Goal: Task Accomplishment & Management: Complete application form

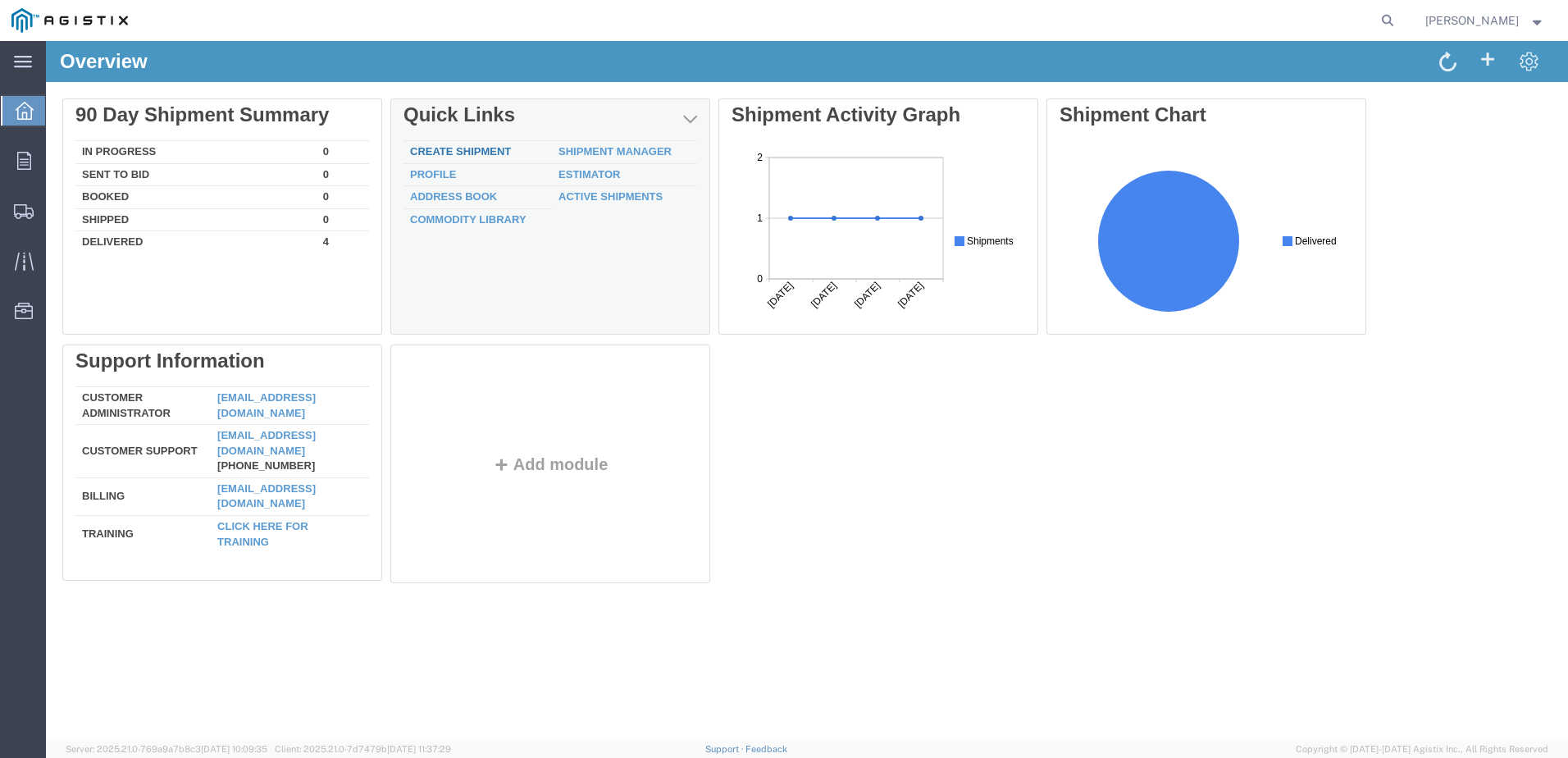
click at [432, 151] on link "Create Shipment" at bounding box center [461, 150] width 101 height 12
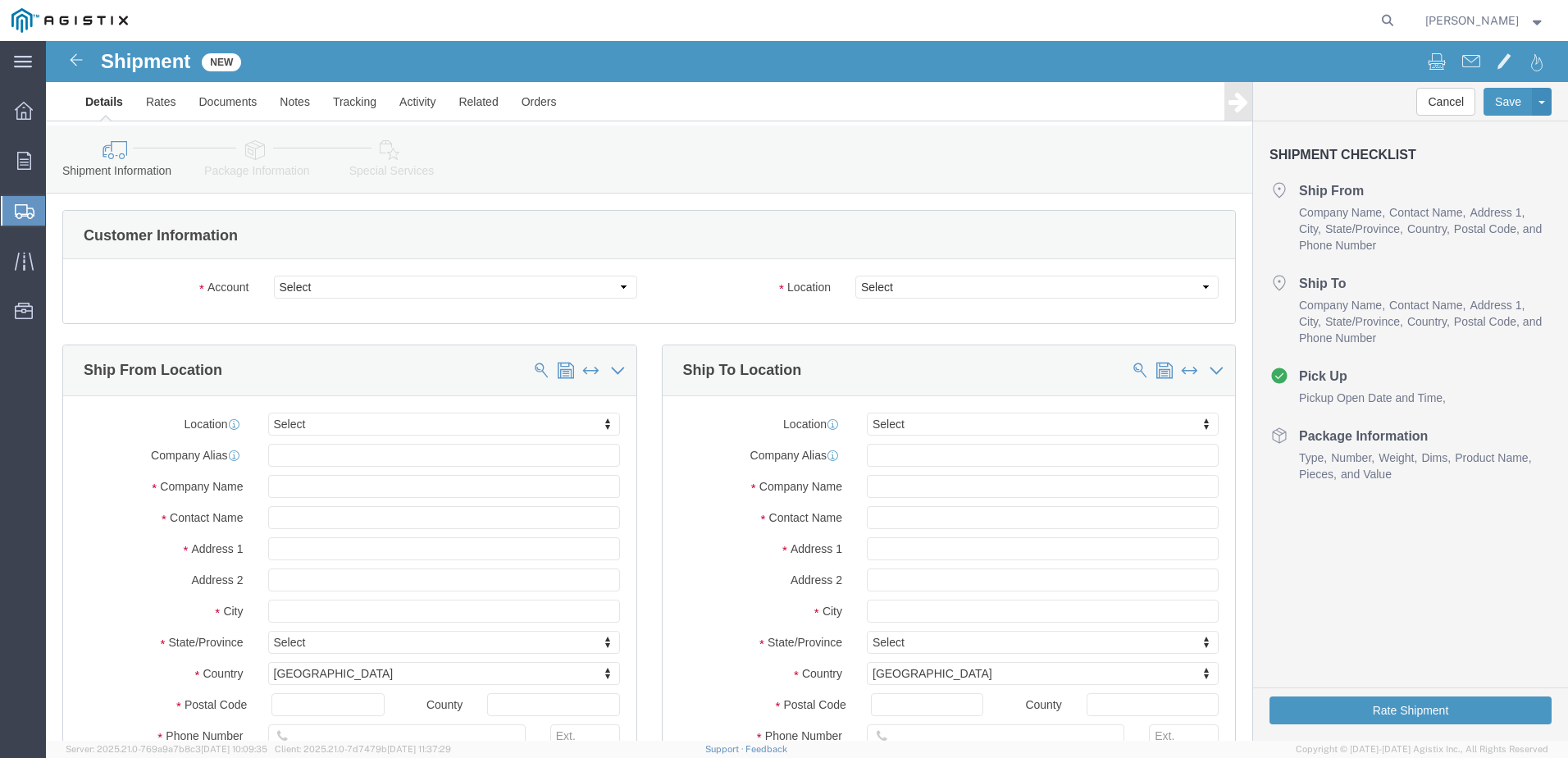
select select
click select "Select [PERSON_NAME] Manufacturing Co PG&E"
select select "9596"
click select "Select [PERSON_NAME] Manufacturing Co PG&E"
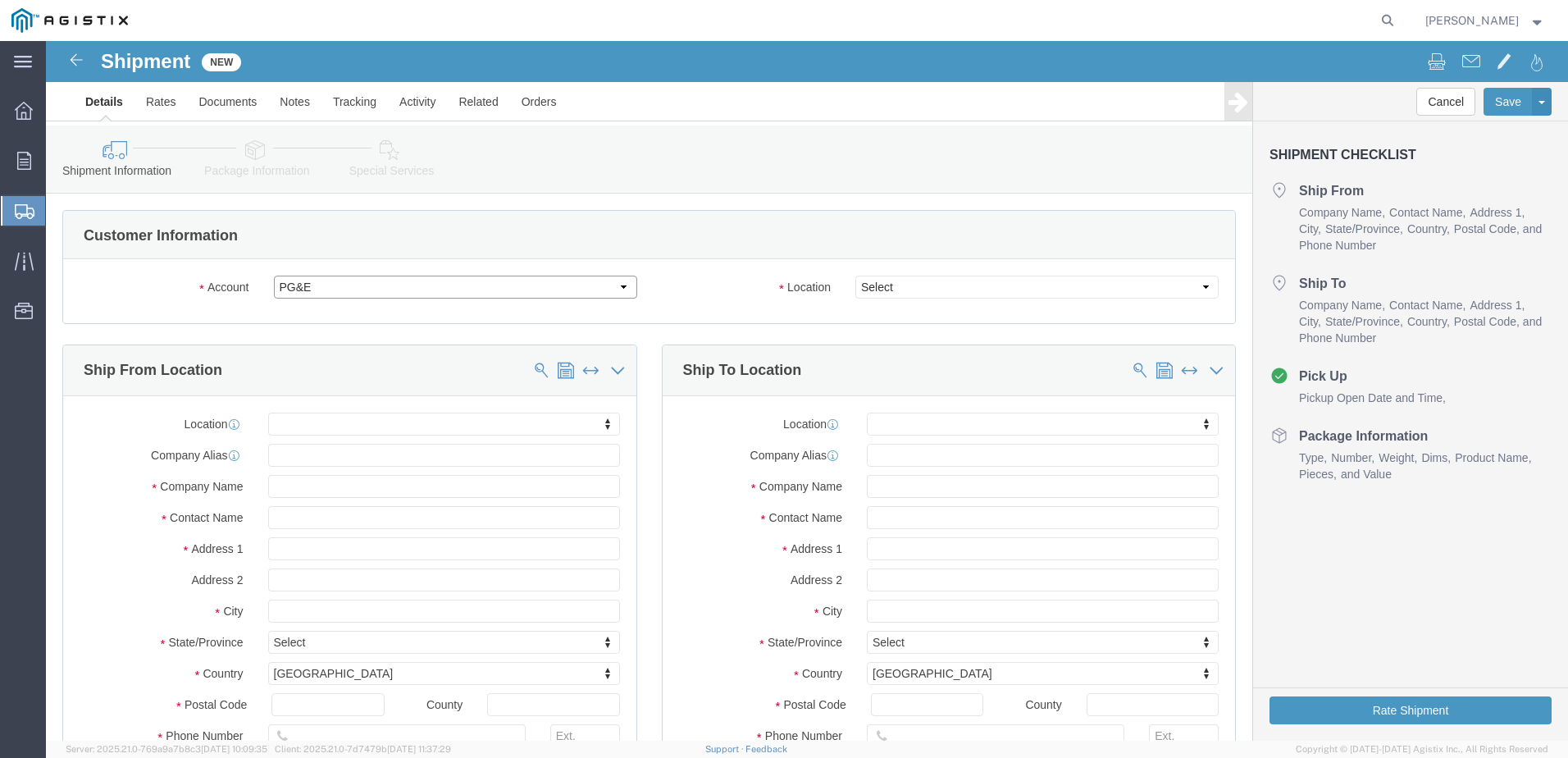
select select "PURCHORD"
select select
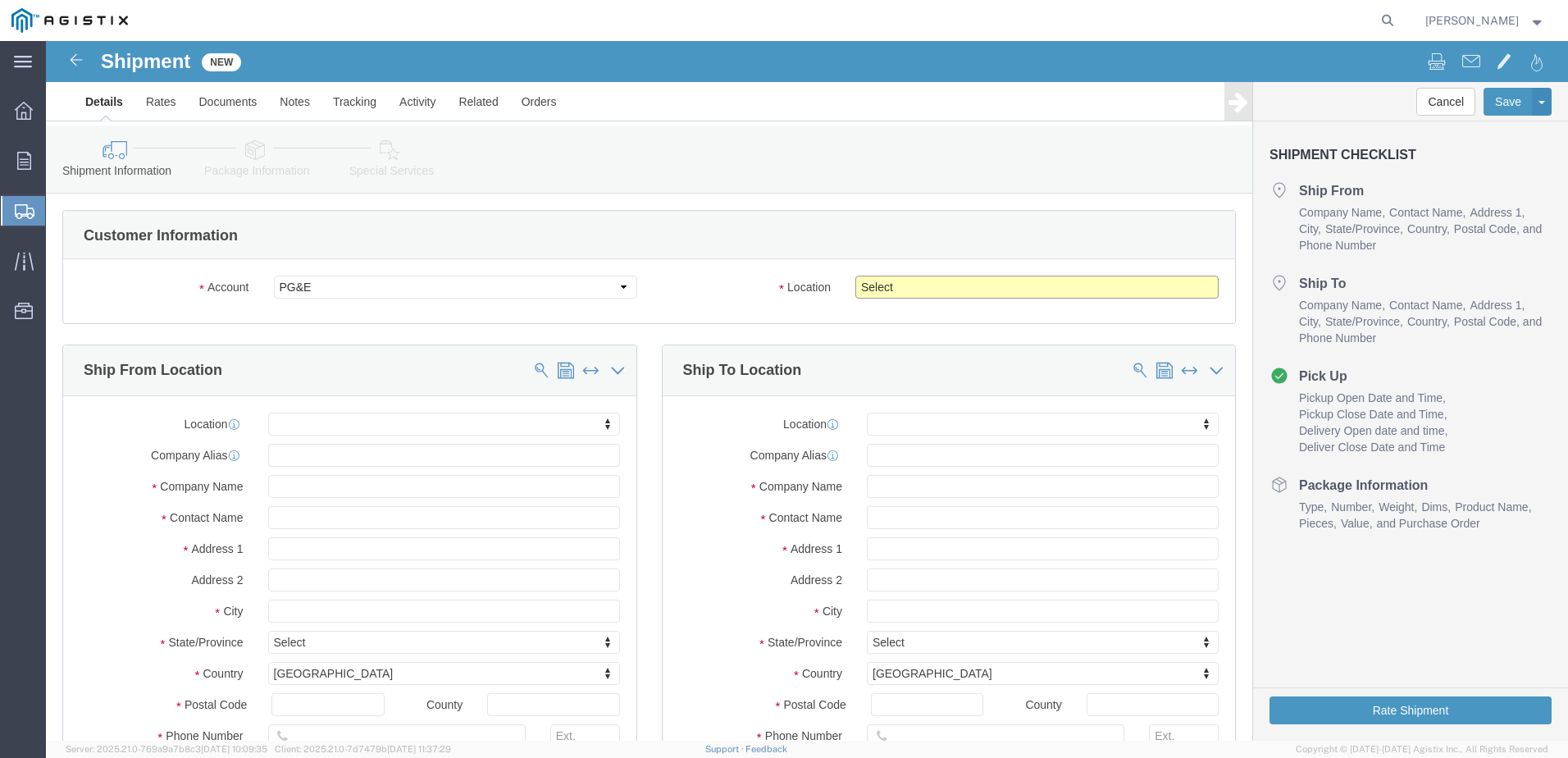
click select "Select All Others [GEOGRAPHIC_DATA] [GEOGRAPHIC_DATA] [GEOGRAPHIC_DATA] [GEOGRA…"
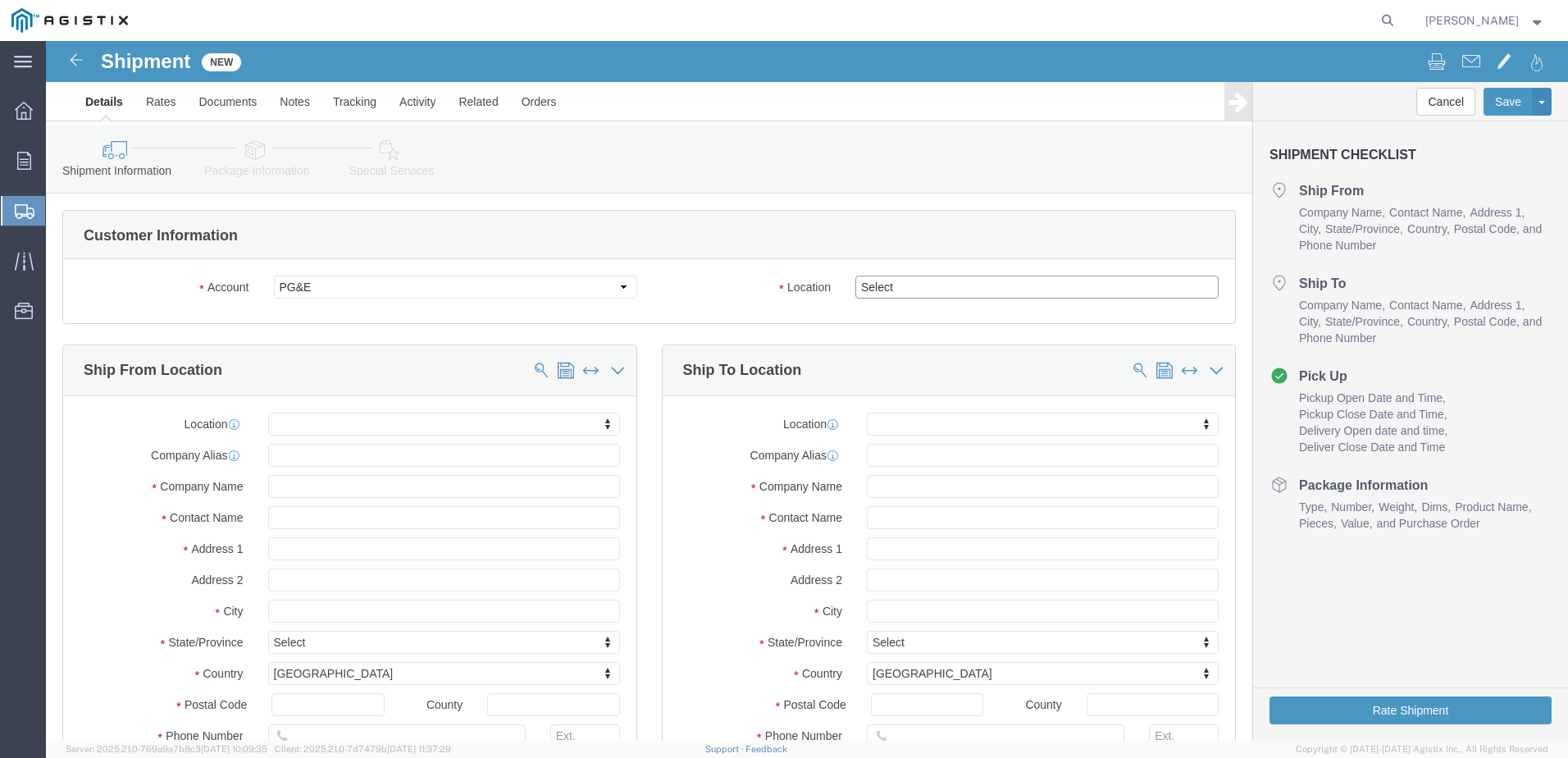
select select "19740"
click select "Select All Others [GEOGRAPHIC_DATA] [GEOGRAPHIC_DATA] [GEOGRAPHIC_DATA] [GEOGRA…"
click input "text"
type input "Br"
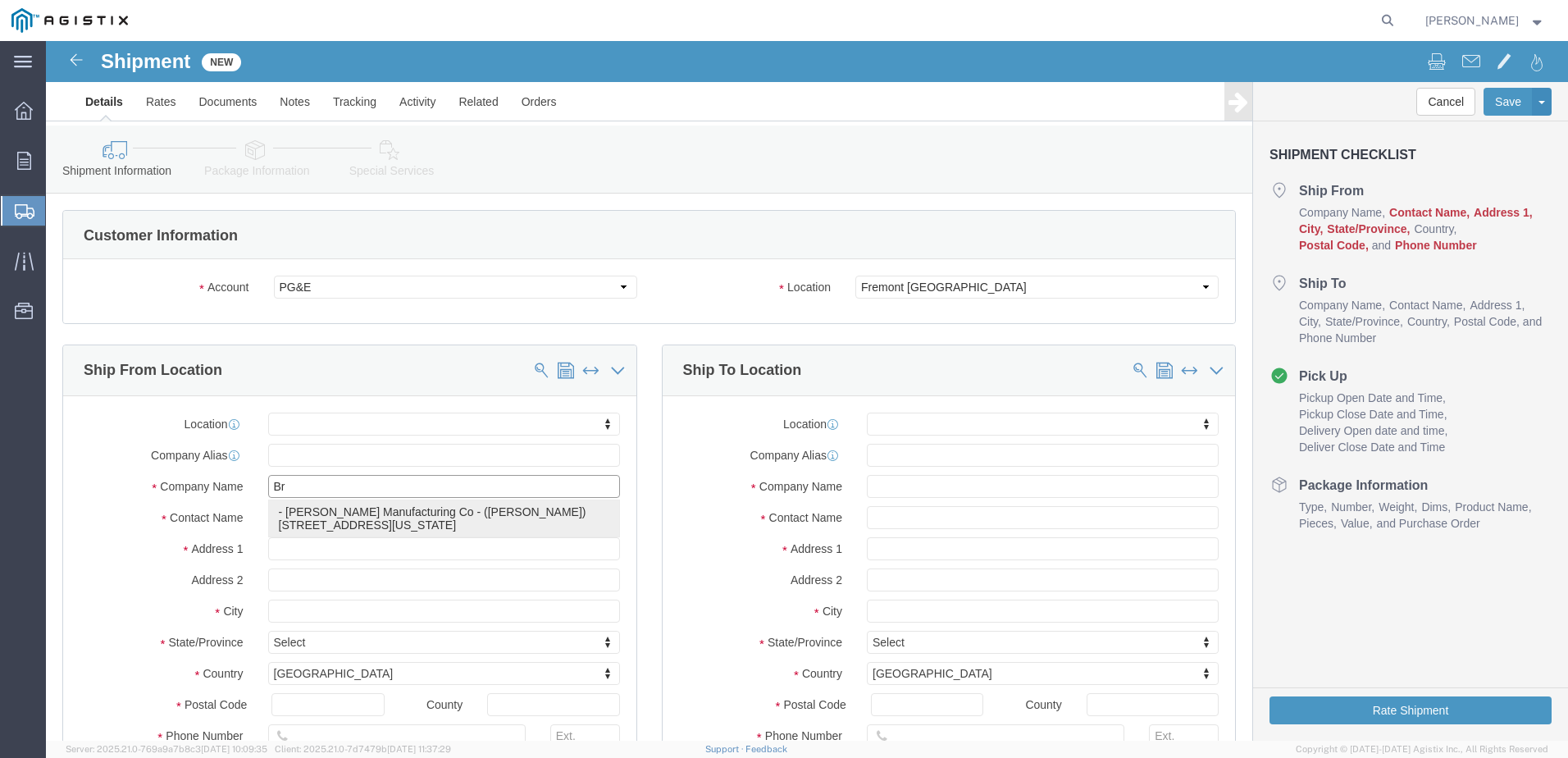
click p "- [PERSON_NAME] Manufacturing Co - ([PERSON_NAME]) [STREET_ADDRESS][US_STATE]"
select select
type input "[PERSON_NAME] Manufacturing Co"
type input "[PERSON_NAME]"
type input "[GEOGRAPHIC_DATA][US_STATE]"
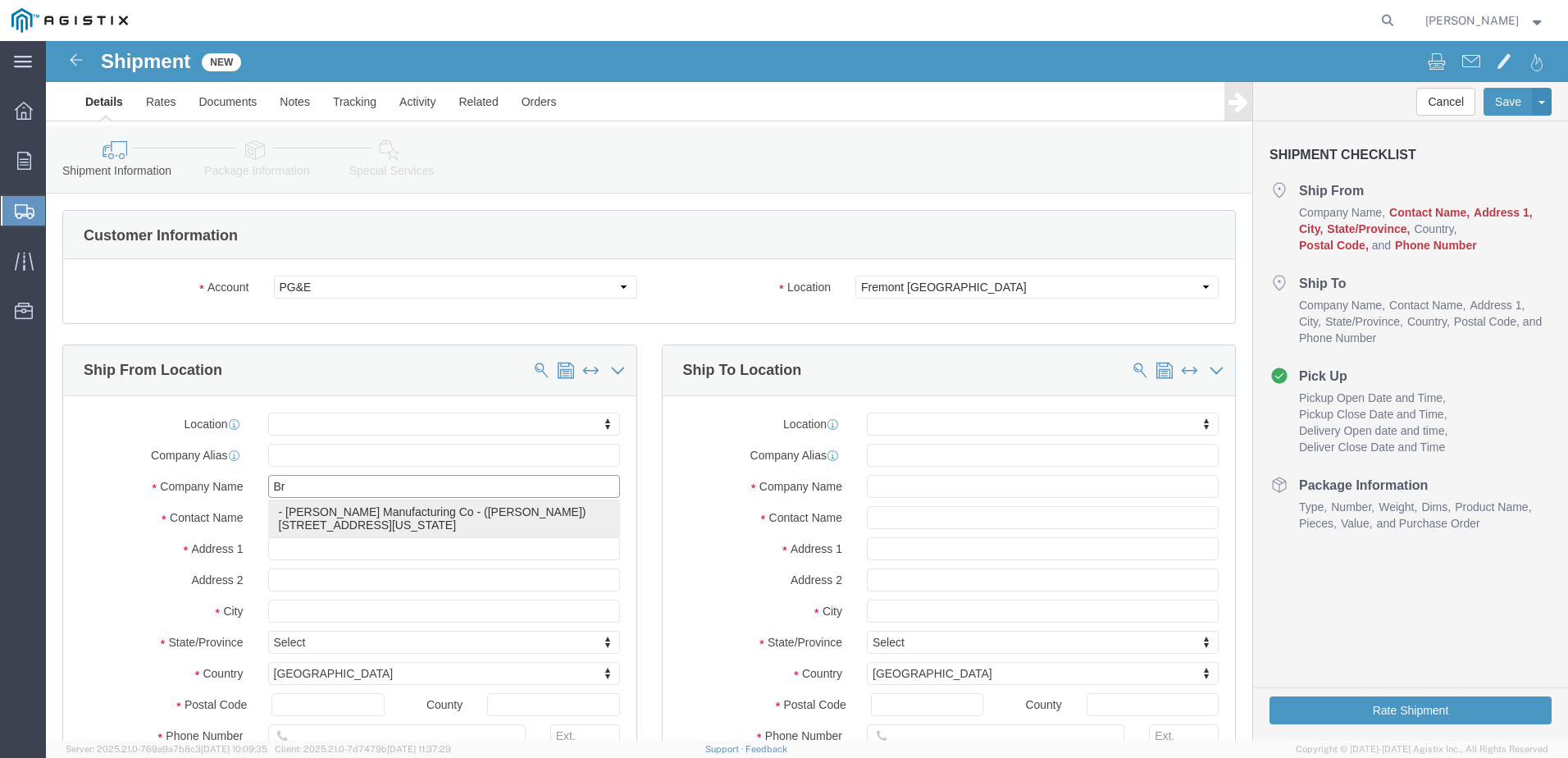
type input "Bellingham"
type input "98229"
select select "WA"
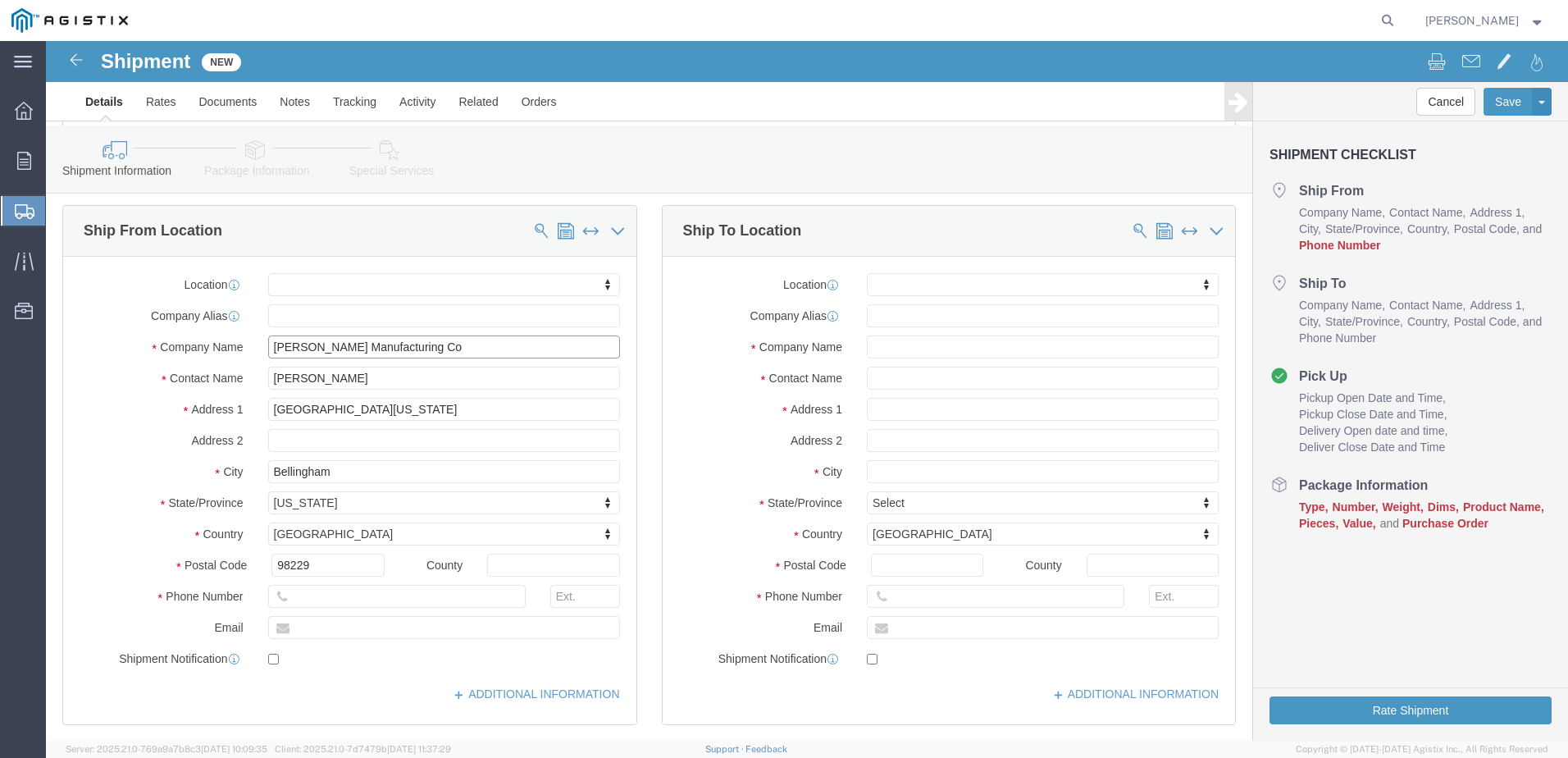
scroll to position [164, 0]
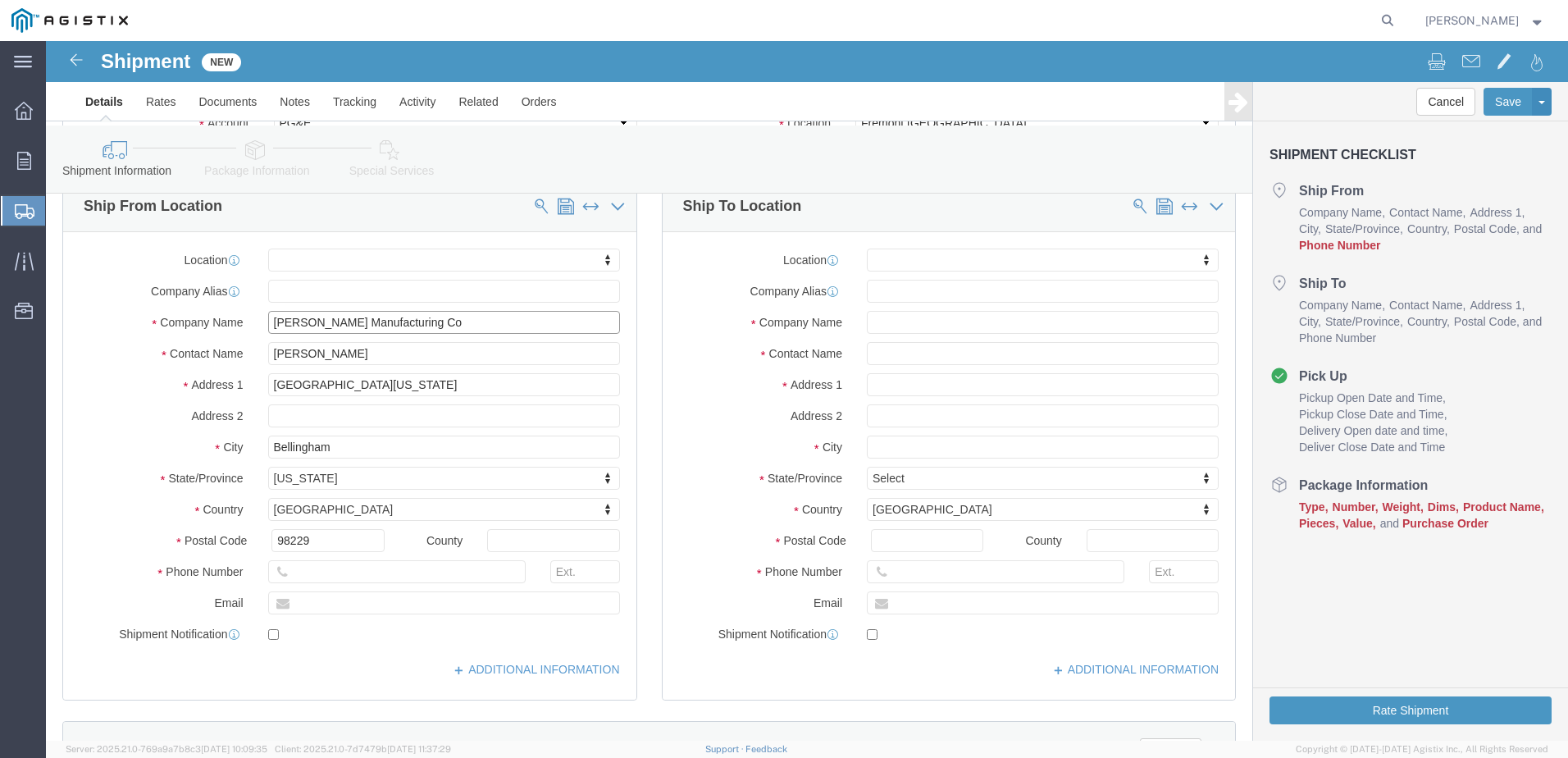
type input "[PERSON_NAME] Manufacturing Co"
click input "text"
type input "3607331700"
click input "text"
type input "337"
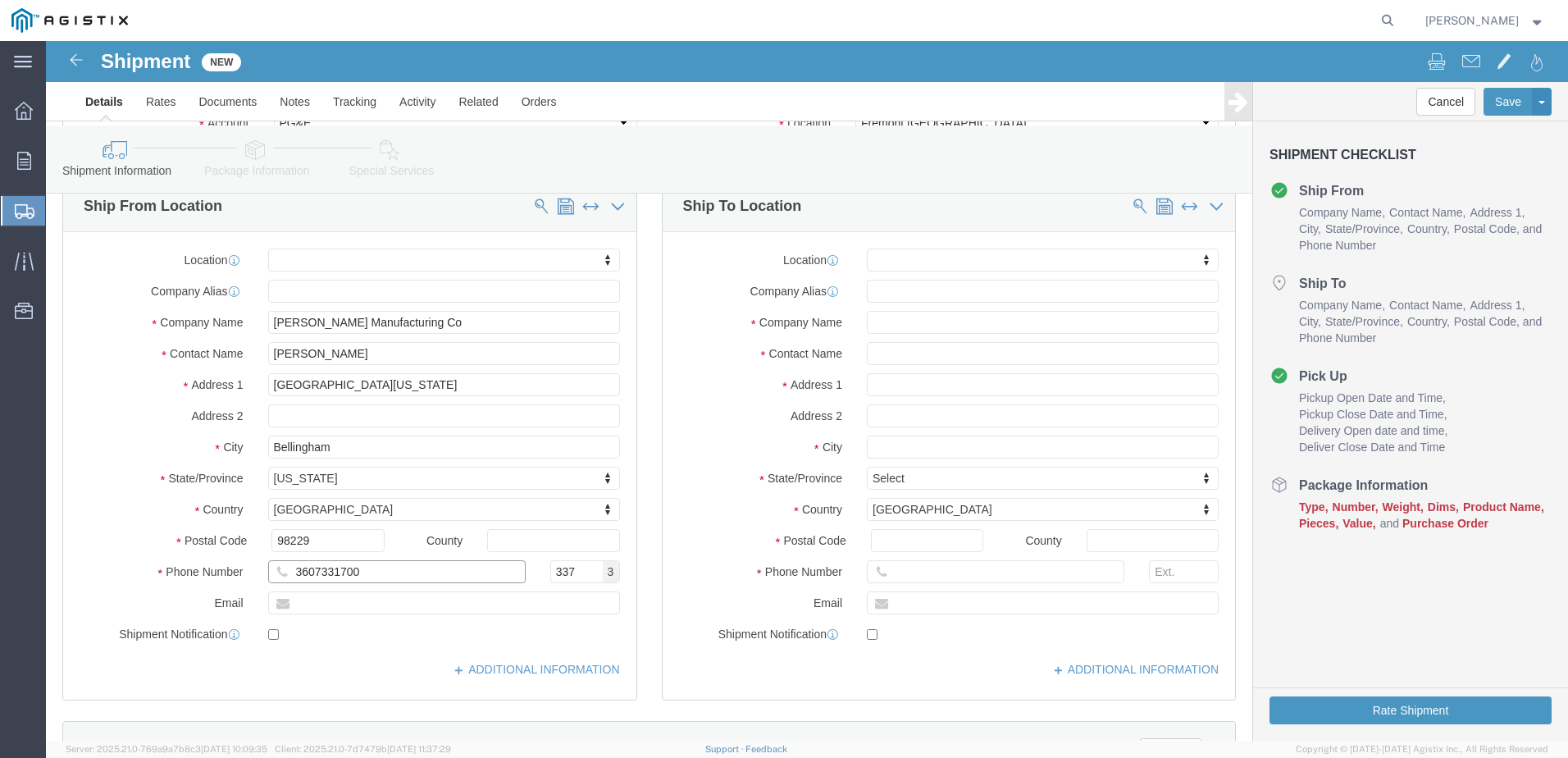
click input "3607331700"
type input "[PHONE_NUMBER]"
click input "text"
type input "[EMAIL_ADDRESS][DOMAIN_NAME]"
checkbox input "true"
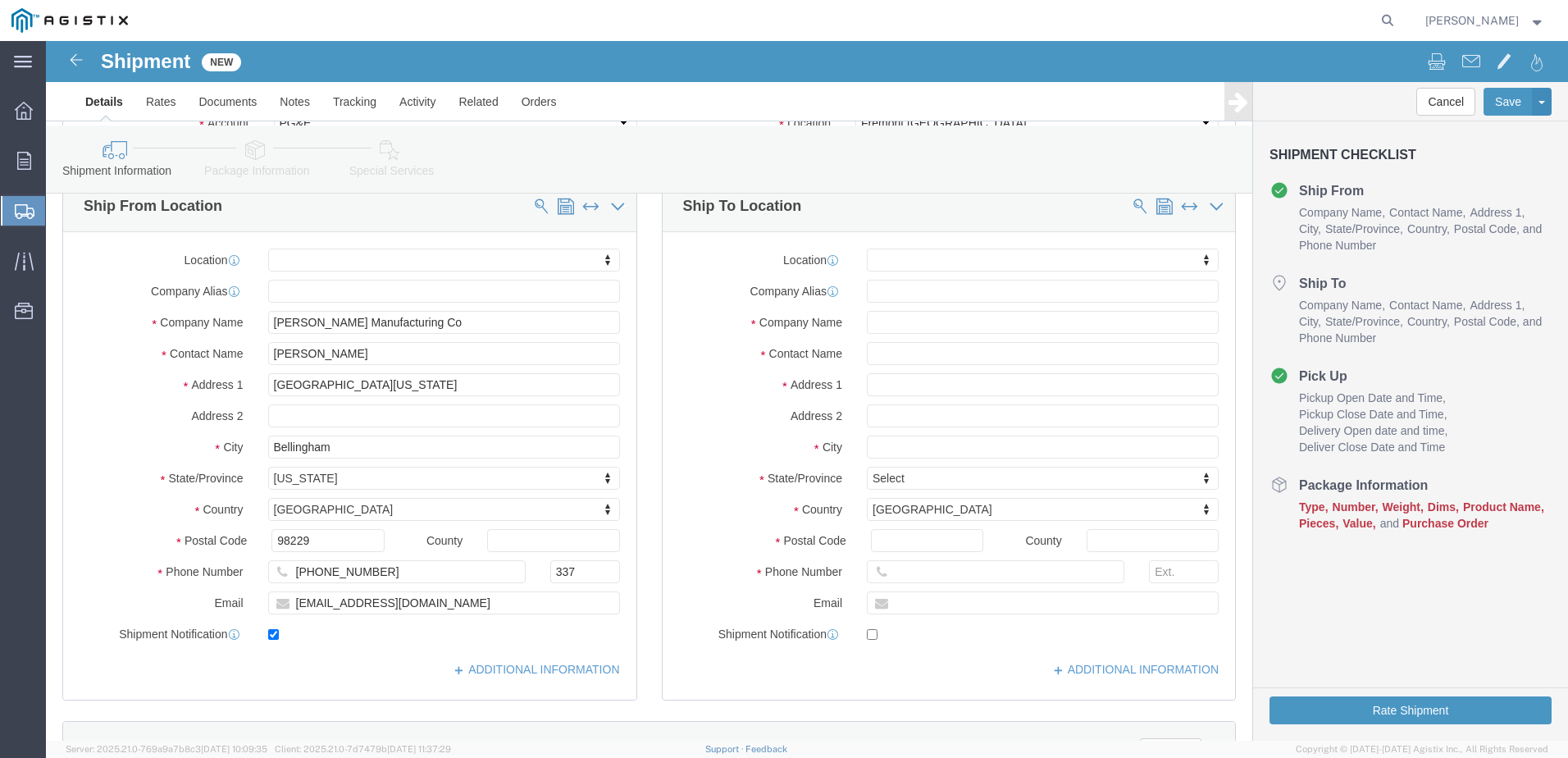
click div "ADDITIONAL INFORMATION"
click input "text"
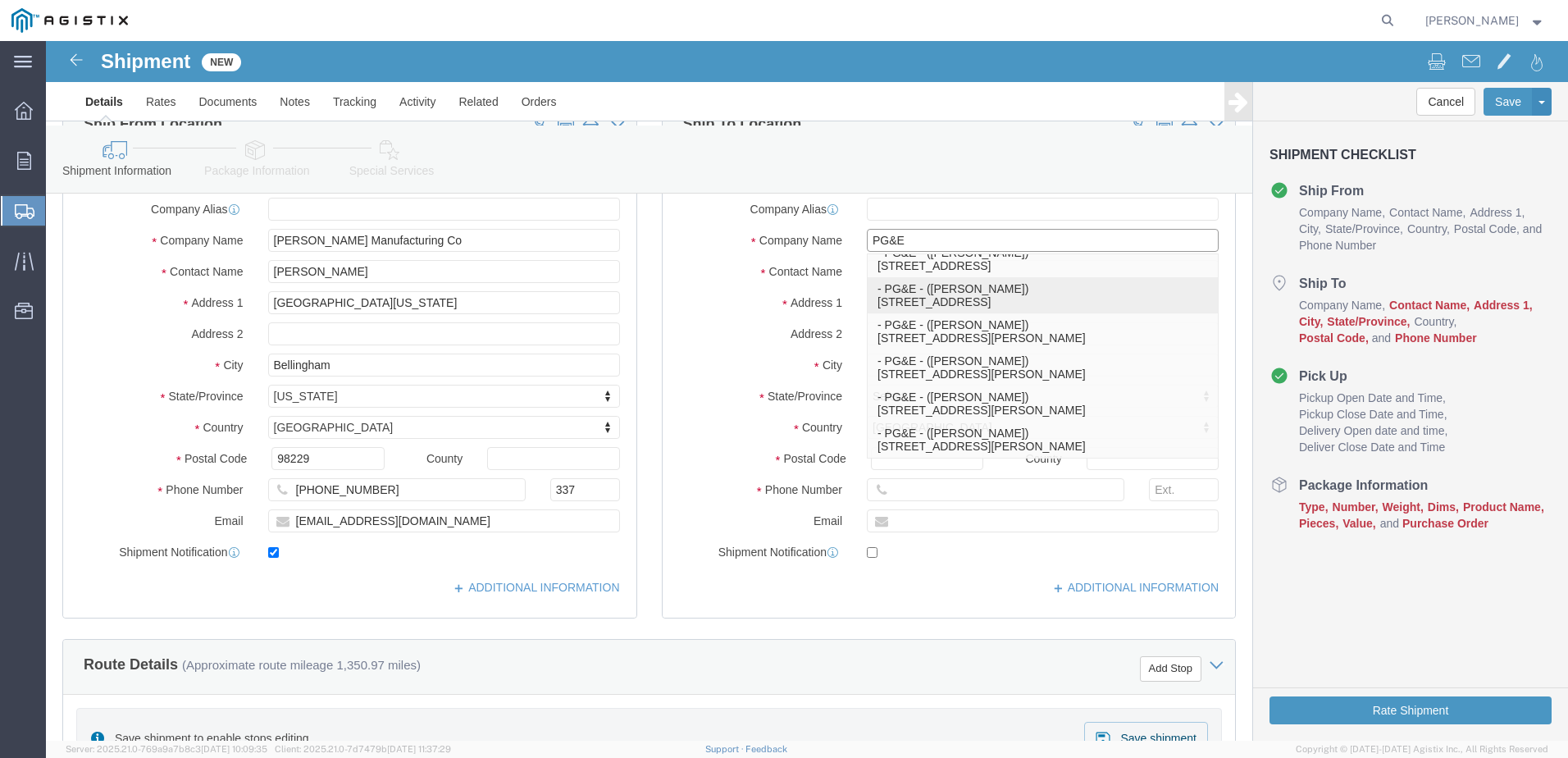
scroll to position [328, 0]
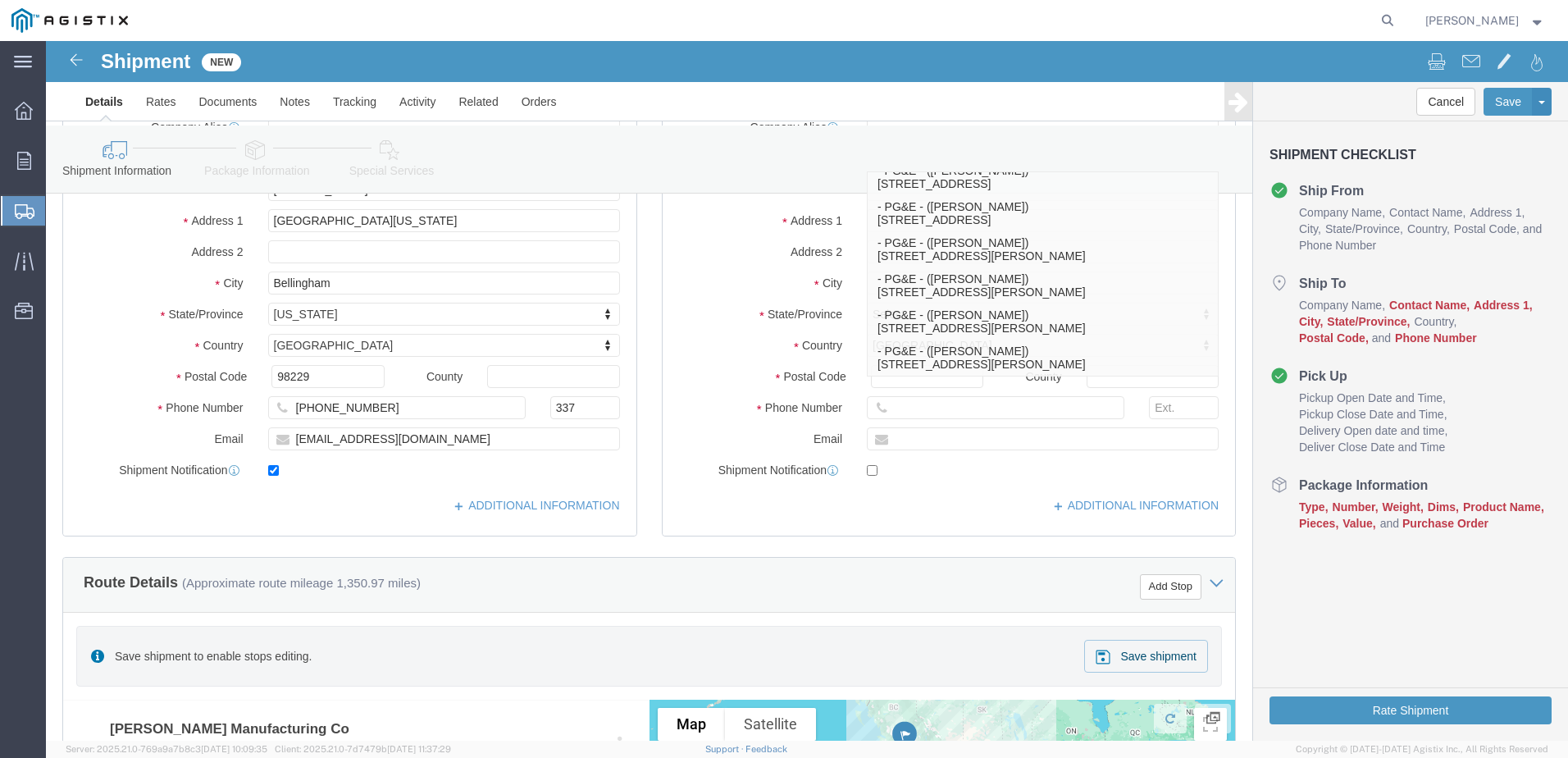
type input "PG&E"
click label "City"
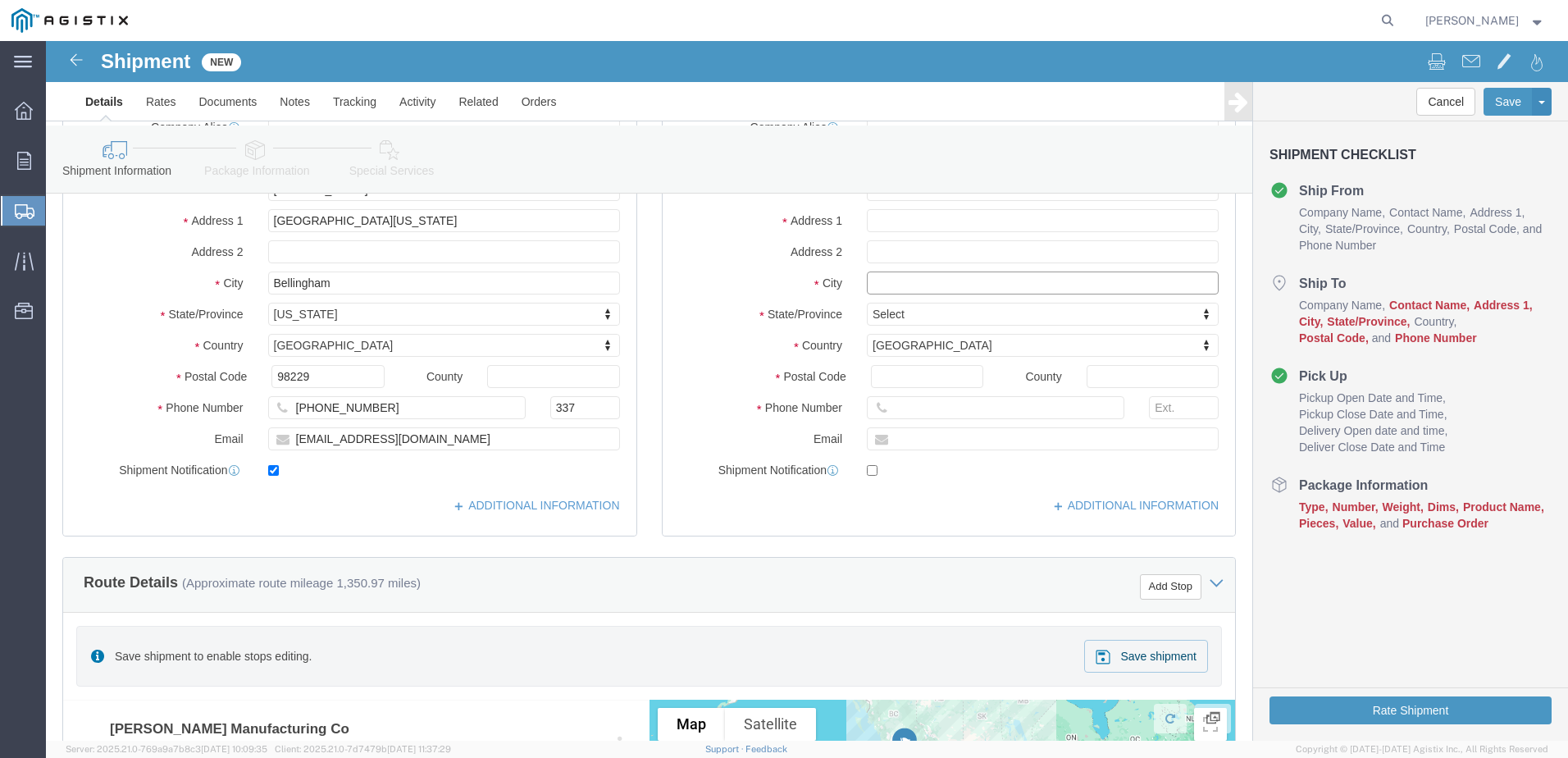
click input "text"
type input "fre"
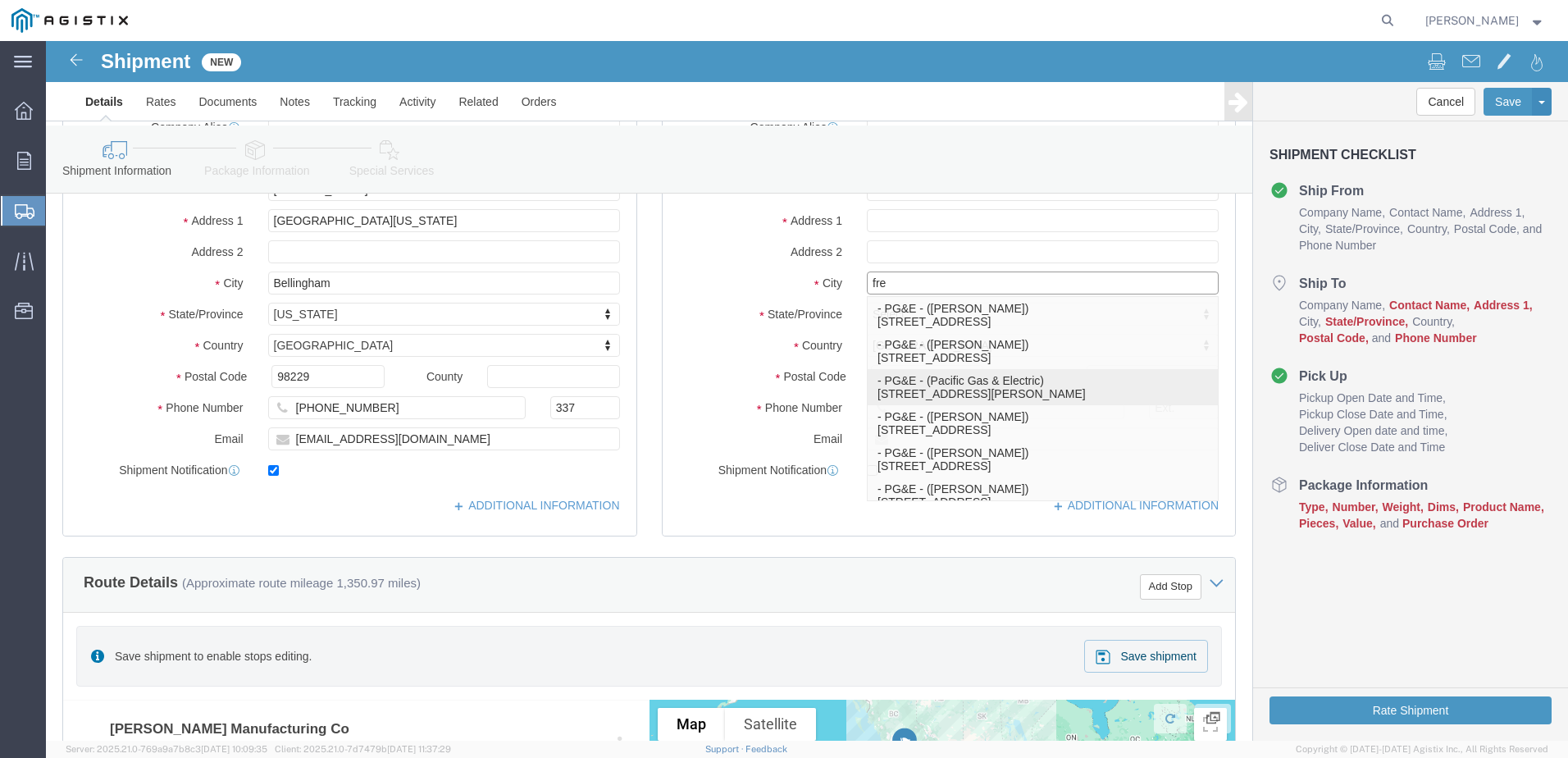
click p "- PG&E - (Pacific Gas & Electric) [STREET_ADDRESS][PERSON_NAME]"
select select
type input "Pacific Gas & Electric"
type input "[STREET_ADDRESS][PERSON_NAME]"
type input "Fremont"
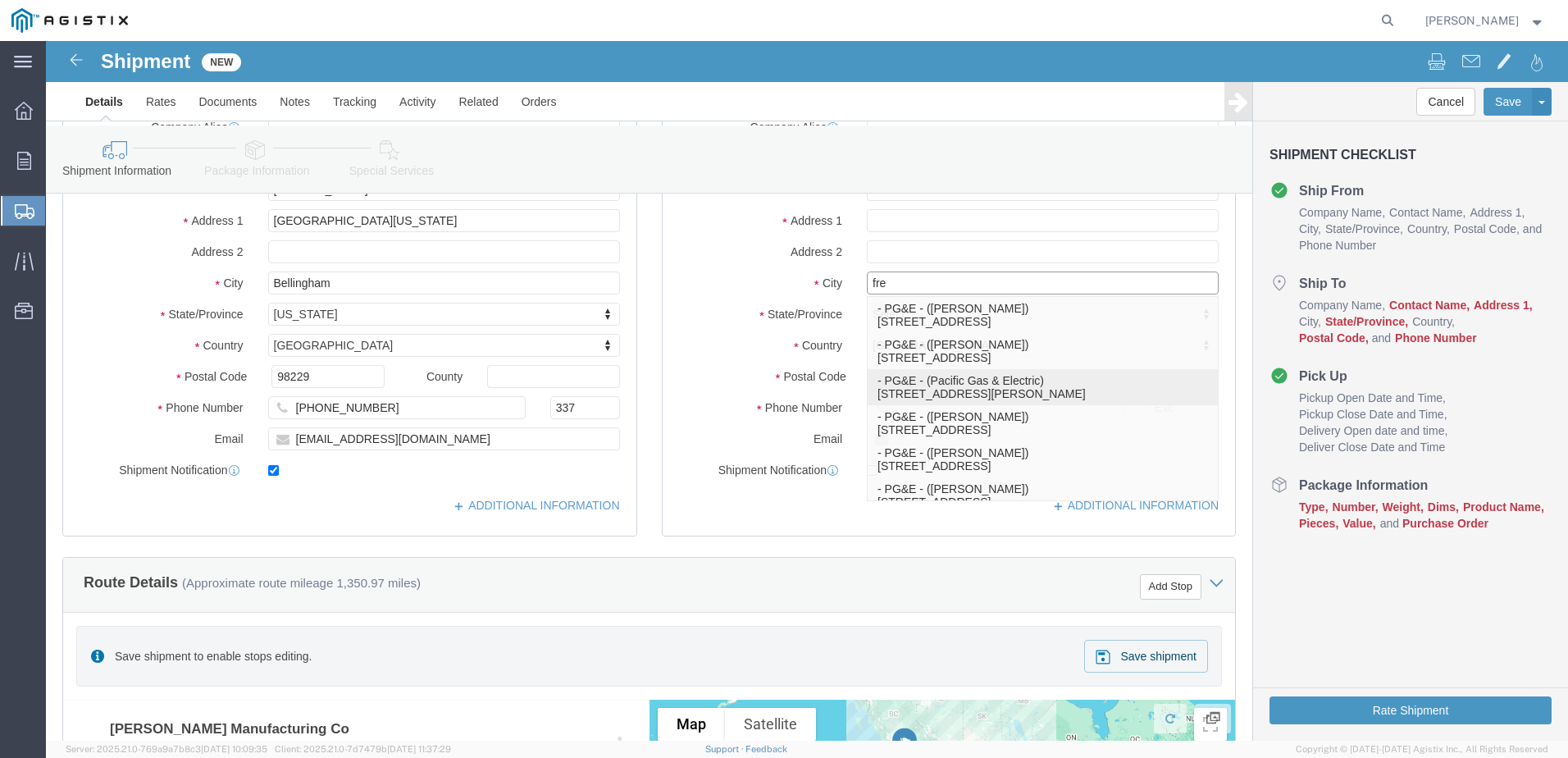
type input "94538"
type input "[PHONE_NUMBER]"
select select "CA"
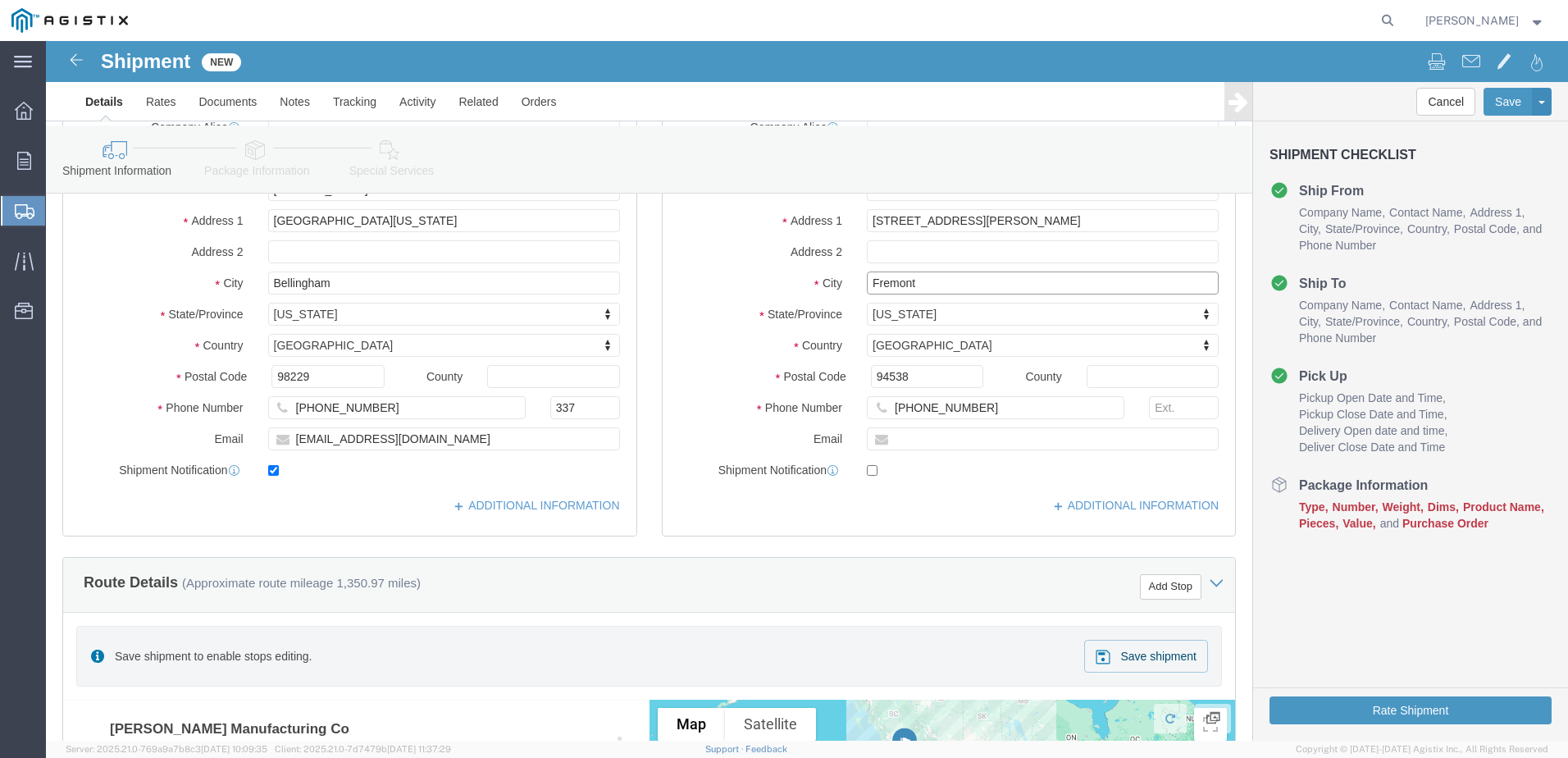
type input "Fremont"
select select
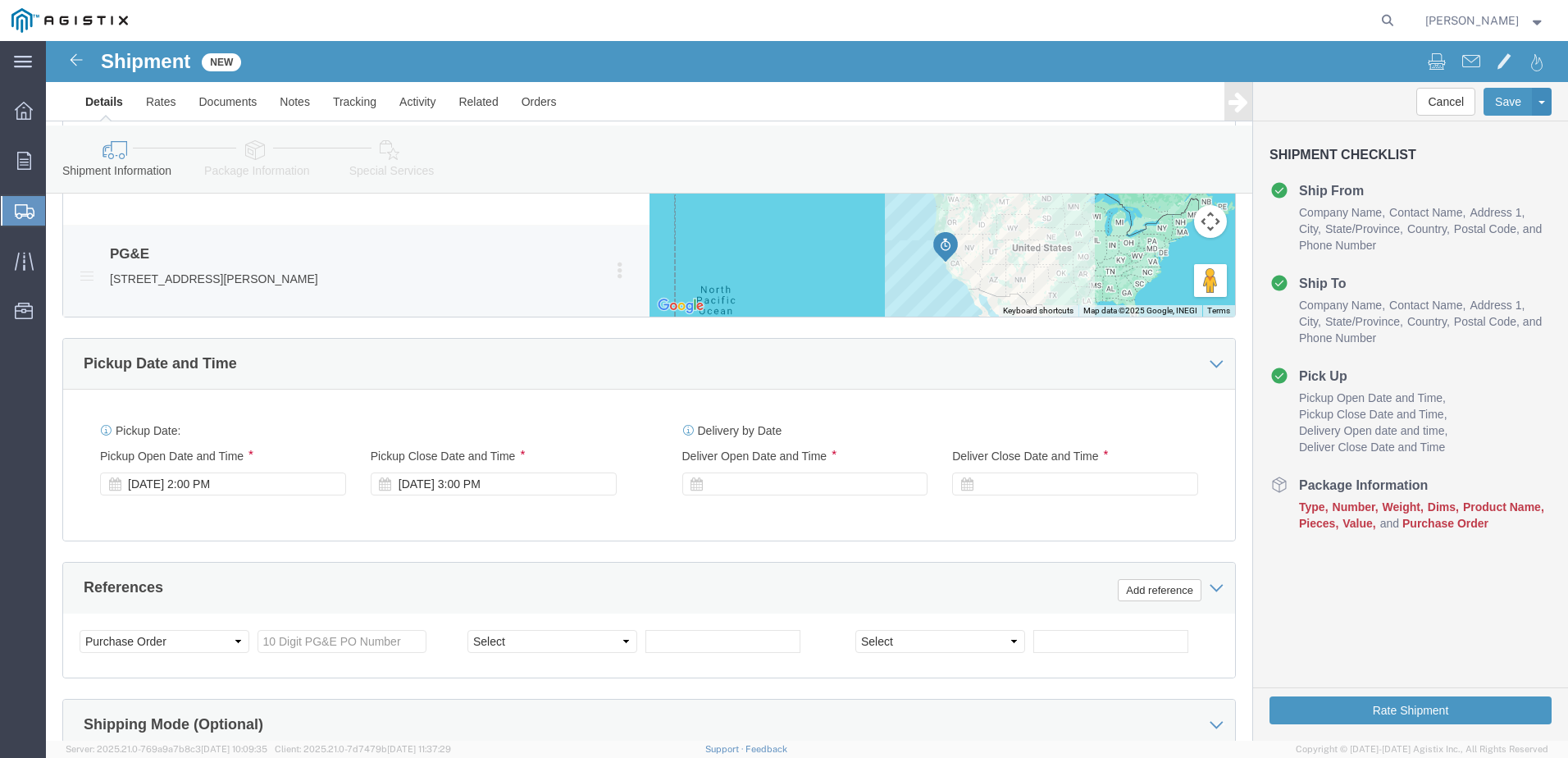
scroll to position [903, 0]
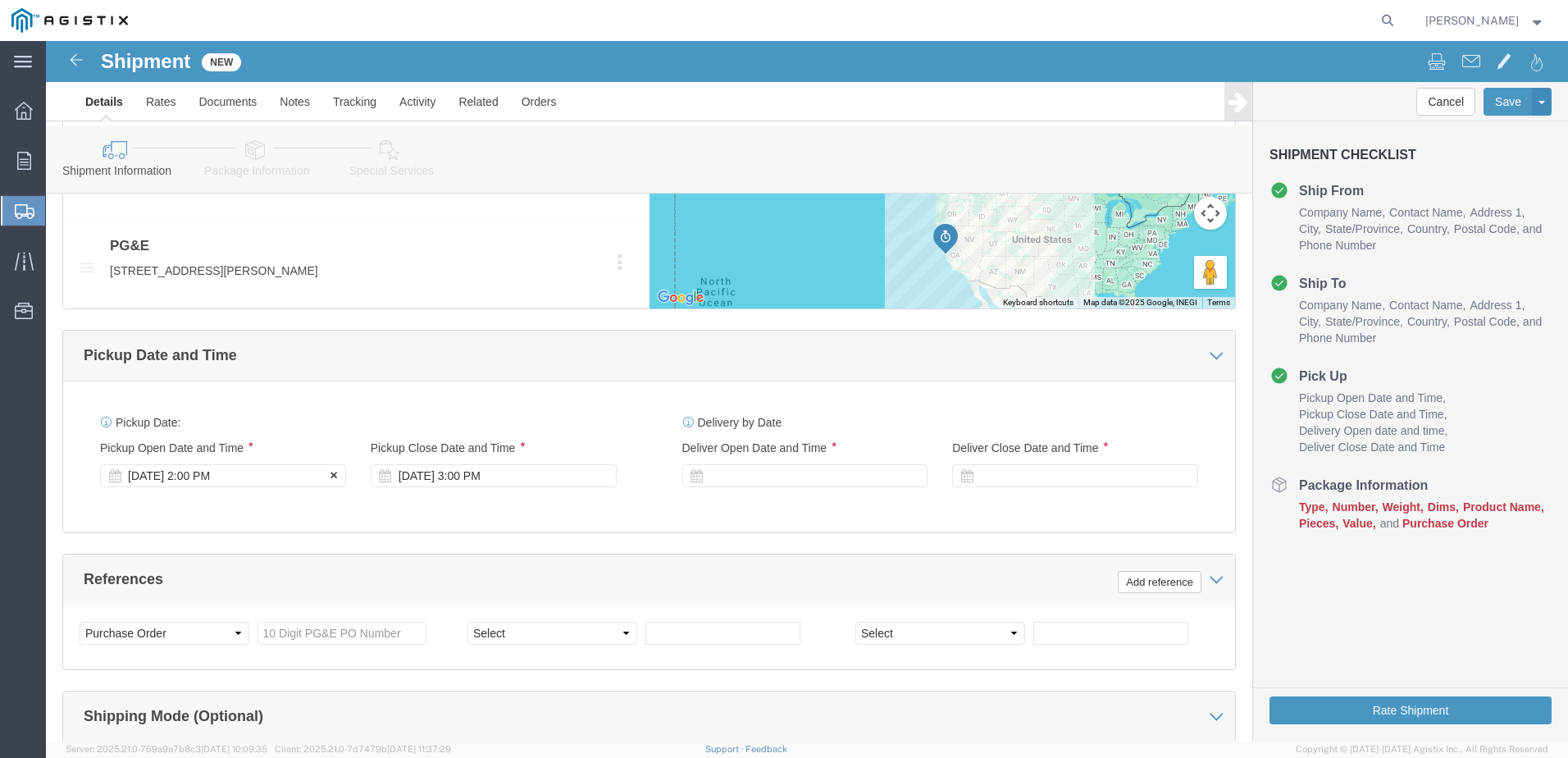
click icon
click div "[DATE] 2:00 PM"
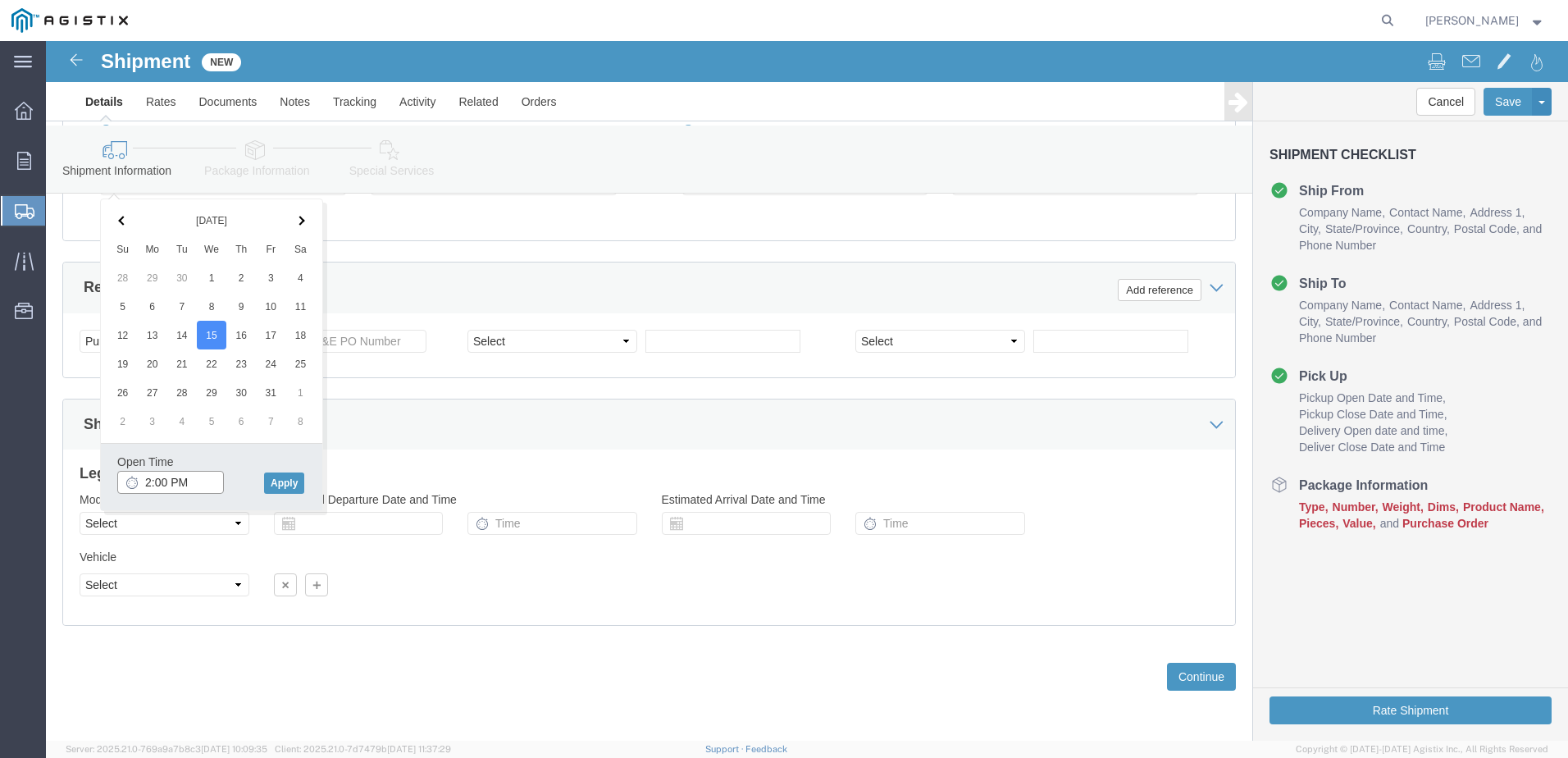
click input "2:00 PM"
click input "8:00 PM"
type input "8:00 AM"
click button "Apply"
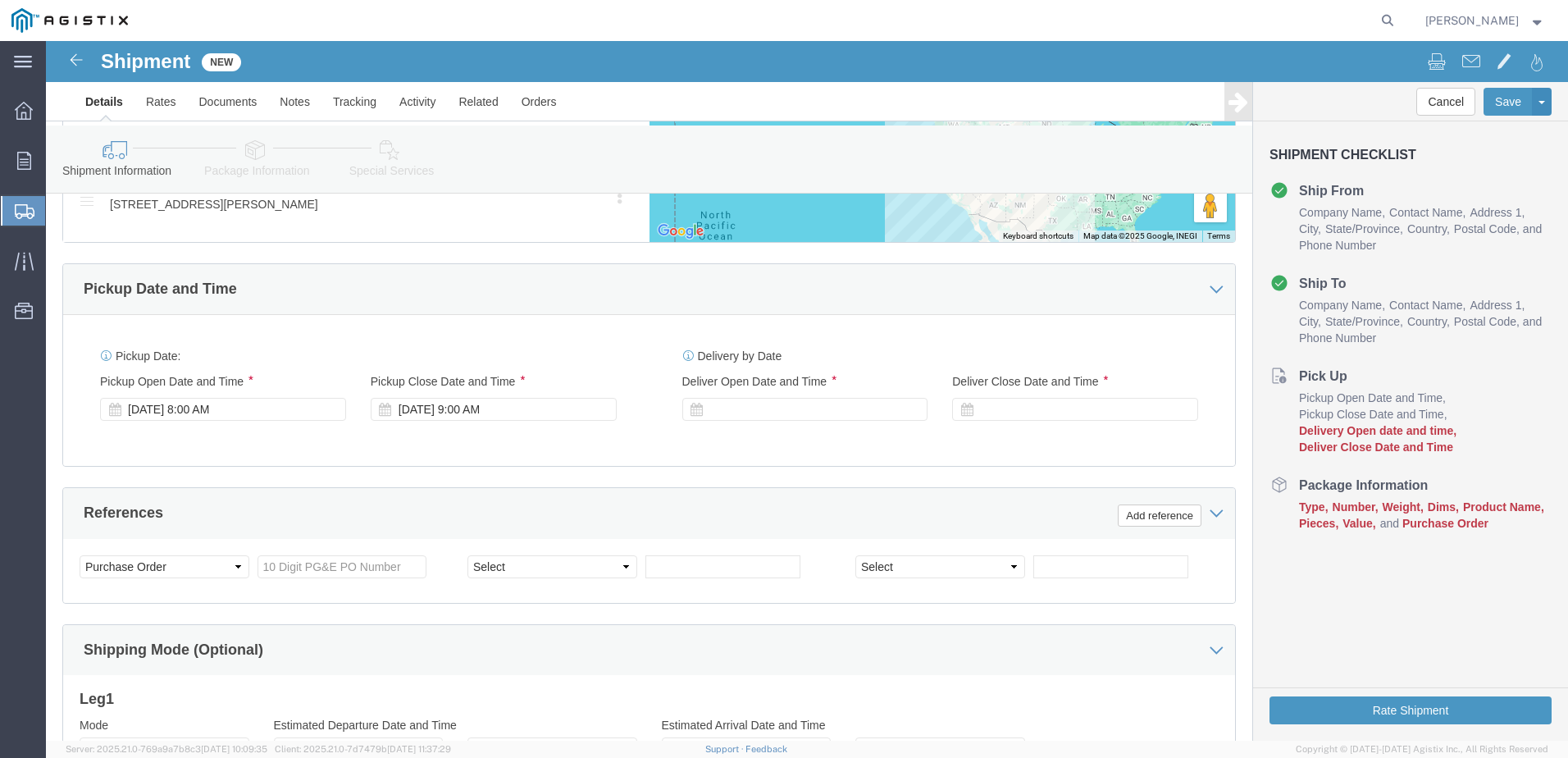
scroll to position [949, 0]
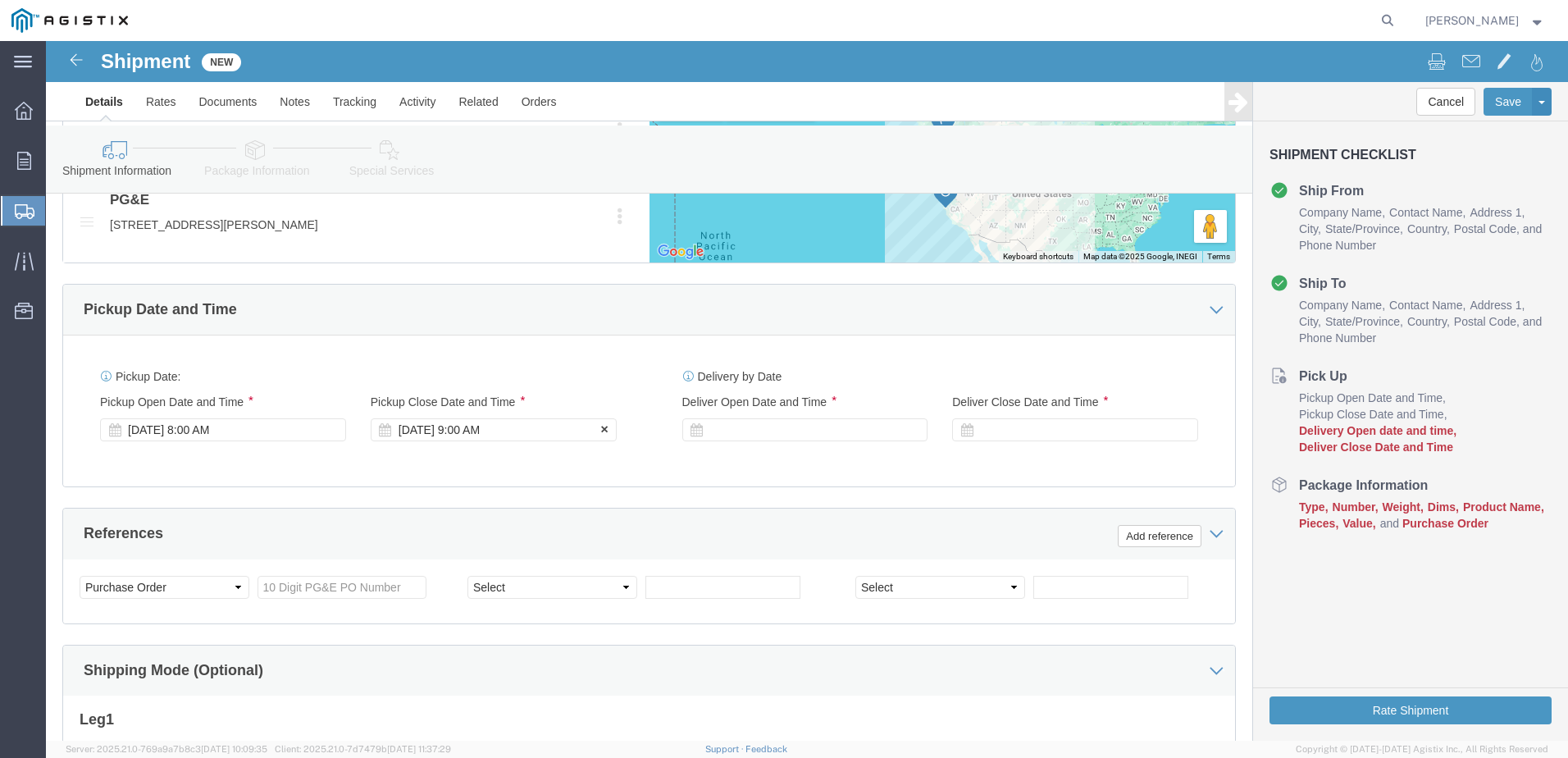
click div "[DATE] 9:00 AM"
click input "2:00 AM"
type input "2:00 PM"
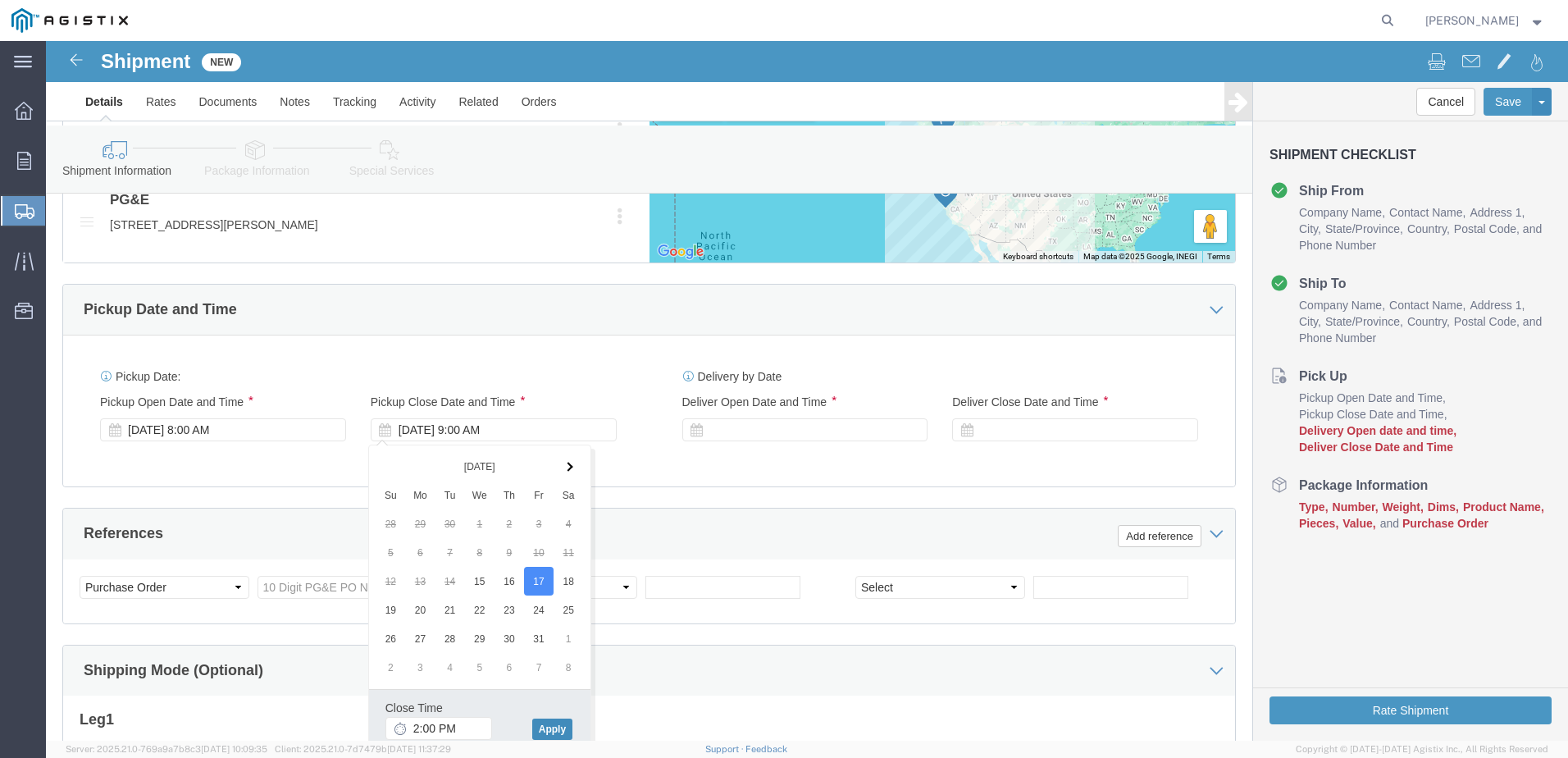
click button "Apply"
click div
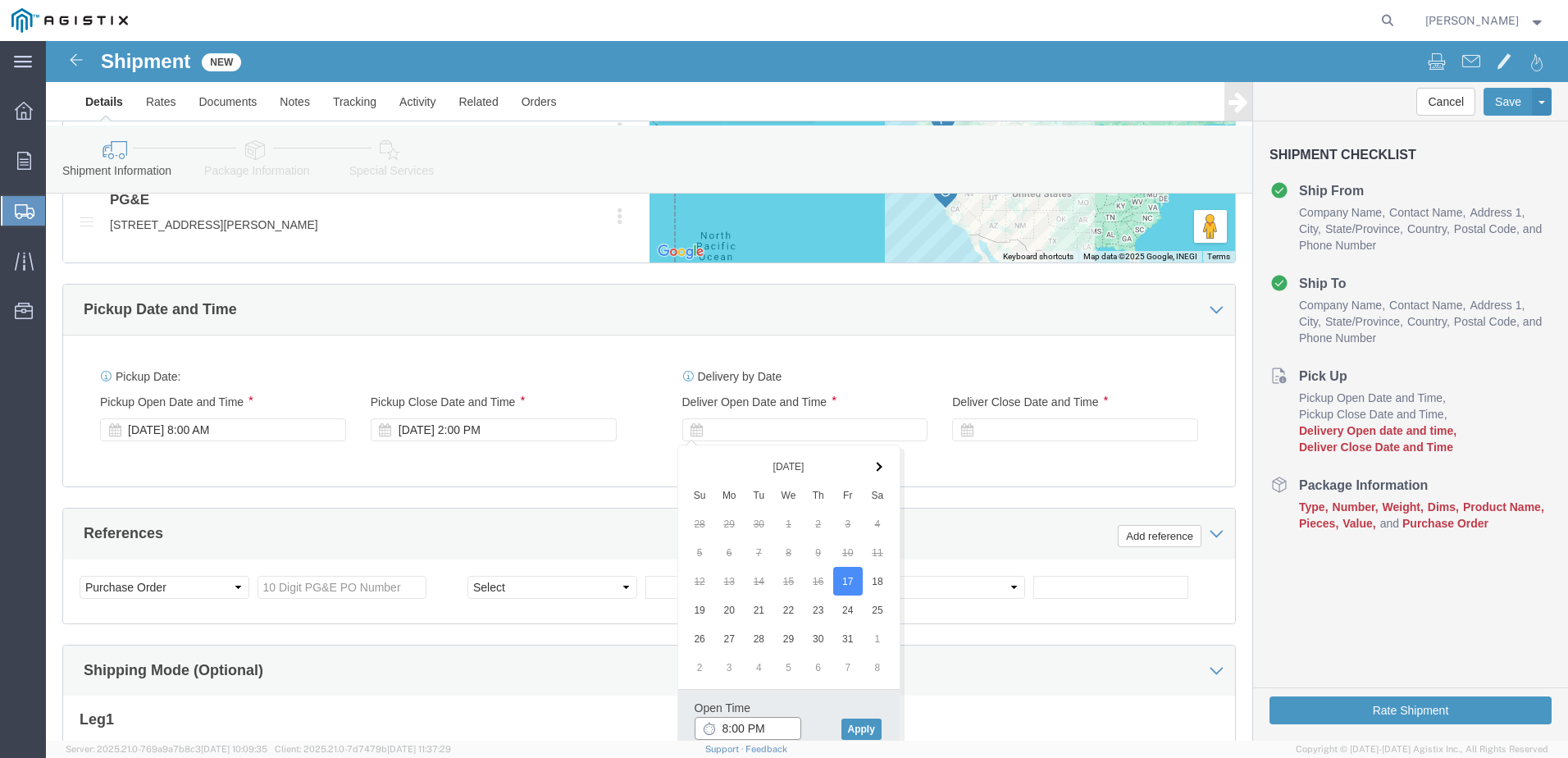
click input "8:00 PM"
type input "8:00 AM"
click button "Apply"
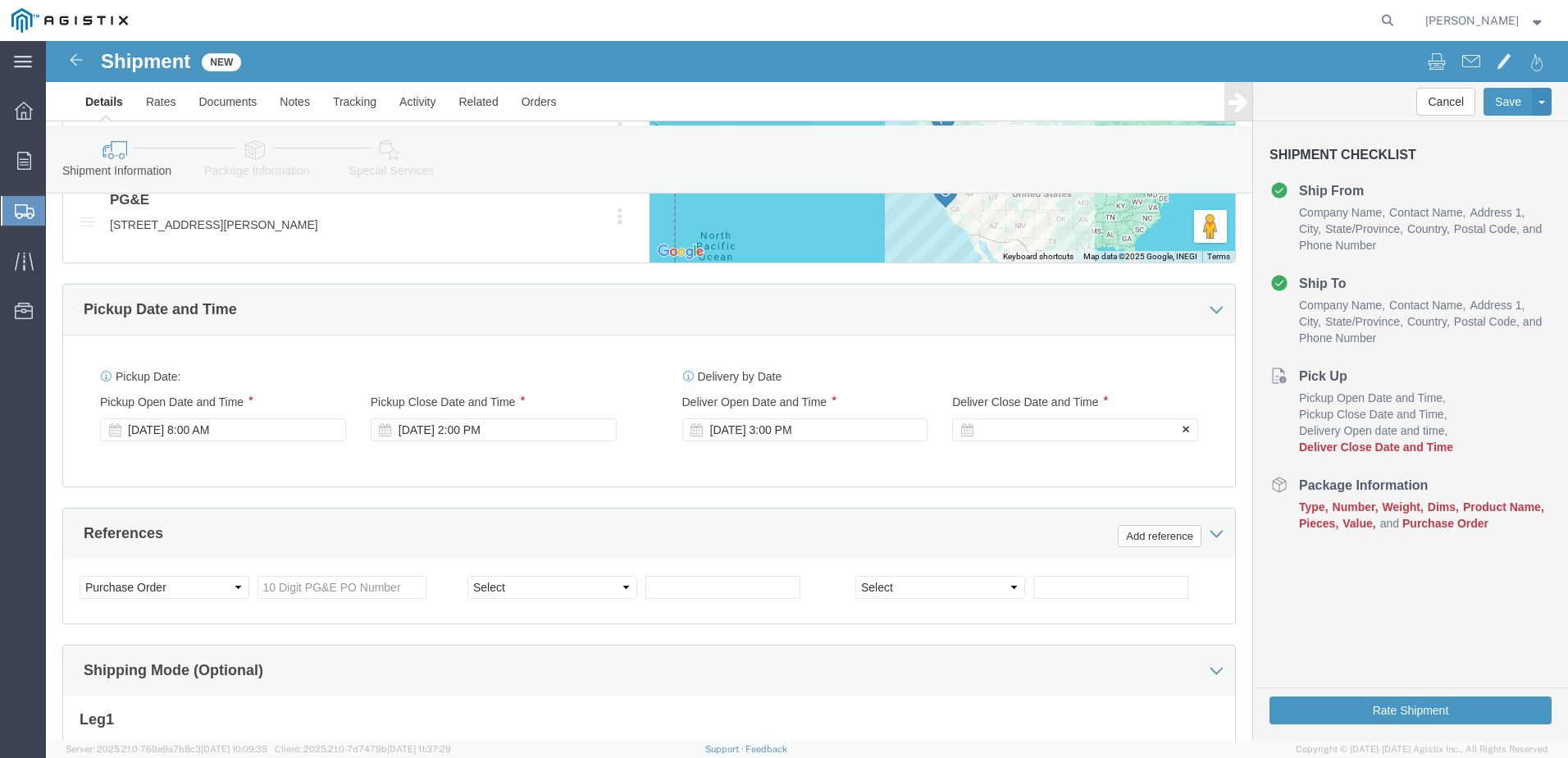
click div
click button "Apply"
click select "Select Account Type Activity ID Airline Appointment Number ASN Batch Request # …"
select select "PURCHORD"
click select "Select Account Type Activity ID Airline Appointment Number ASN Batch Request # …"
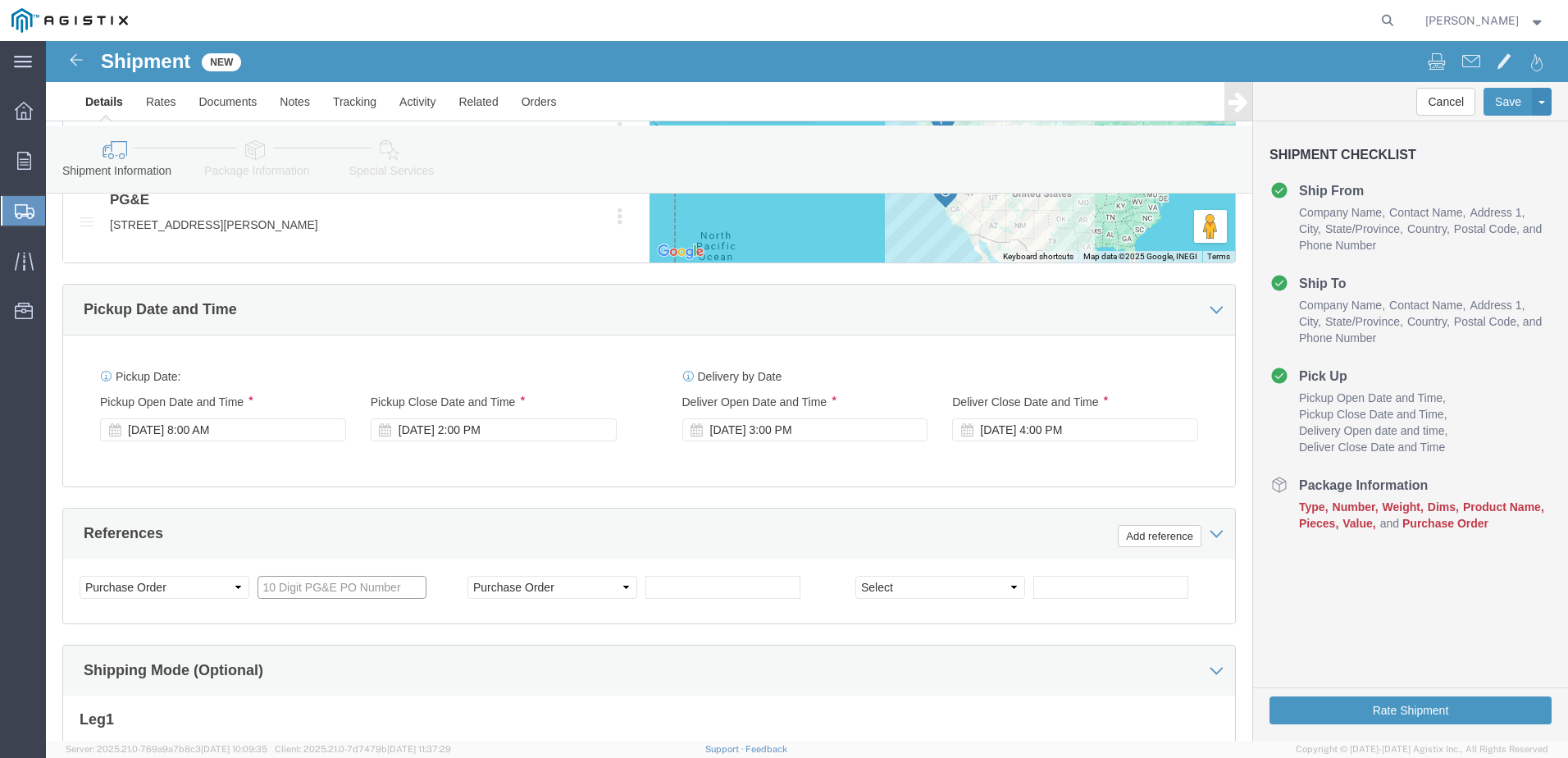
click input "text"
paste input "3501419246"
type input "3501419246"
click input "text"
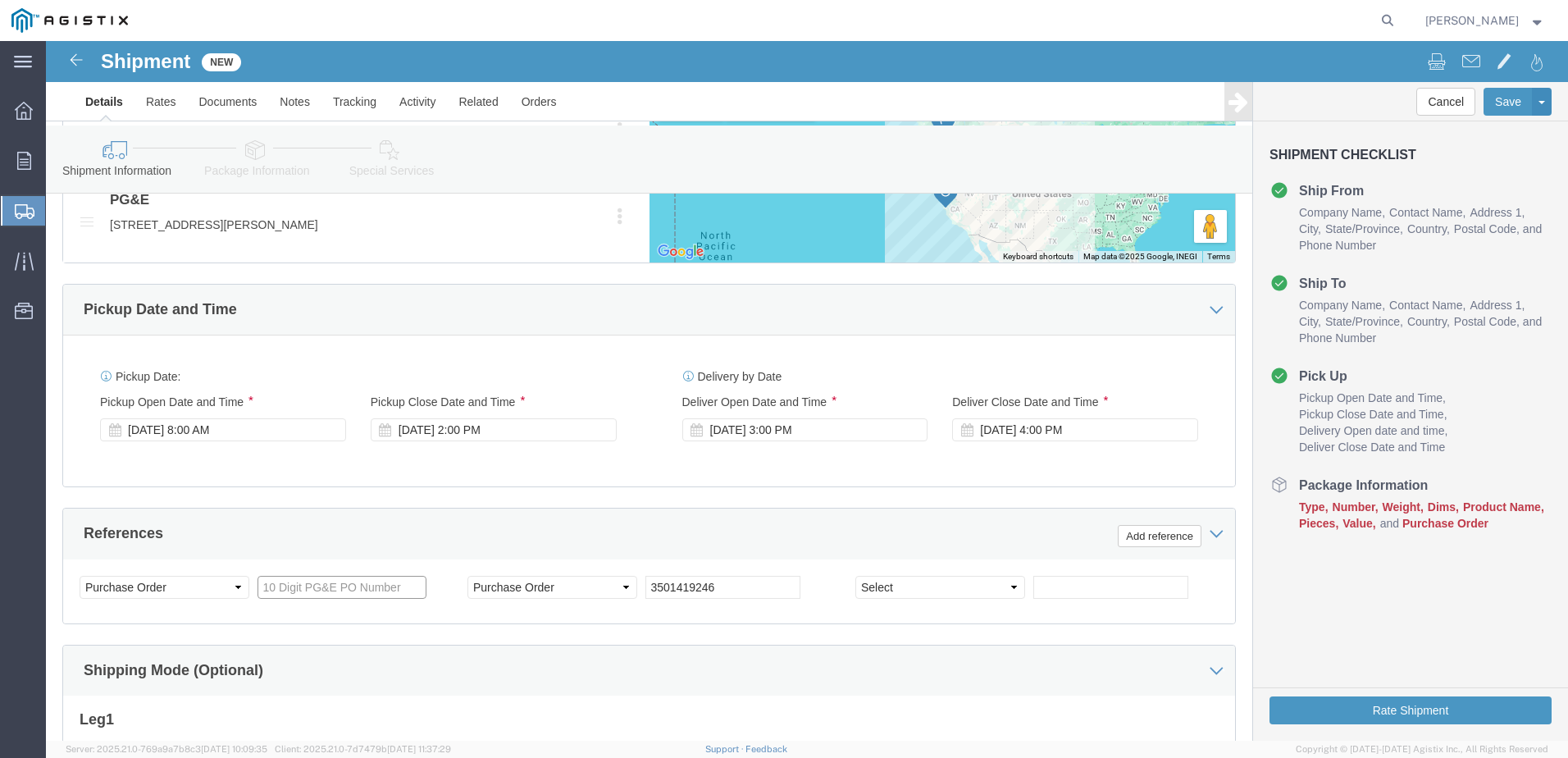
paste input "3501423574"
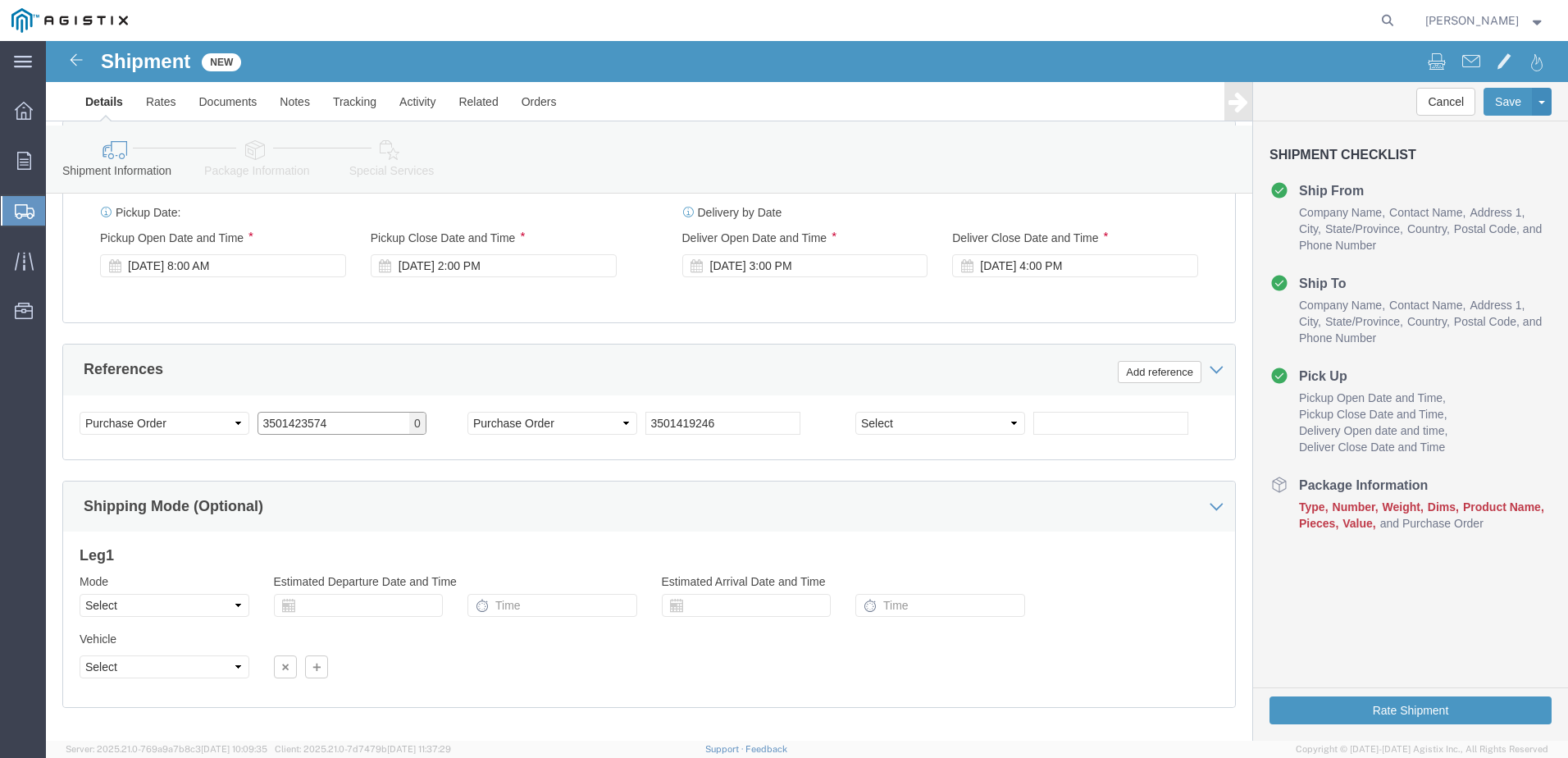
scroll to position [1194, 0]
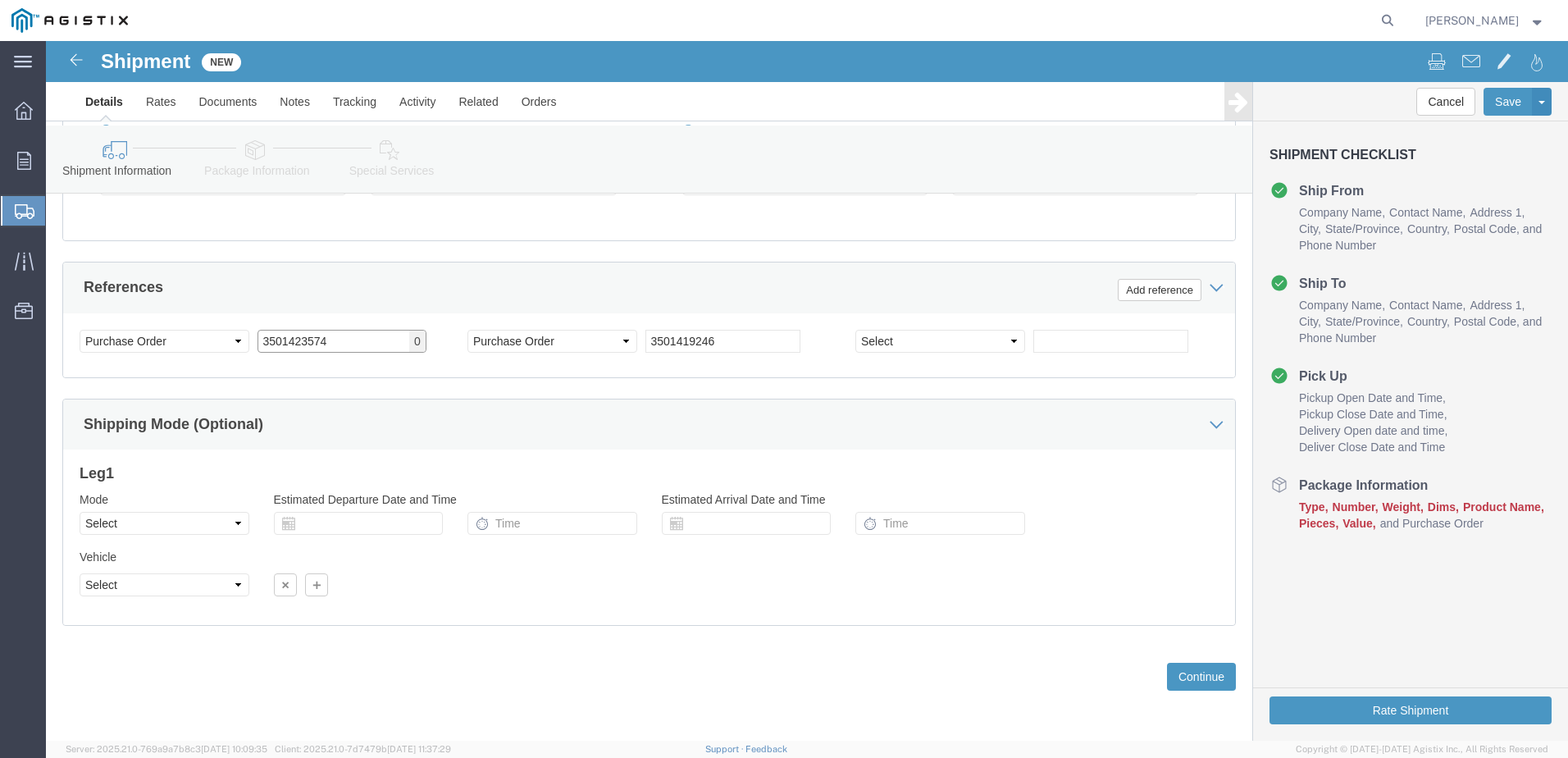
type input "3501423574"
click select "Select Air Less than Truckload Multi-Leg Ocean Freight Rail Small Parcel Truckl…"
select select "TL"
click select "Select Air Less than Truckload Multi-Leg Ocean Freight Rail Small Parcel Truckl…"
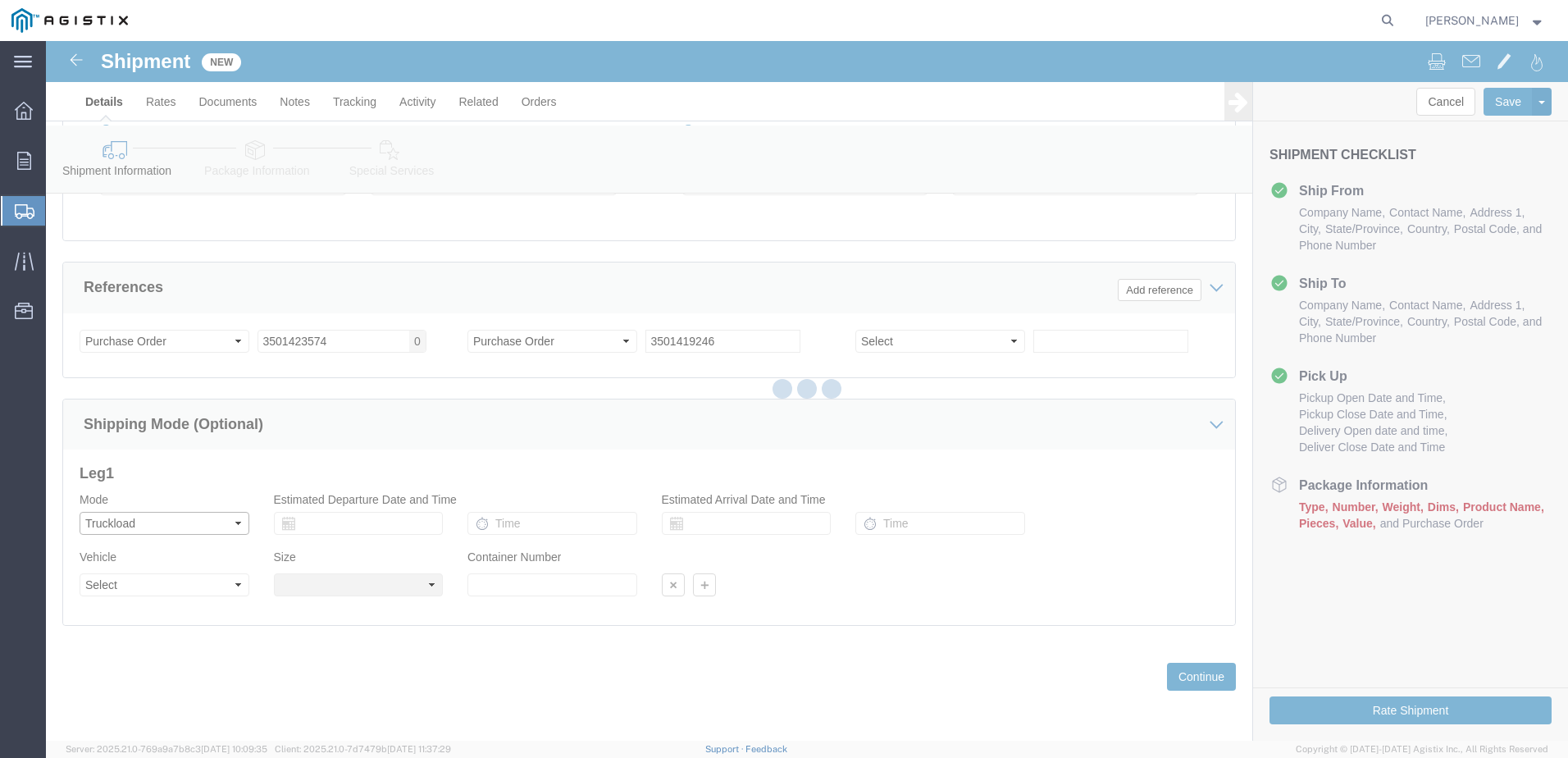
select select
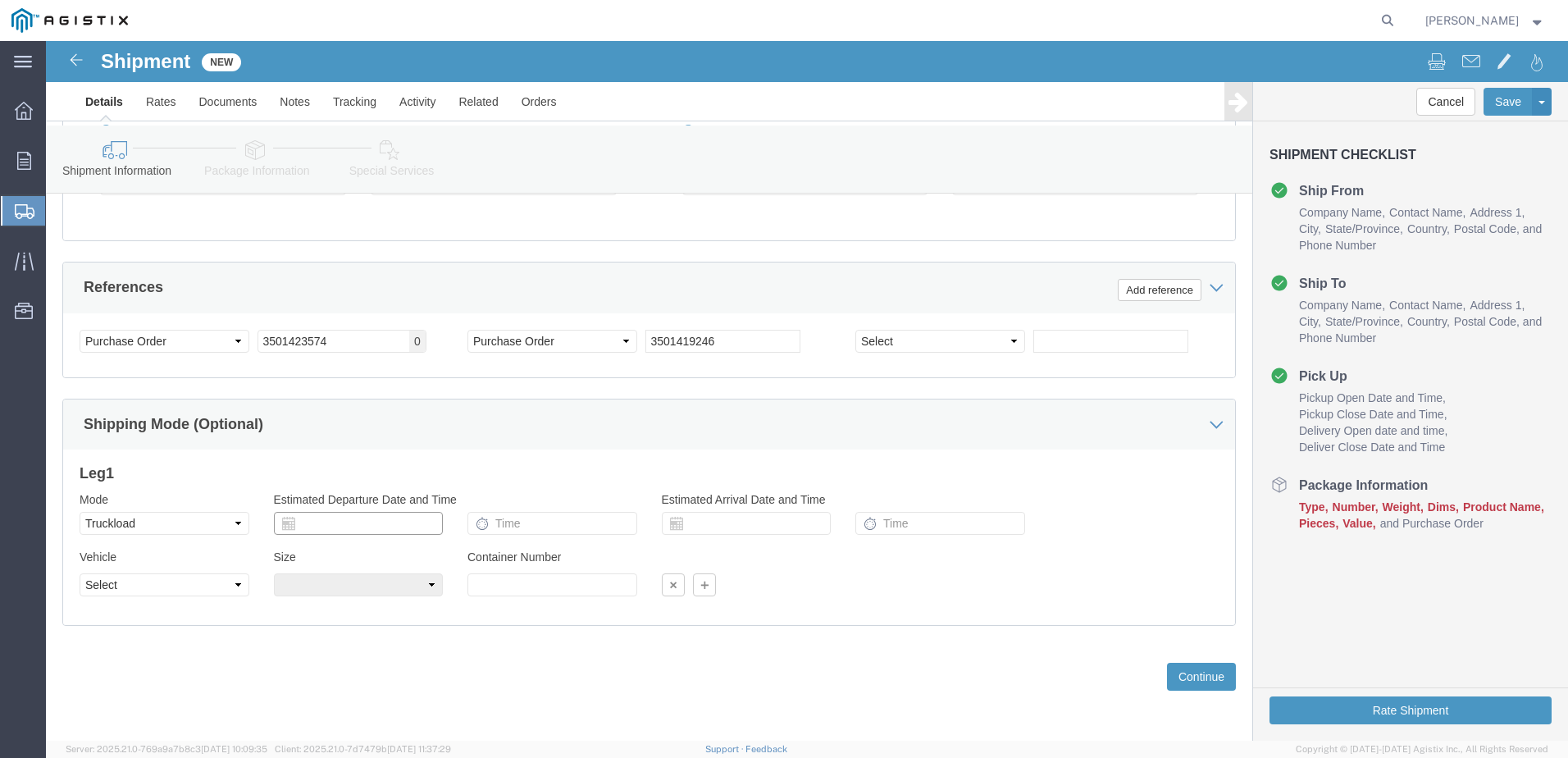
click input "text"
click select "Select Air Less than Truckload Multi-Leg Ocean Freight Rail Small Parcel Truckl…"
select select
click select "Select Air Less than Truckload Multi-Leg Ocean Freight Rail Small Parcel Truckl…"
click button "Continue"
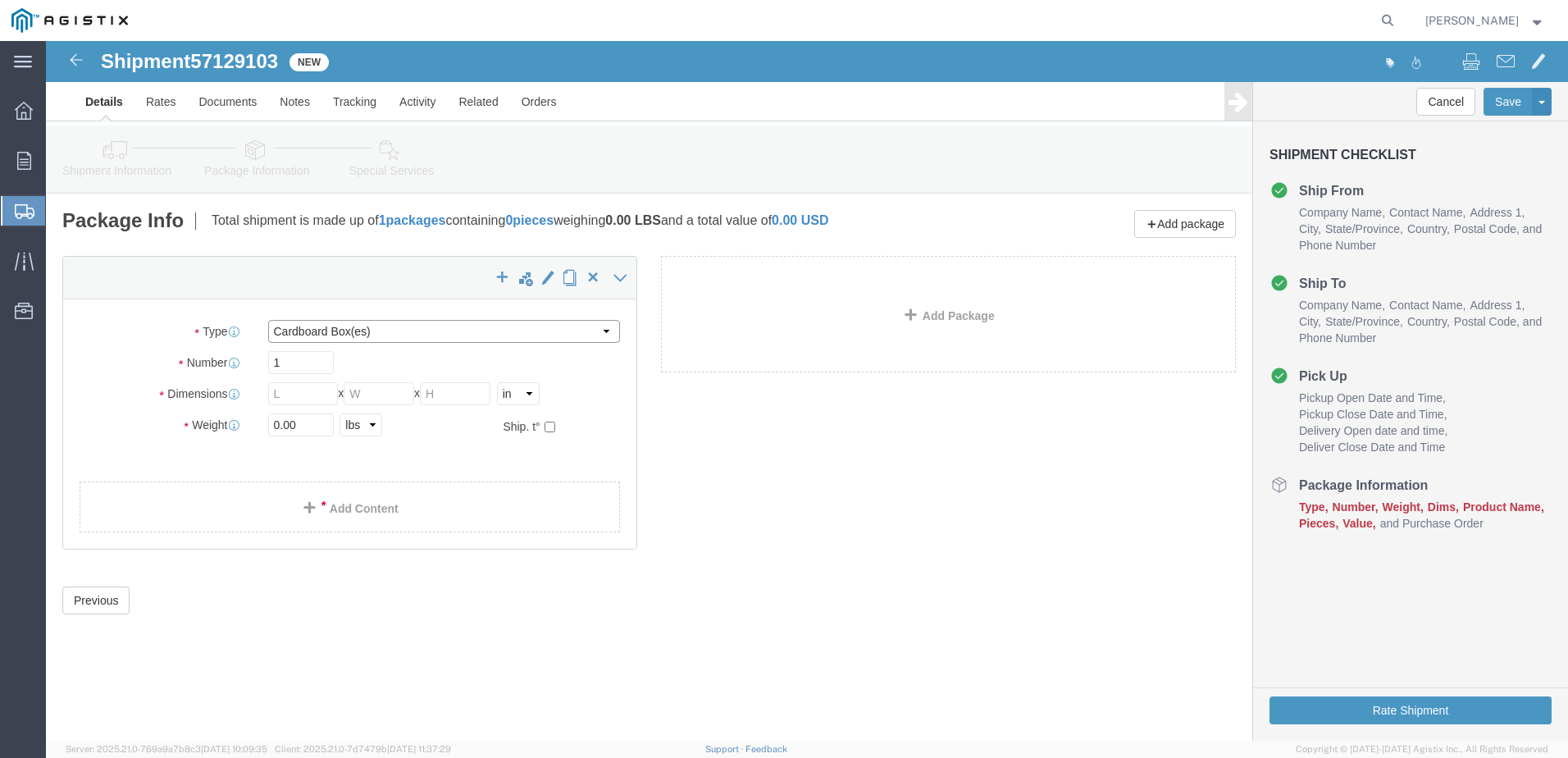
click select "Select Bulk Bundle(s) Cardboard Box(es) Carton(s) Crate(s) Drum(s) (Fiberboard)…"
select select "BNDL"
click select "Select Bulk Bundle(s) Cardboard Box(es) Carton(s) Crate(s) Drum(s) (Fiberboard)…"
click input "1"
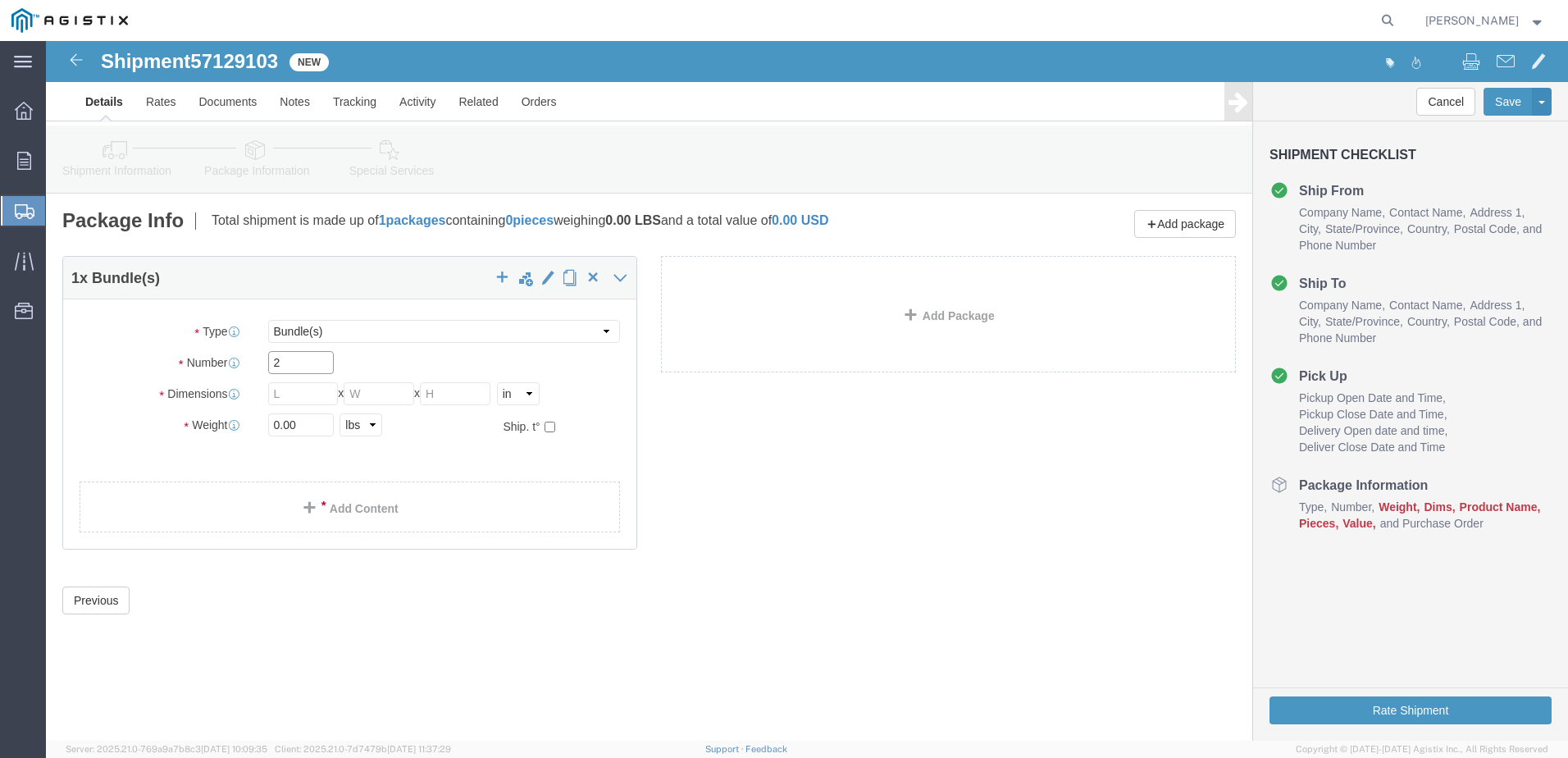
type input "2"
click link "Add Package"
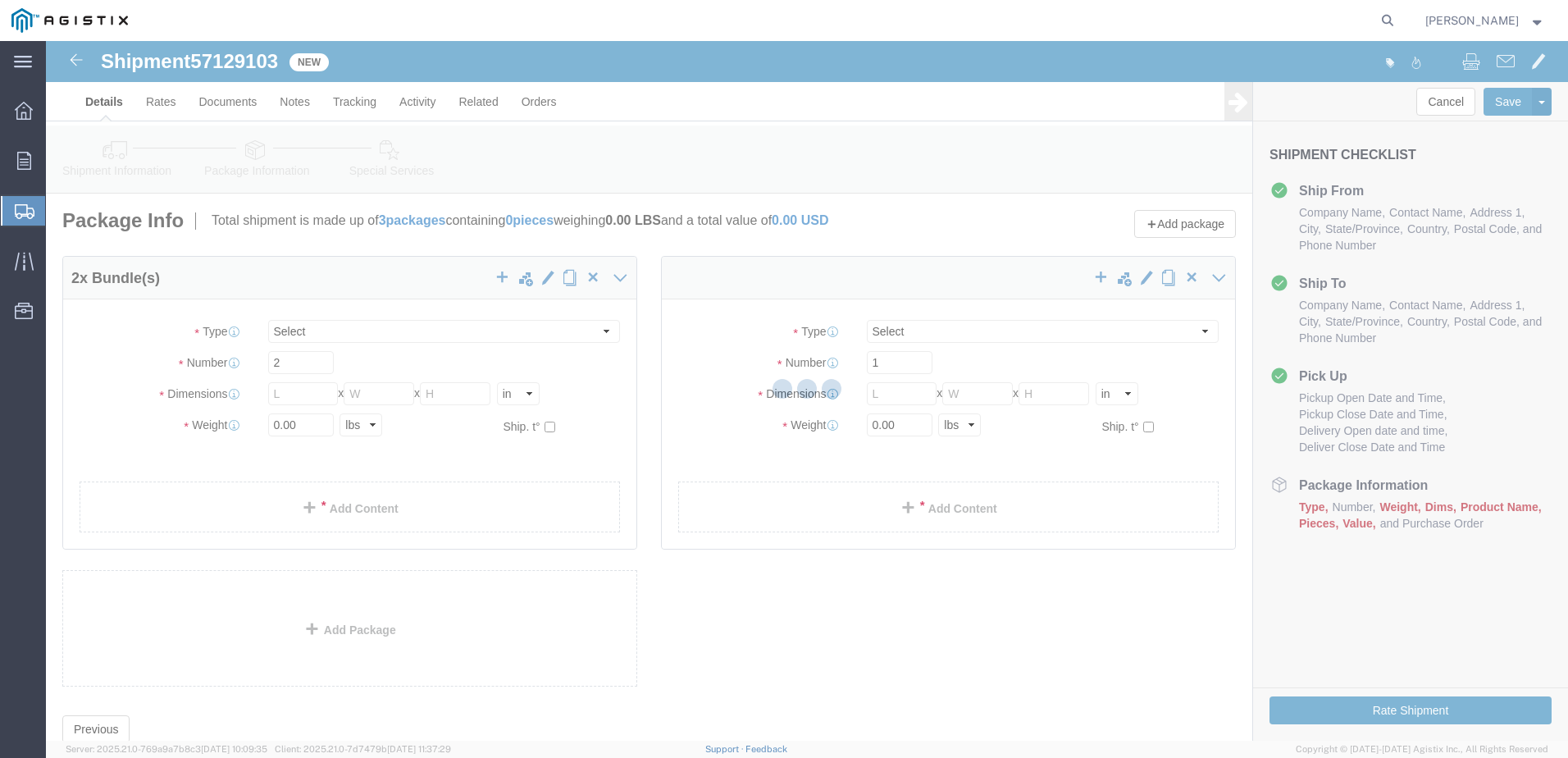
select select "BNDL"
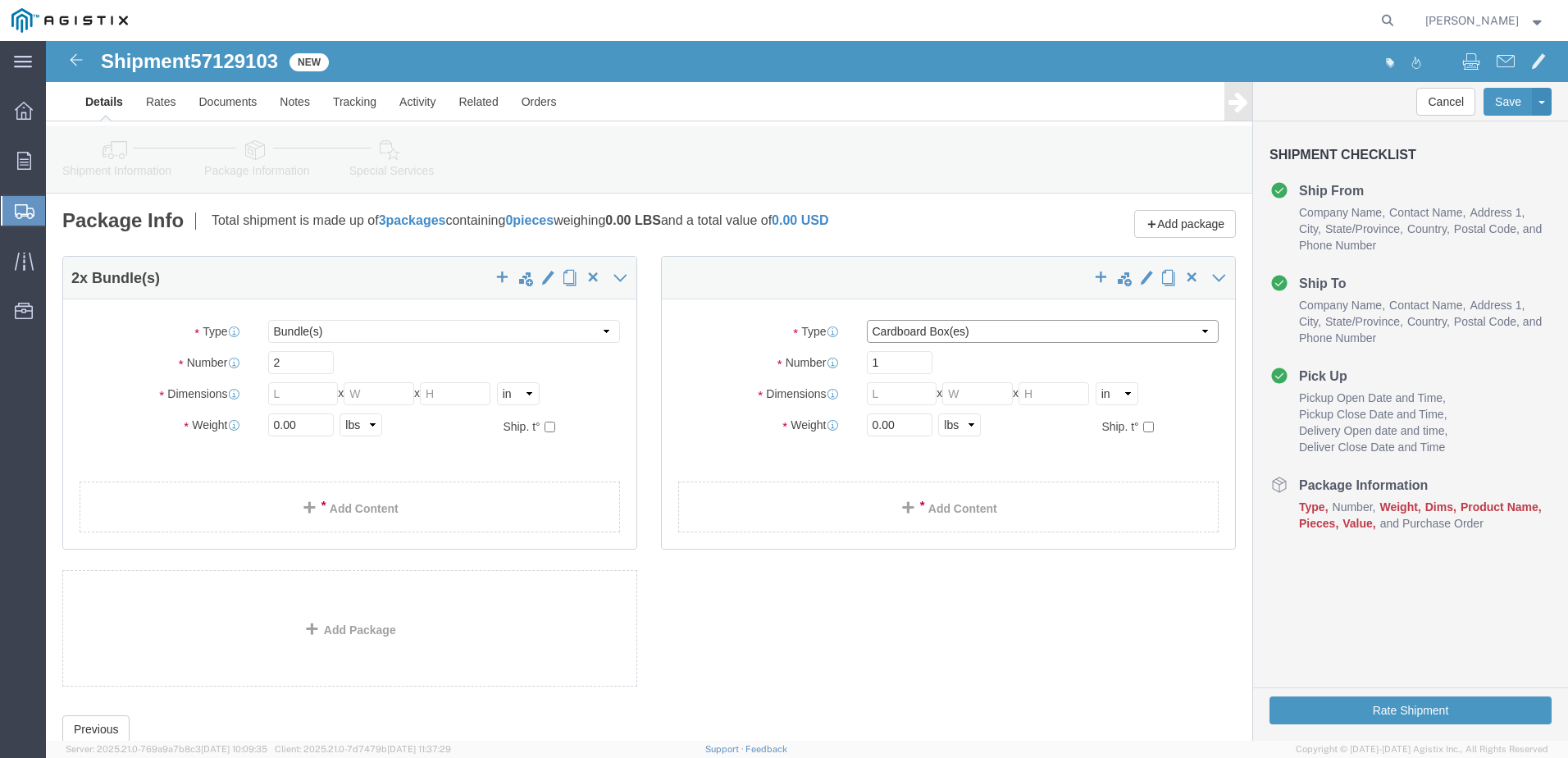
click select "Select Bulk Bundle(s) Cardboard Box(es) Carton(s) Crate(s) Drum(s) (Fiberboard)…"
select select "BNDL"
click select "Select Bulk Bundle(s) Cardboard Box(es) Carton(s) Crate(s) Drum(s) (Fiberboard)…"
click link "Add Content"
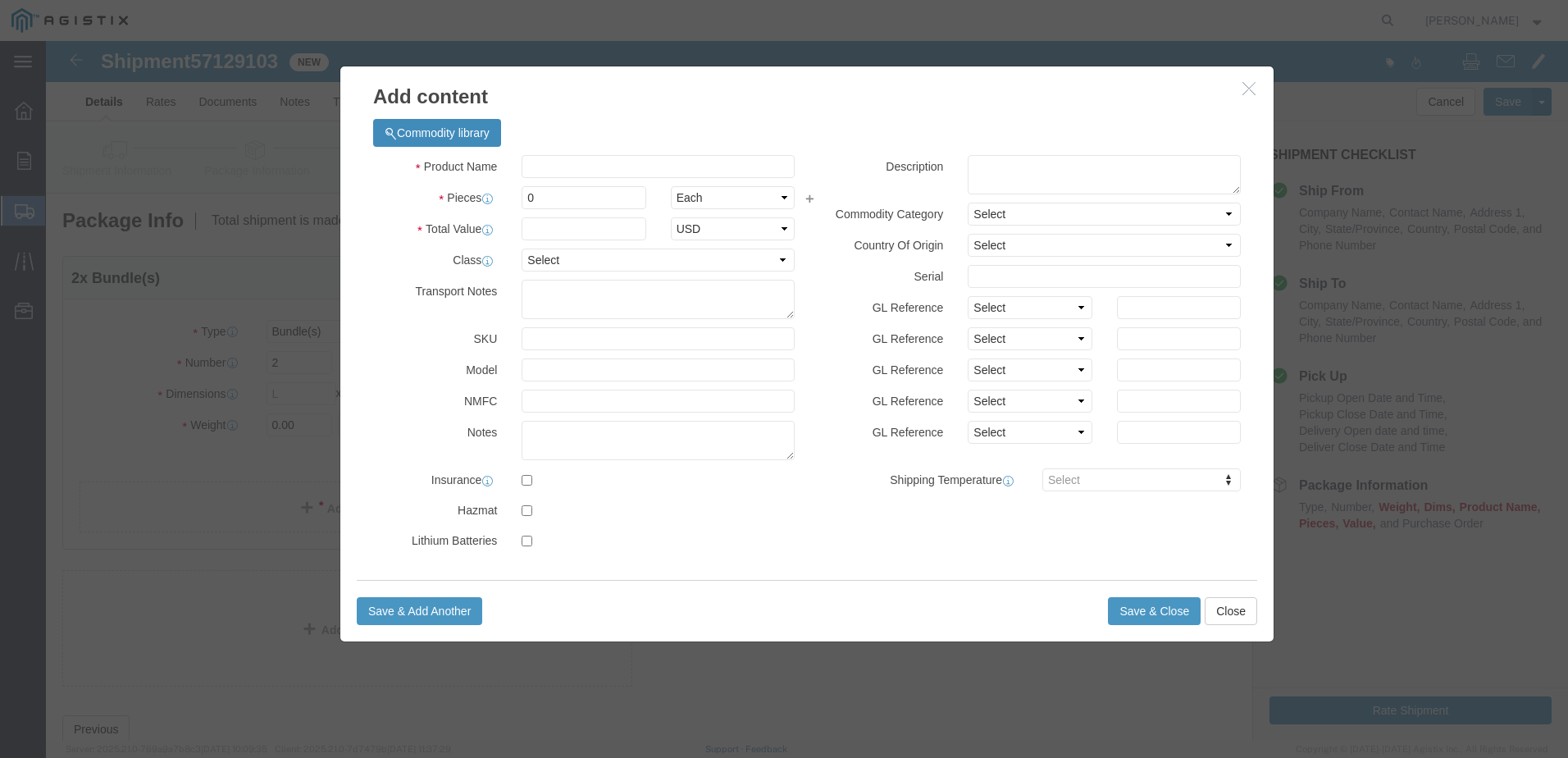
click button "Commodity library"
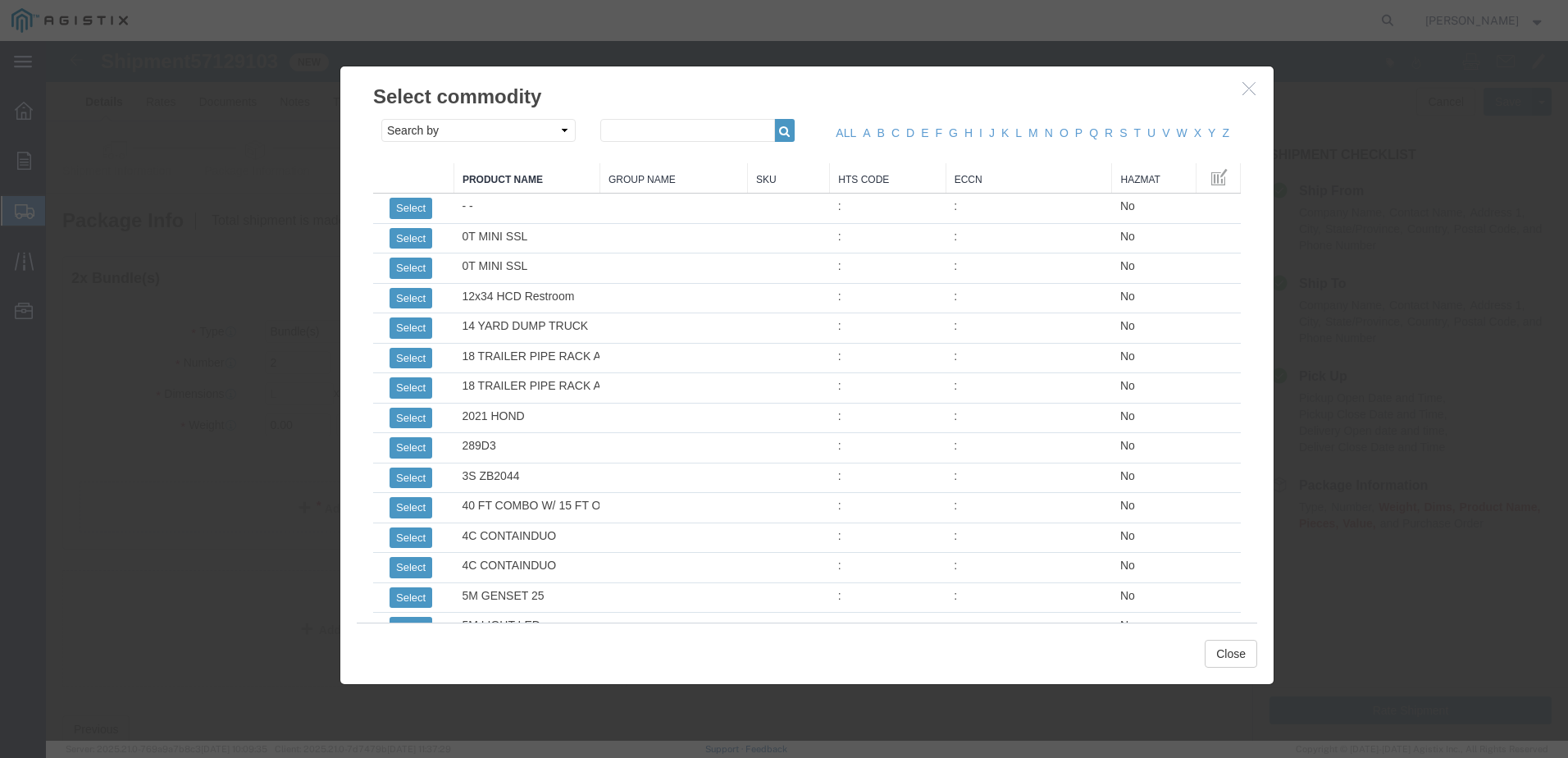
click link "Product Name"
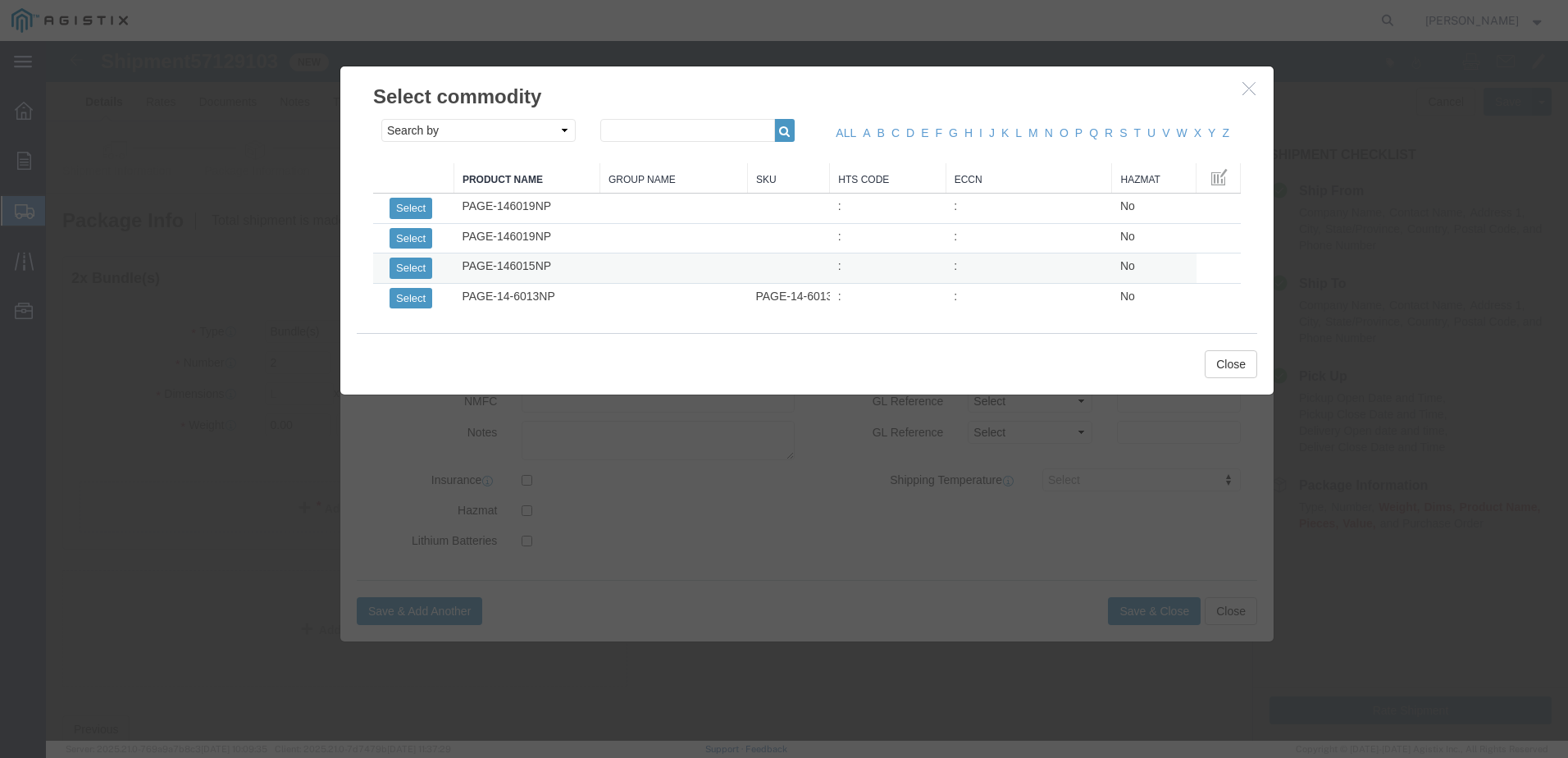
click td
click button "Select"
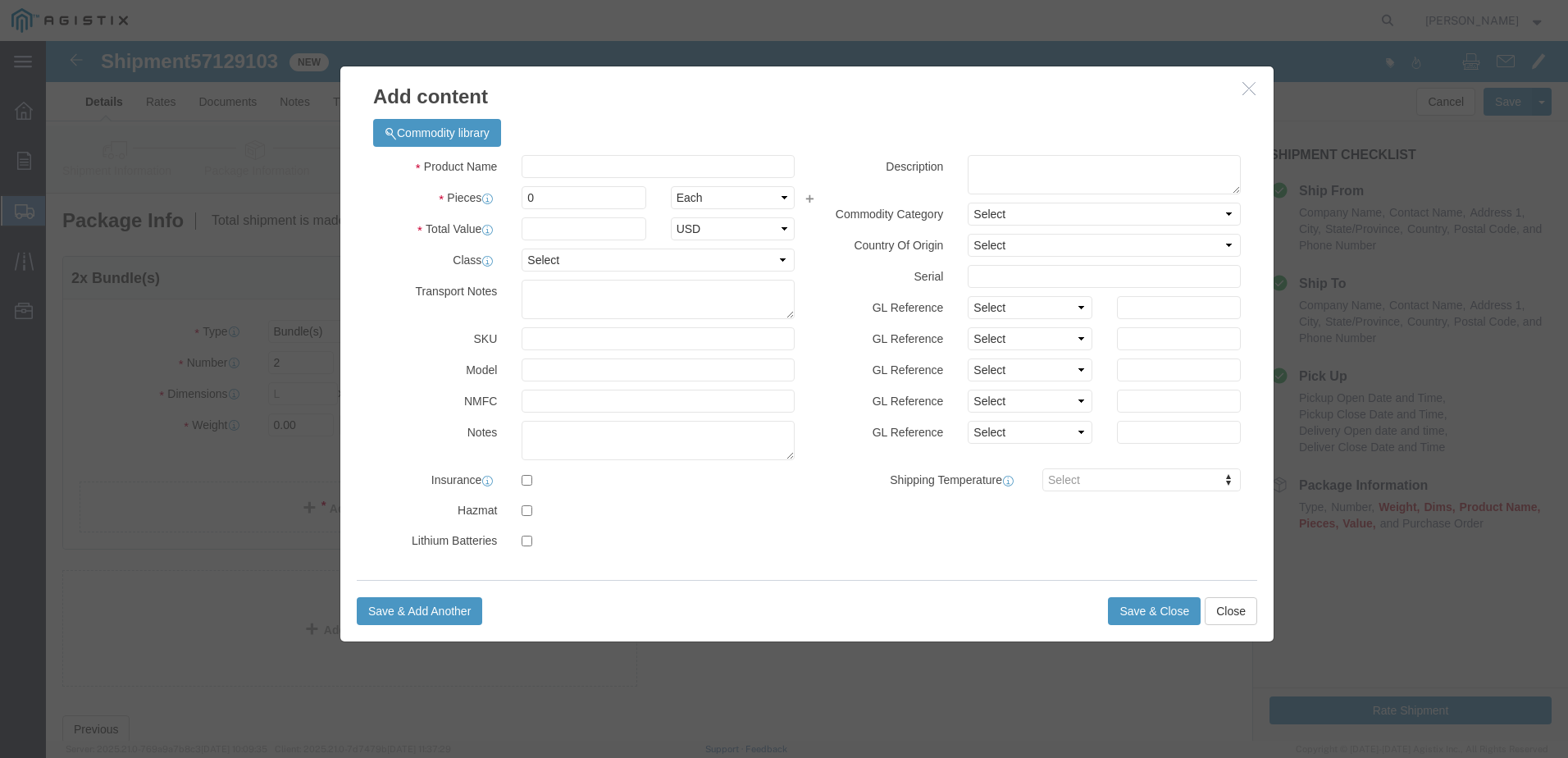
select select
type input "13016.25"
select select "55"
type input "PAGE-146015NP"
click input "text"
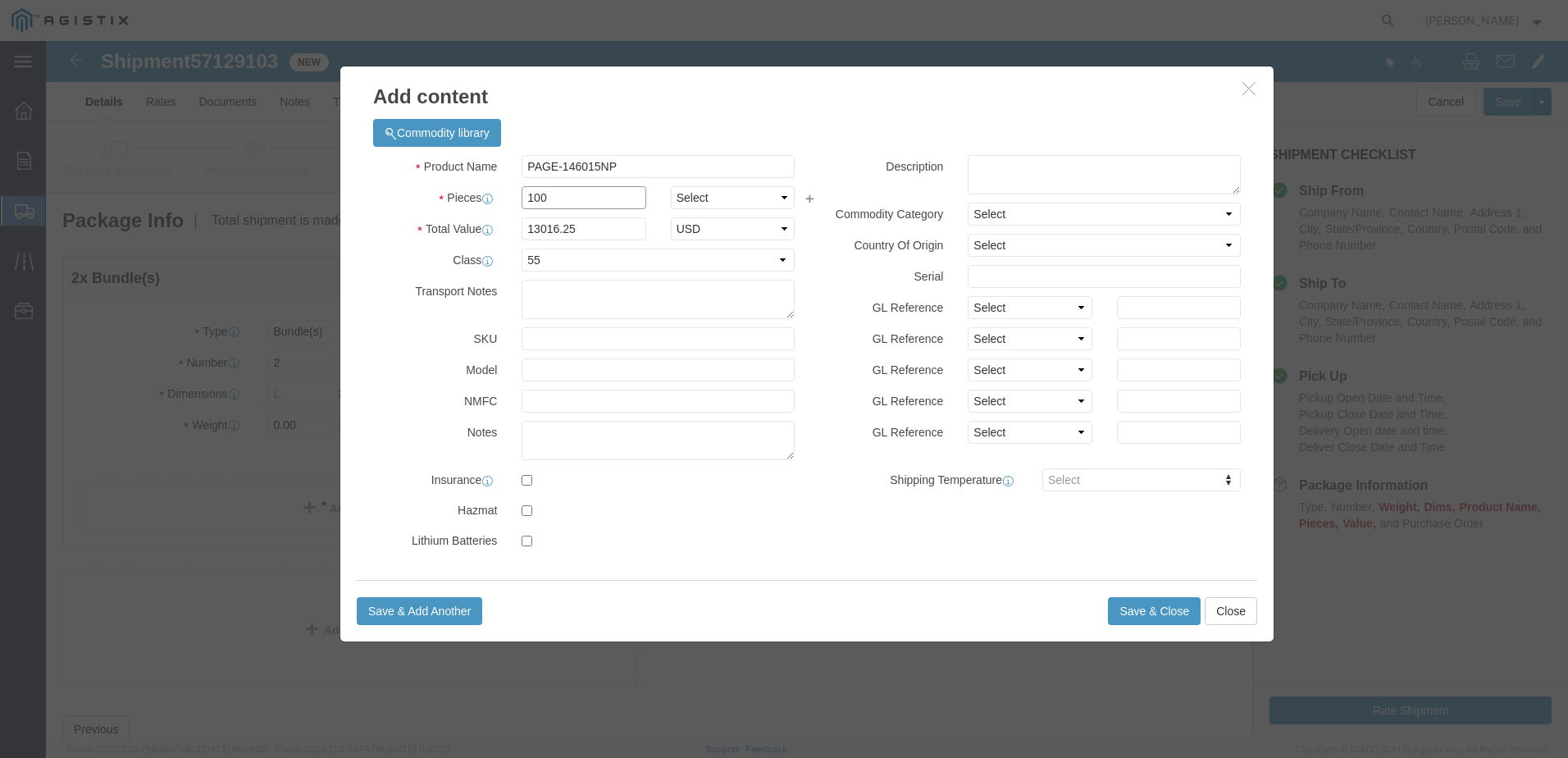
type input "100"
type input "1301625"
click select "Select Bag Barrels 100Board Feet Bottle Box Blister Pack Carats Can Capsule Car…"
select select "EA"
click select "Select Bag Barrels 100Board Feet Bottle Box Blister Pack Carats Can Capsule Car…"
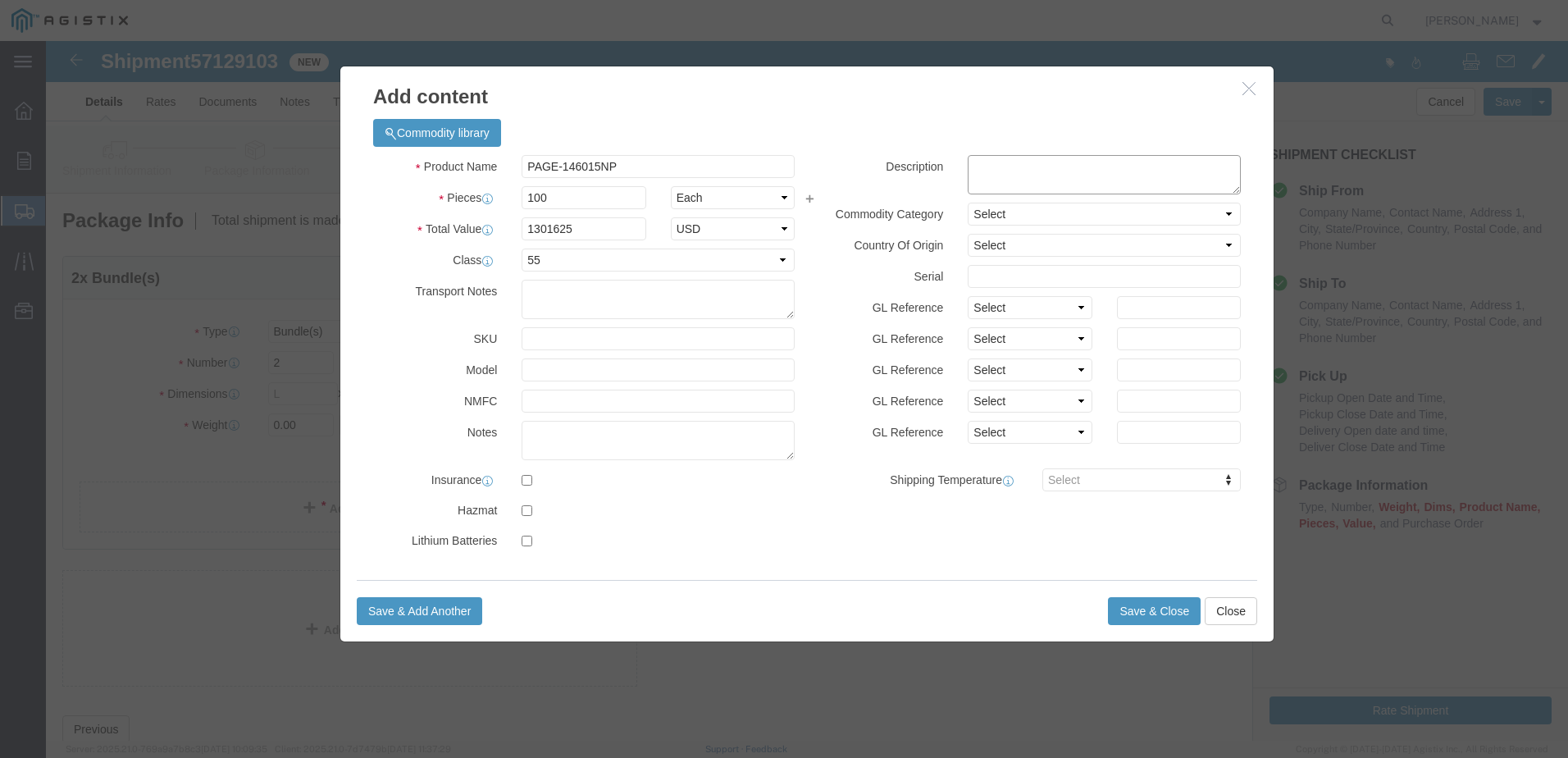
click textarea
paste textarea "3-3/4" x 4-3/4" x 8' Ansi NP"
type textarea "3-3/4" x 4-3/4" x 8' Ansi NP"
click button "Save & Close"
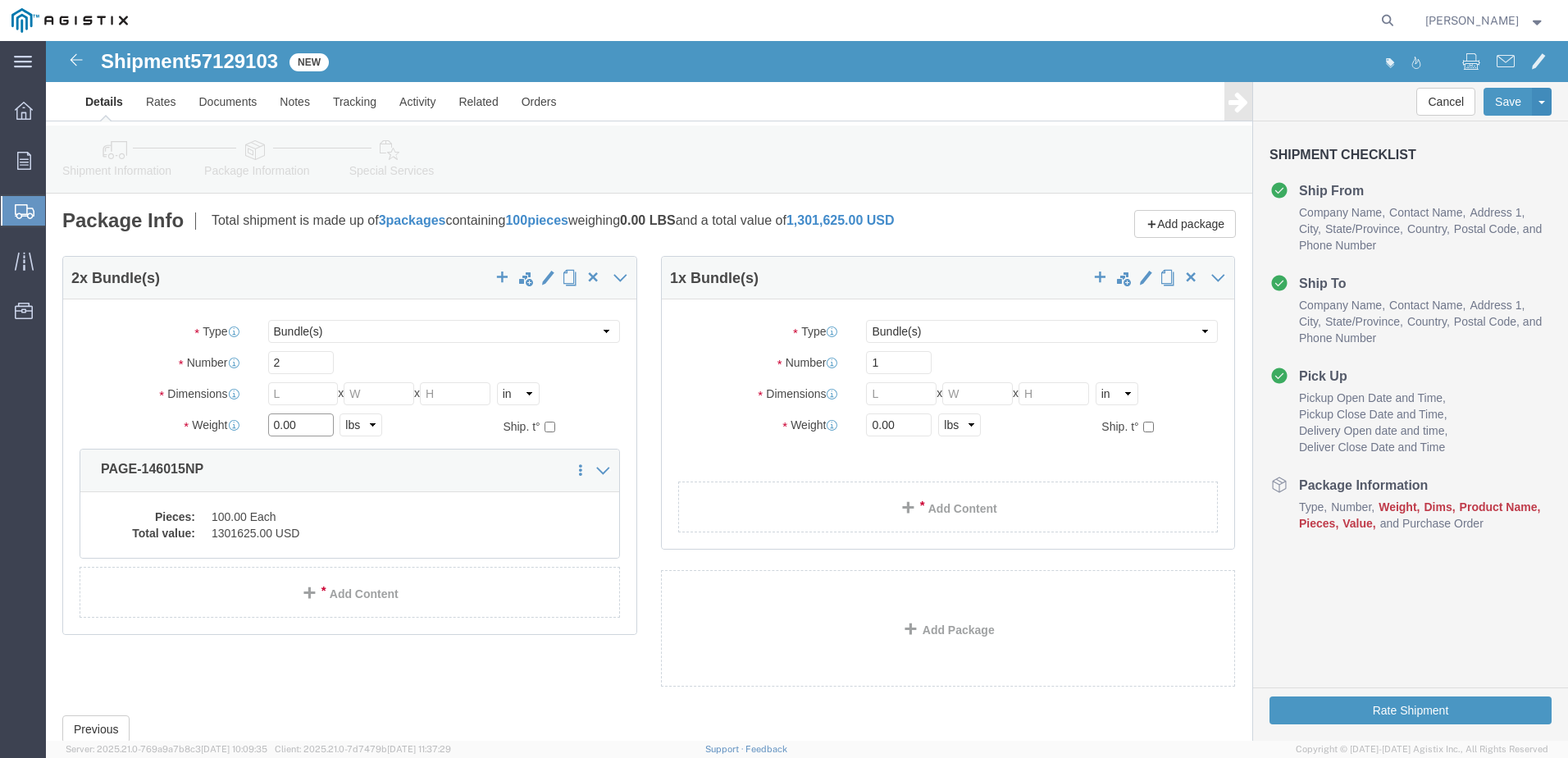
click input "0.00"
type input "3883"
click input "text"
type input "96"
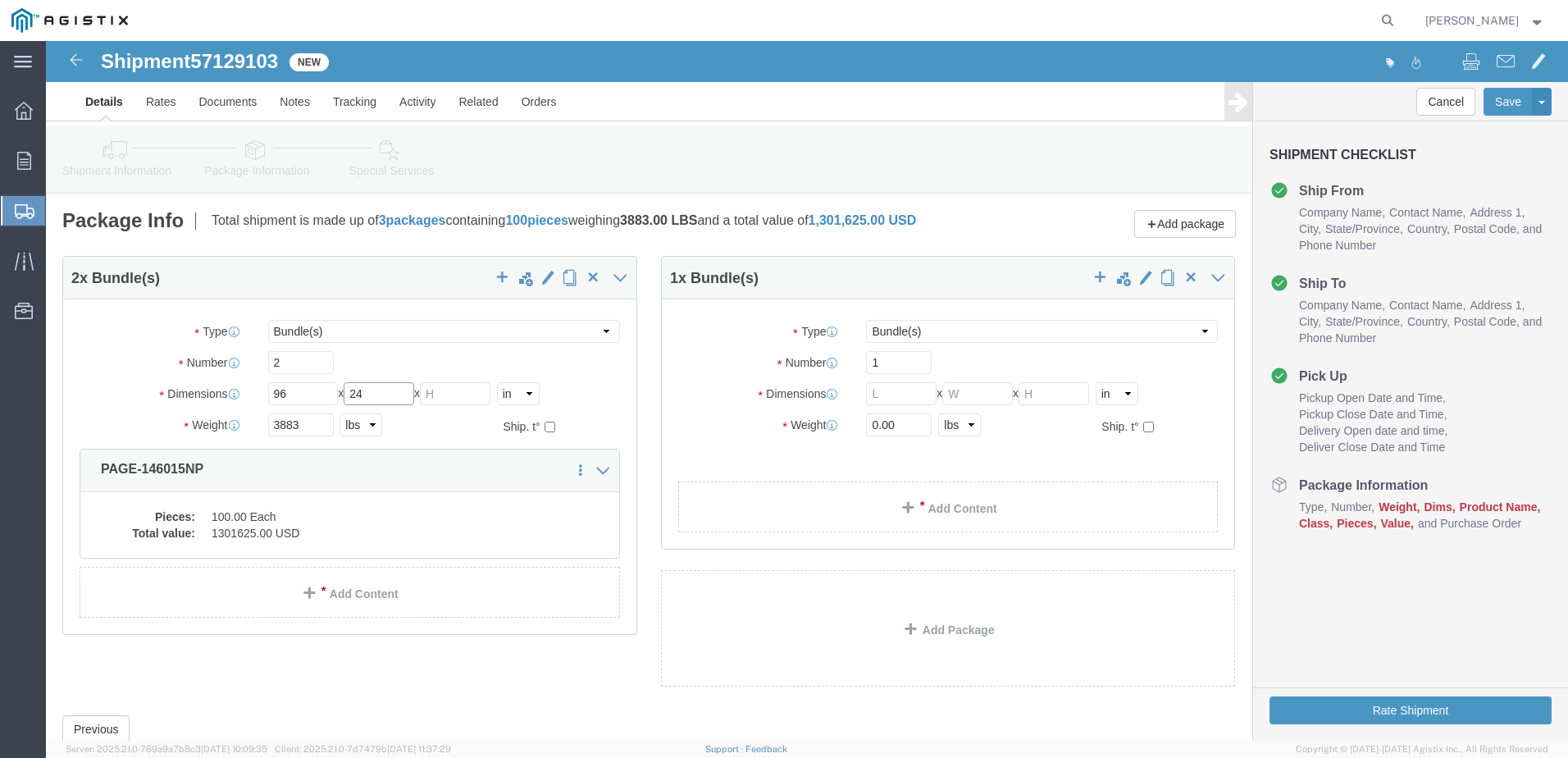
type input "24"
type input "22"
click input "1"
click input "text"
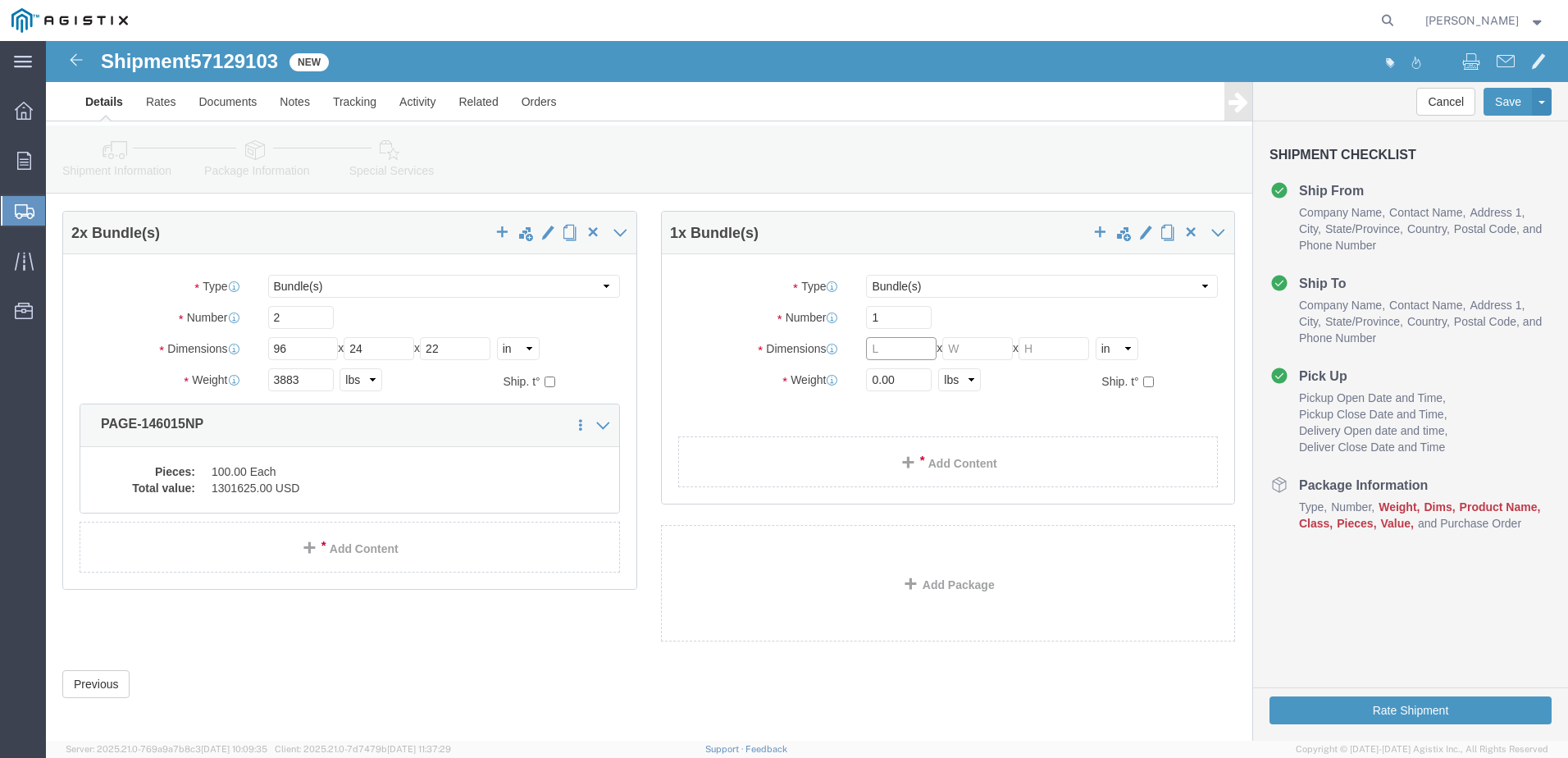
scroll to position [64, 0]
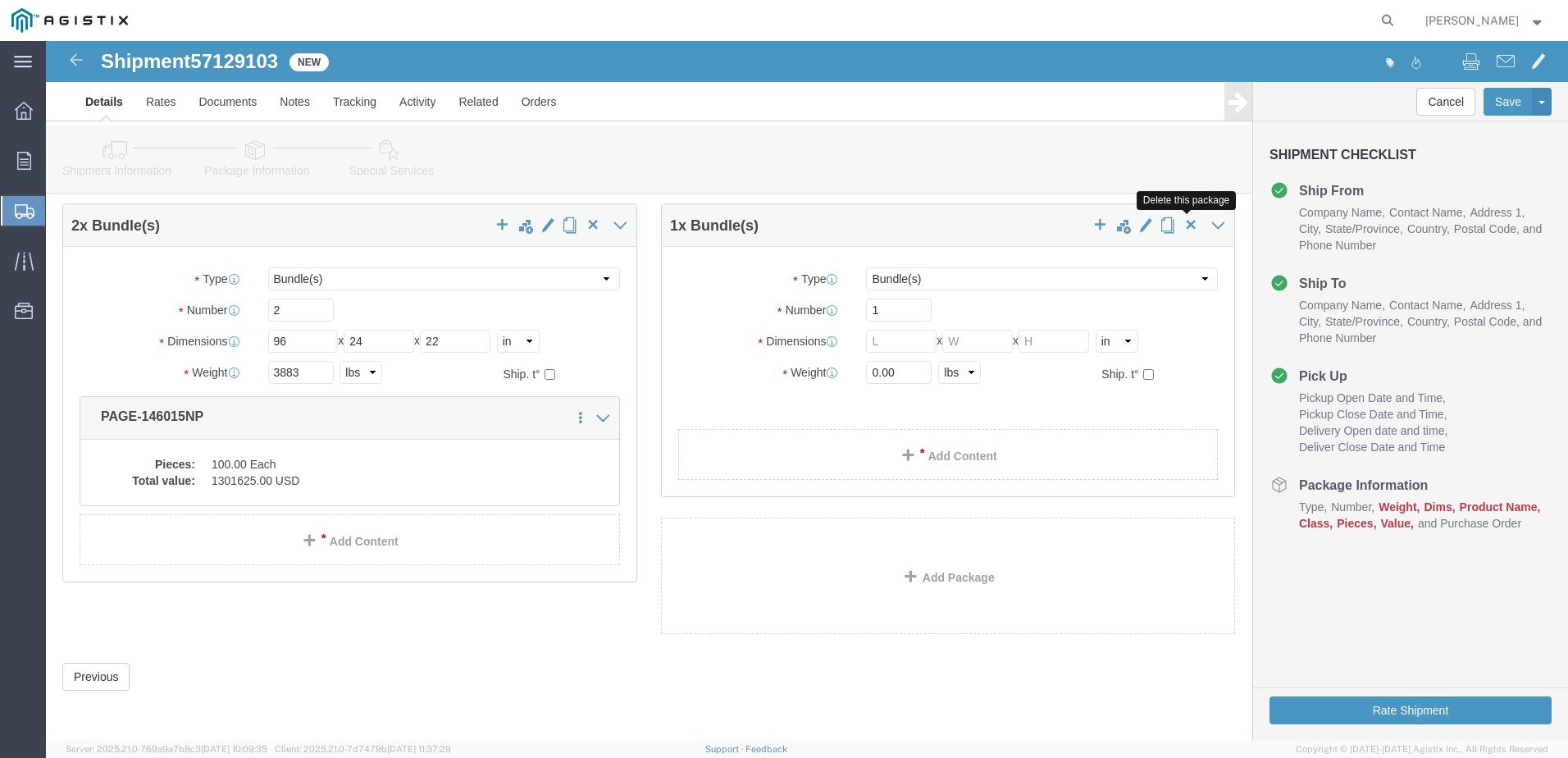
click span "button"
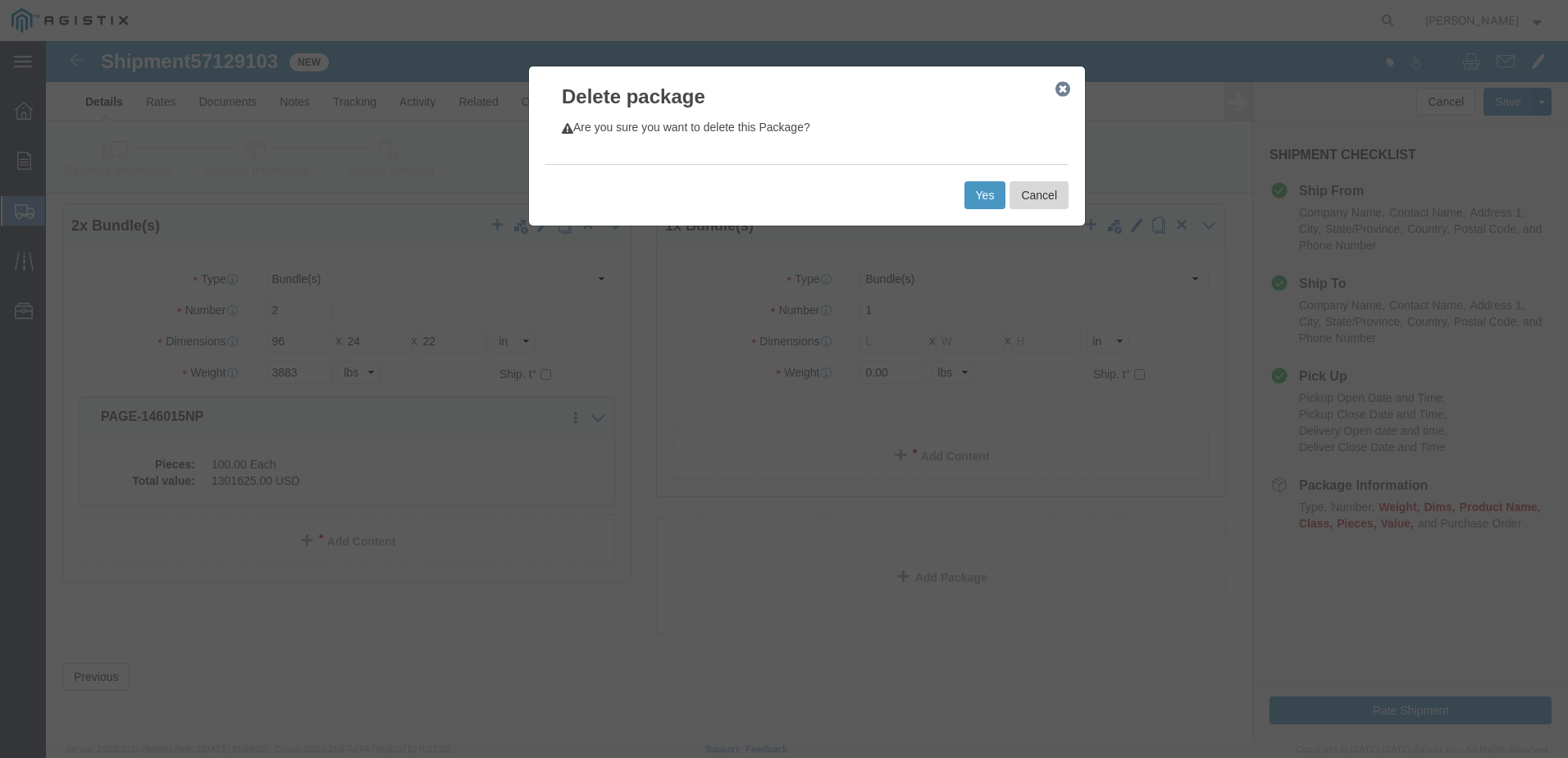
click button "Cancel"
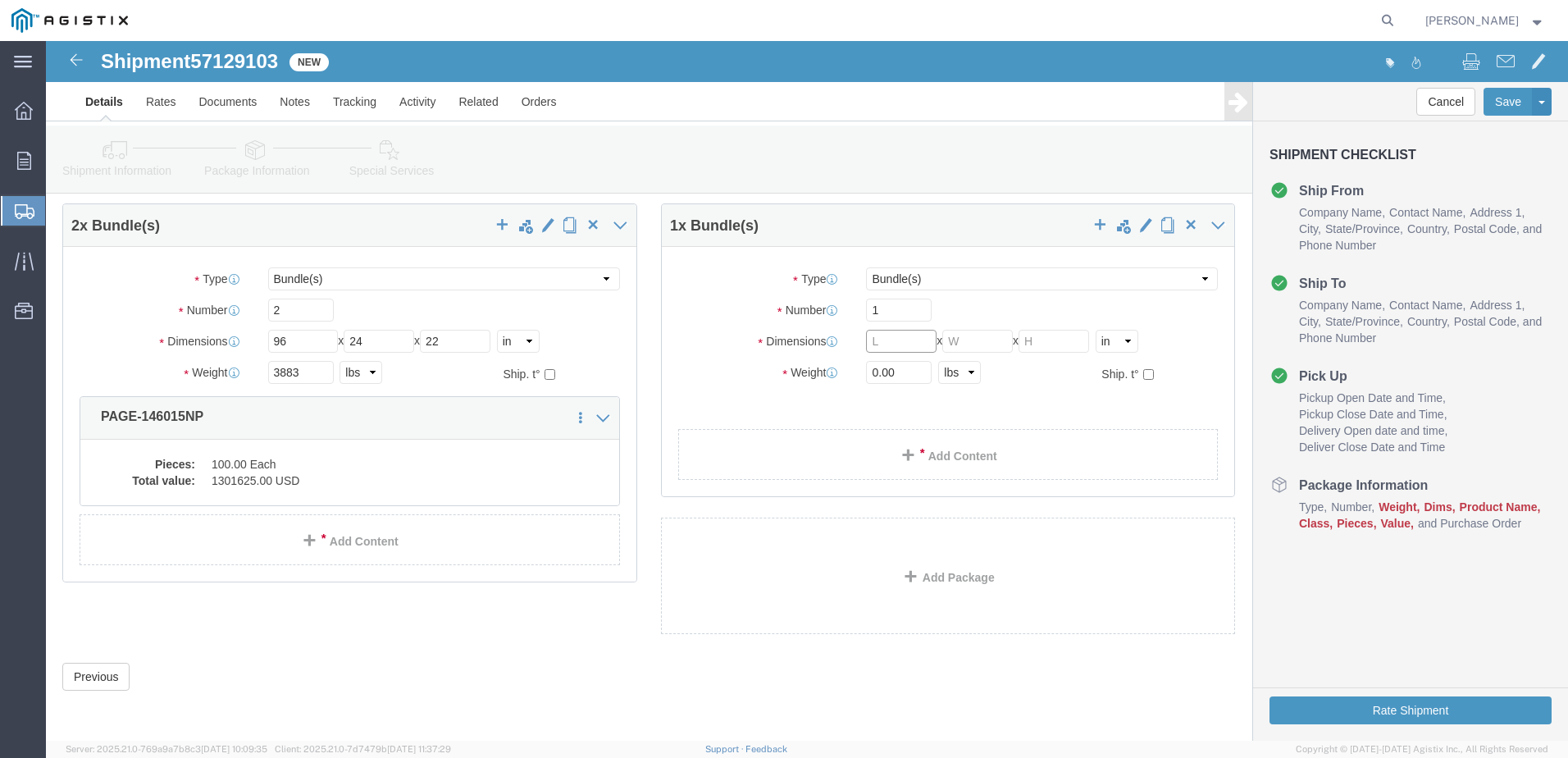
click input "text"
type input "168"
click input "text"
type input "48"
click input "text"
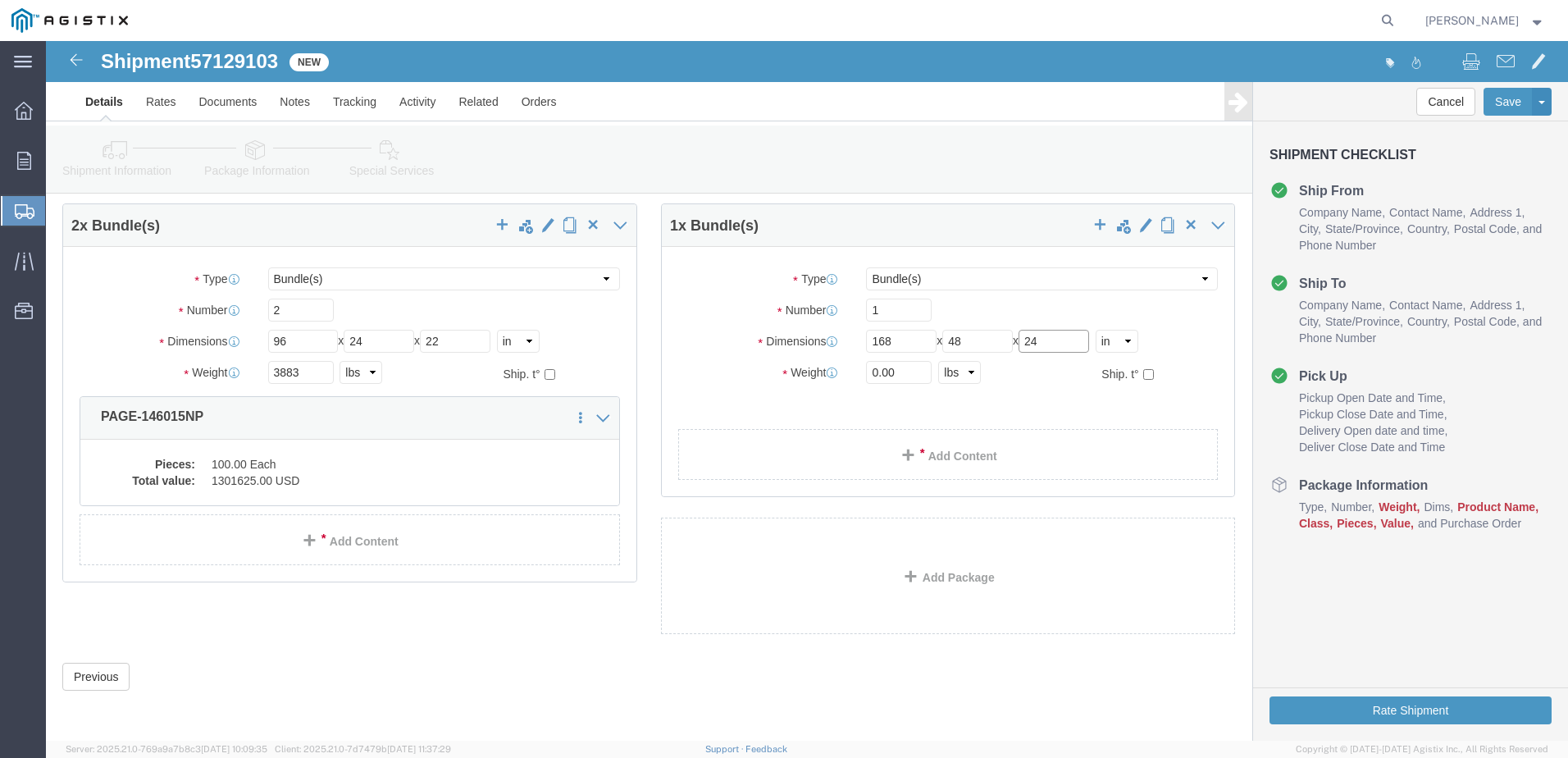
type input "24"
click div "Package Type Select Bulk Bundle(s) Cardboard Box(es) Carton(s) Crate(s) Drum(s)…"
click input "0.00"
type input "3894"
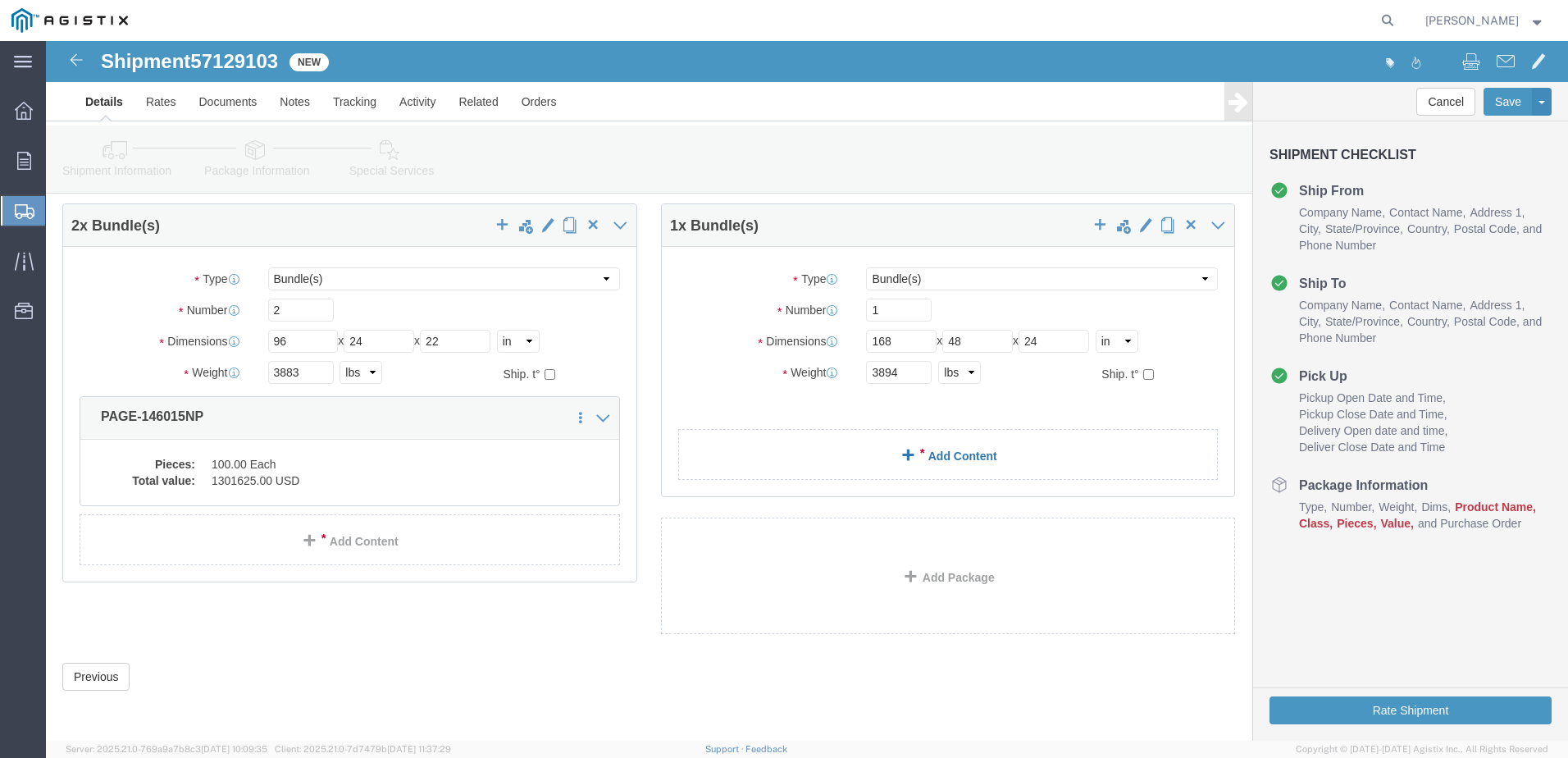
click link "Add Content"
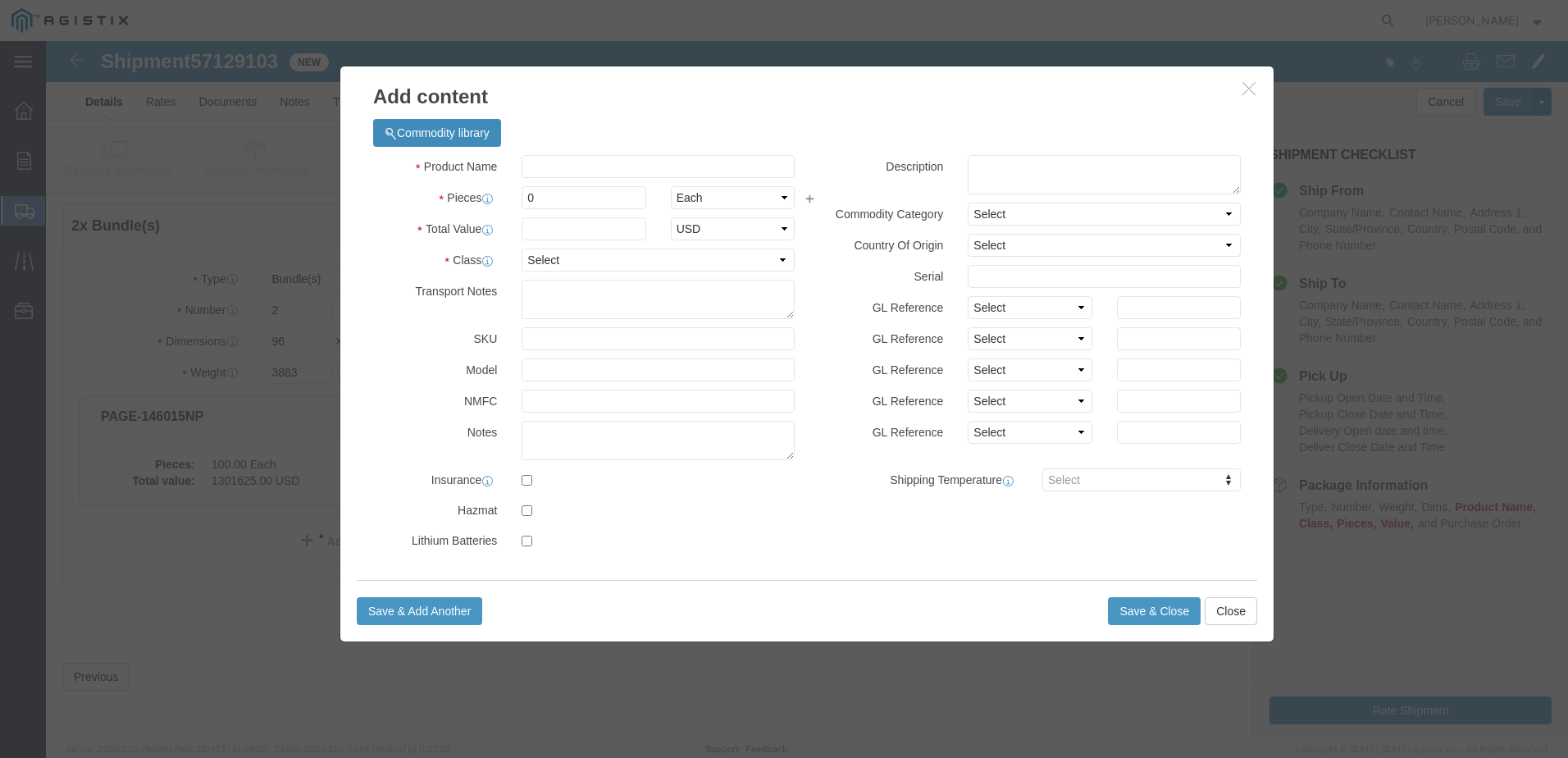
click button "Commodity library"
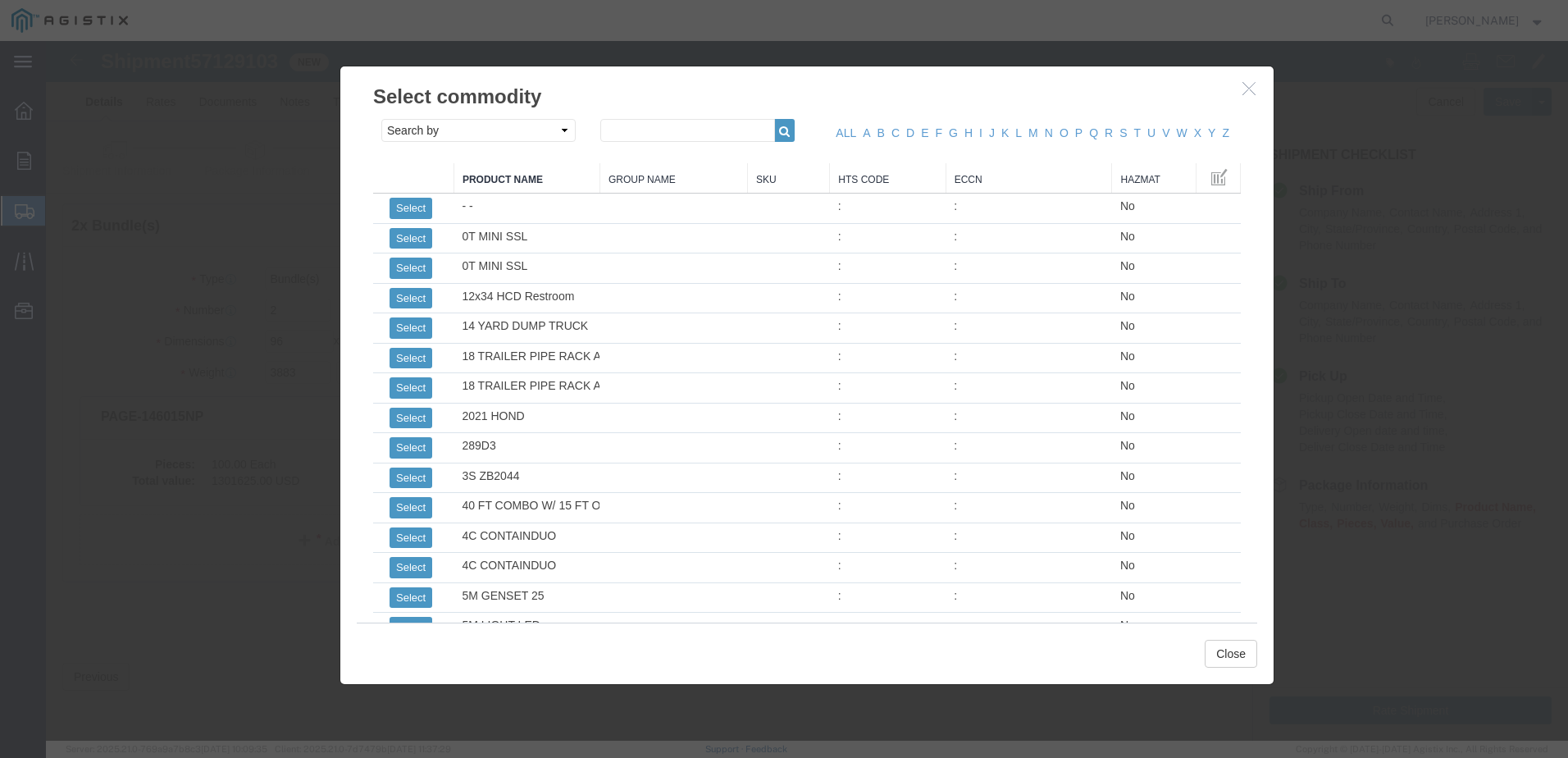
click link "Product Name"
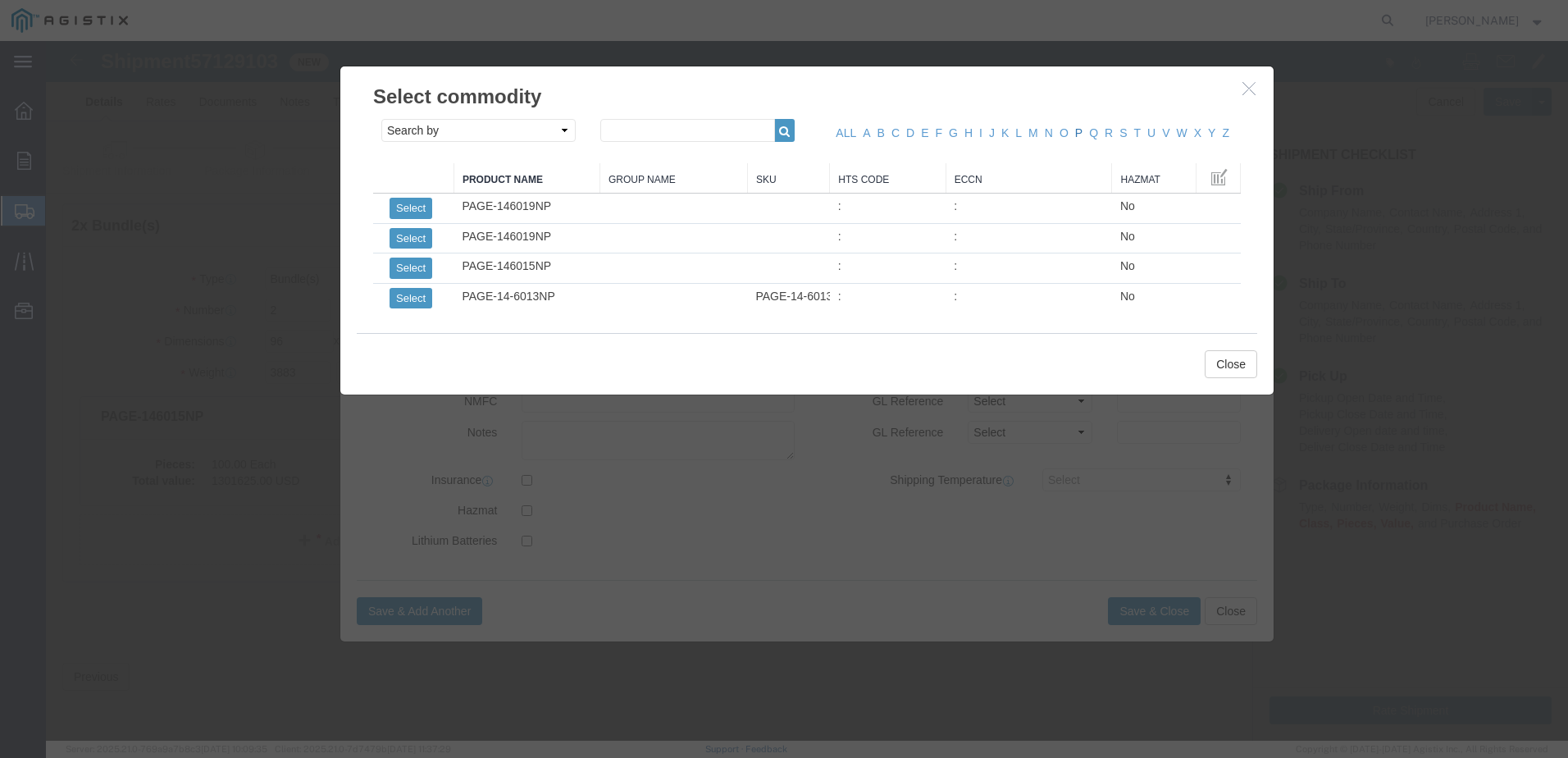
click link "P"
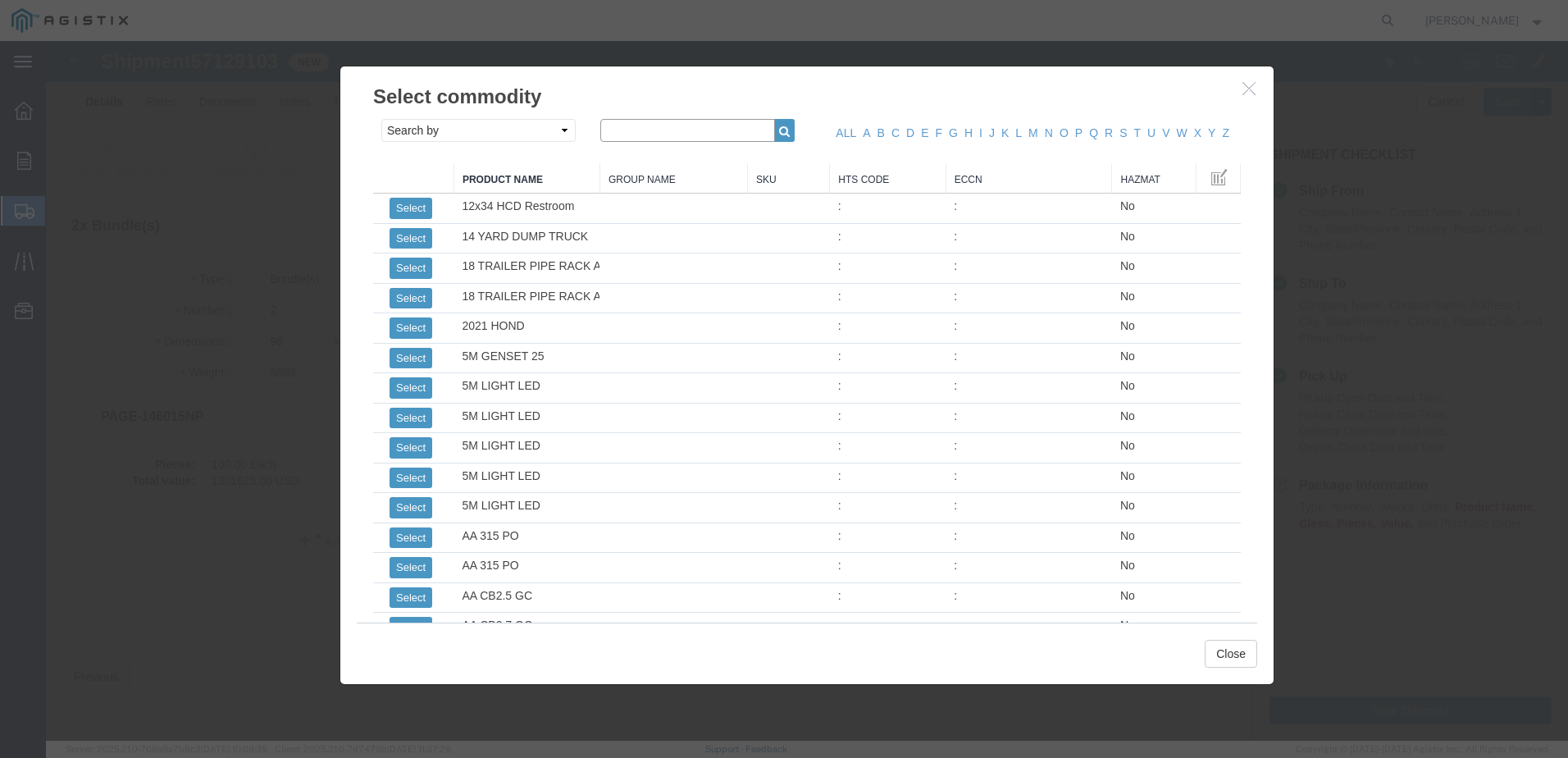
click input "text"
type input "page"
click icon "button"
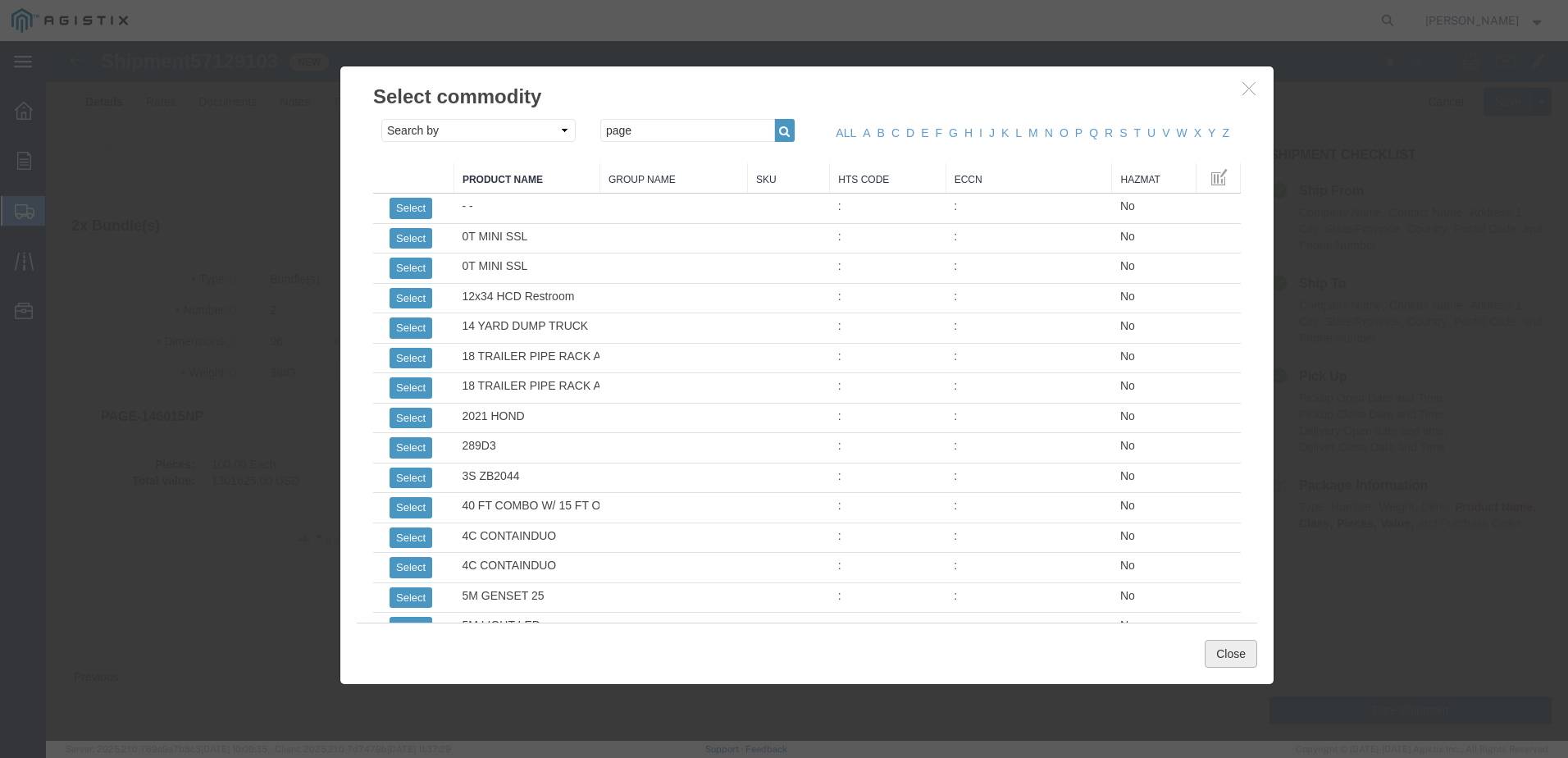
click button "Close"
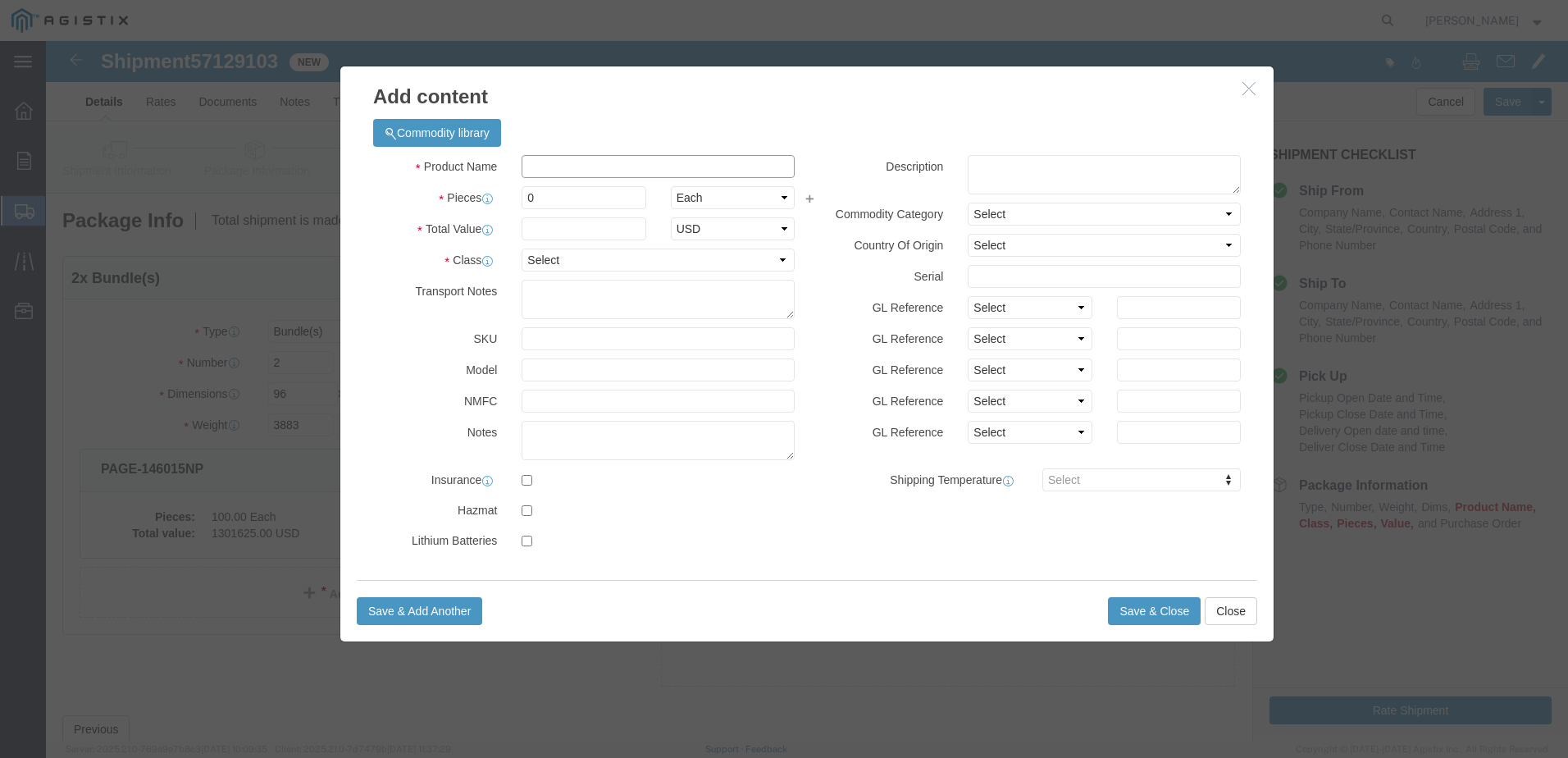
click input "text"
paste input "PAGE-146156NP"
type input "PAGE-146156NP"
click input "0"
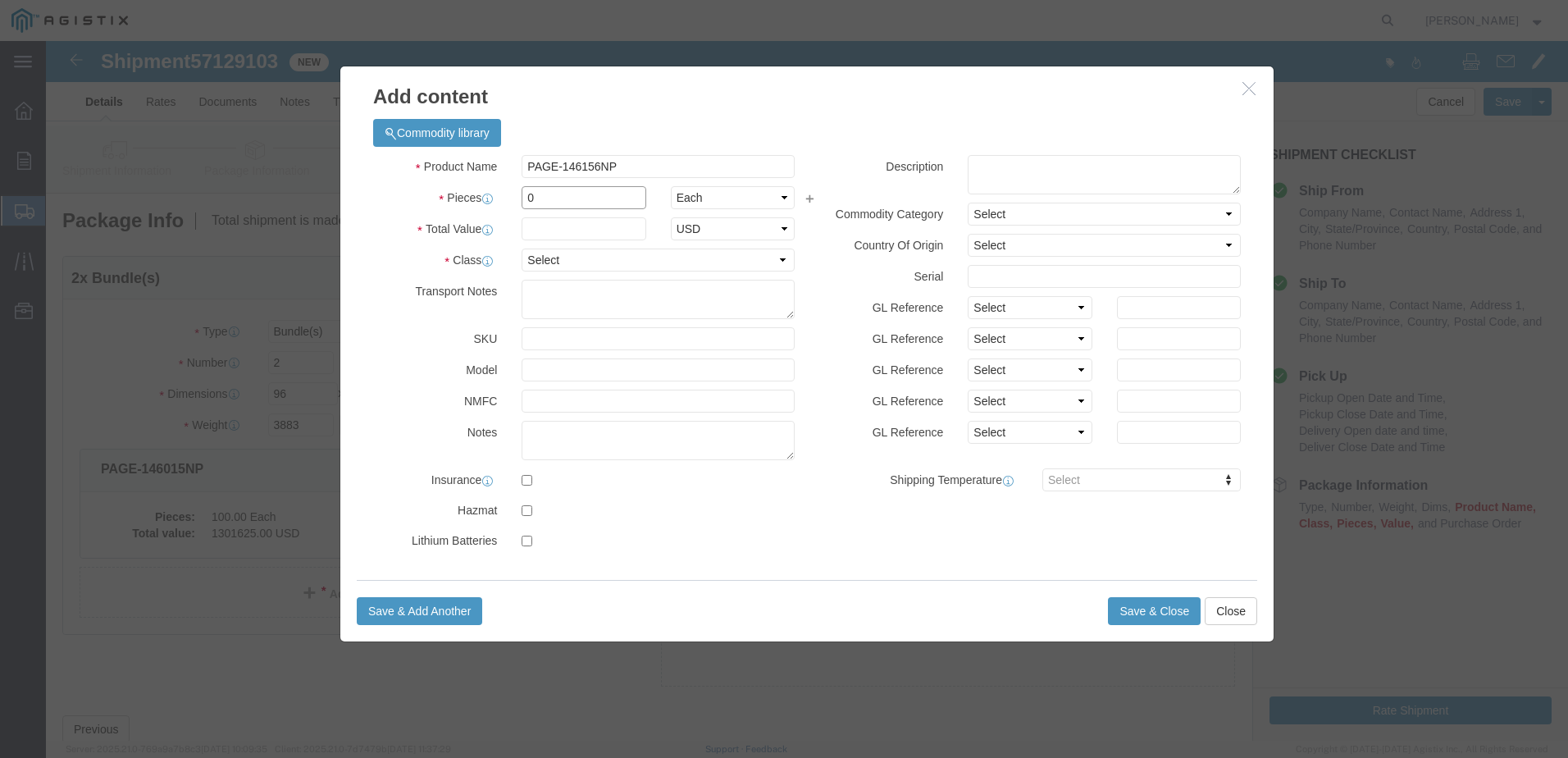
click input "0"
type input "32"
click input "text"
type input "28302.00"
click select "Select 50 55 60 65 70 85 92.5 100 125 175 250 300 400"
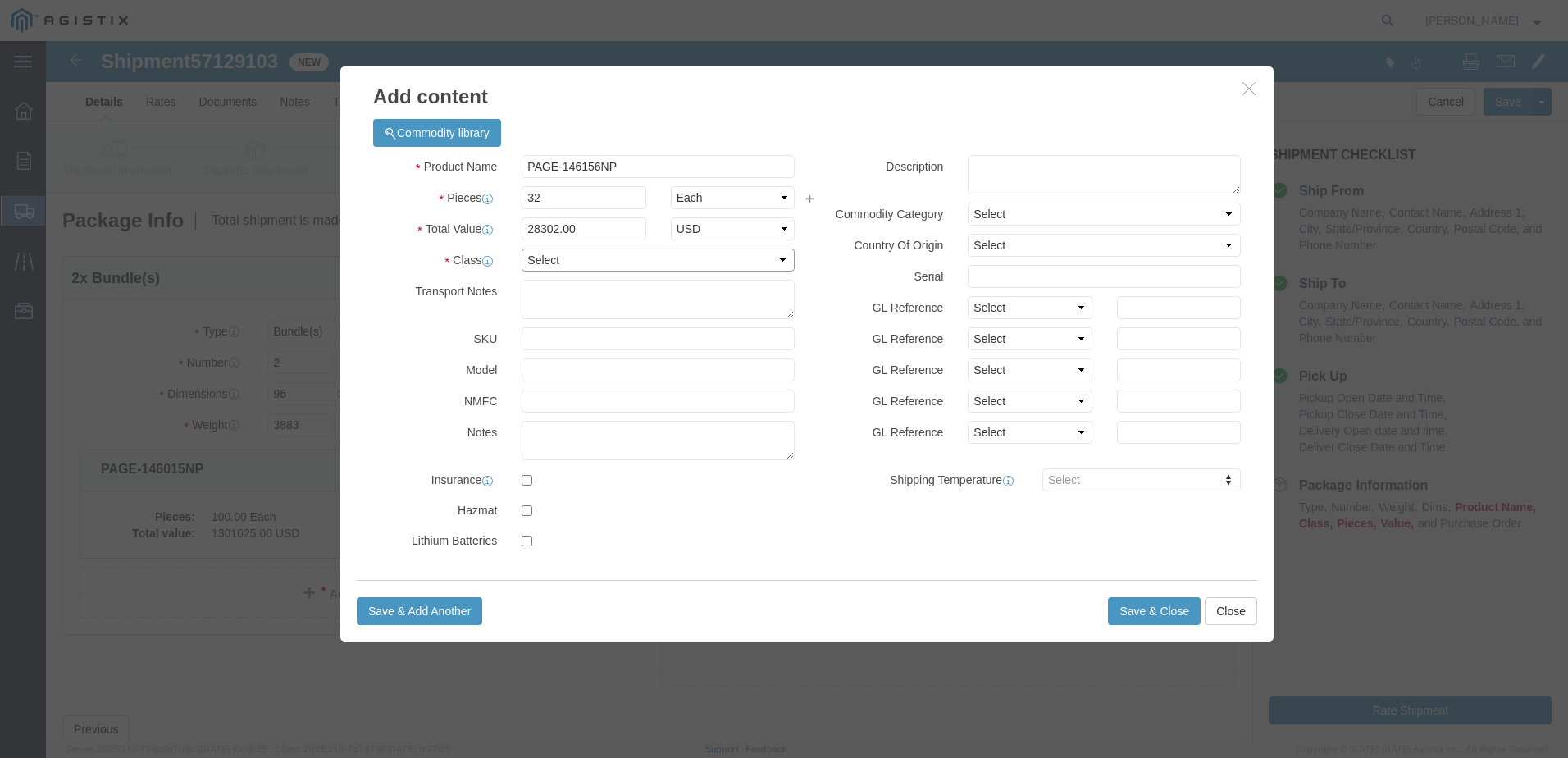
select select "50"
click select "Select 50 55 60 65 70 85 92.5 100 125 175 250 300 400"
click textarea
paste textarea "5-3/4" x 5-3/4" x 14' Ansi NP"
type textarea "5-3/4" x 5-3/4" x 14' Ansi NP"
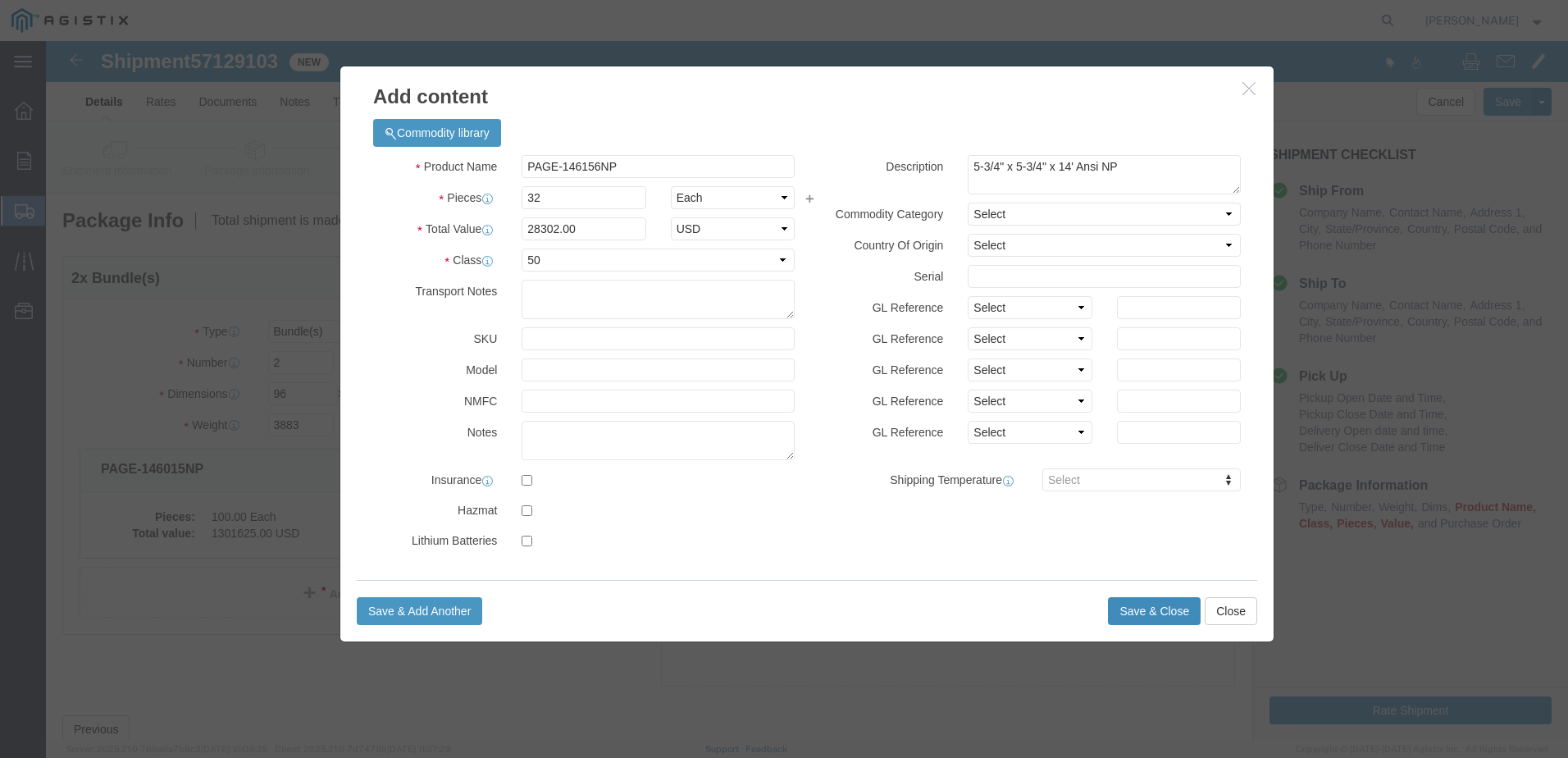
click button "Save & Close"
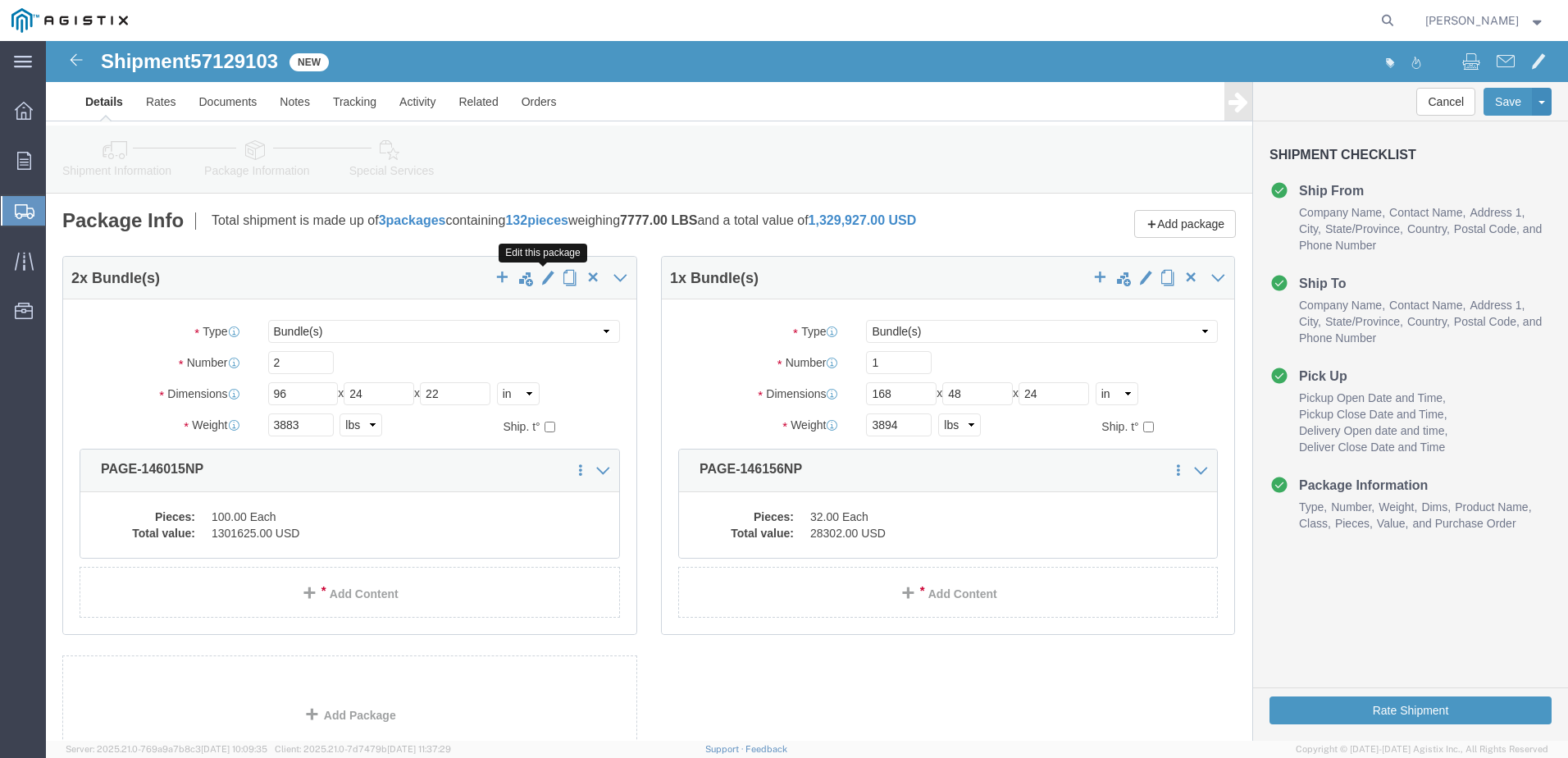
click span "button"
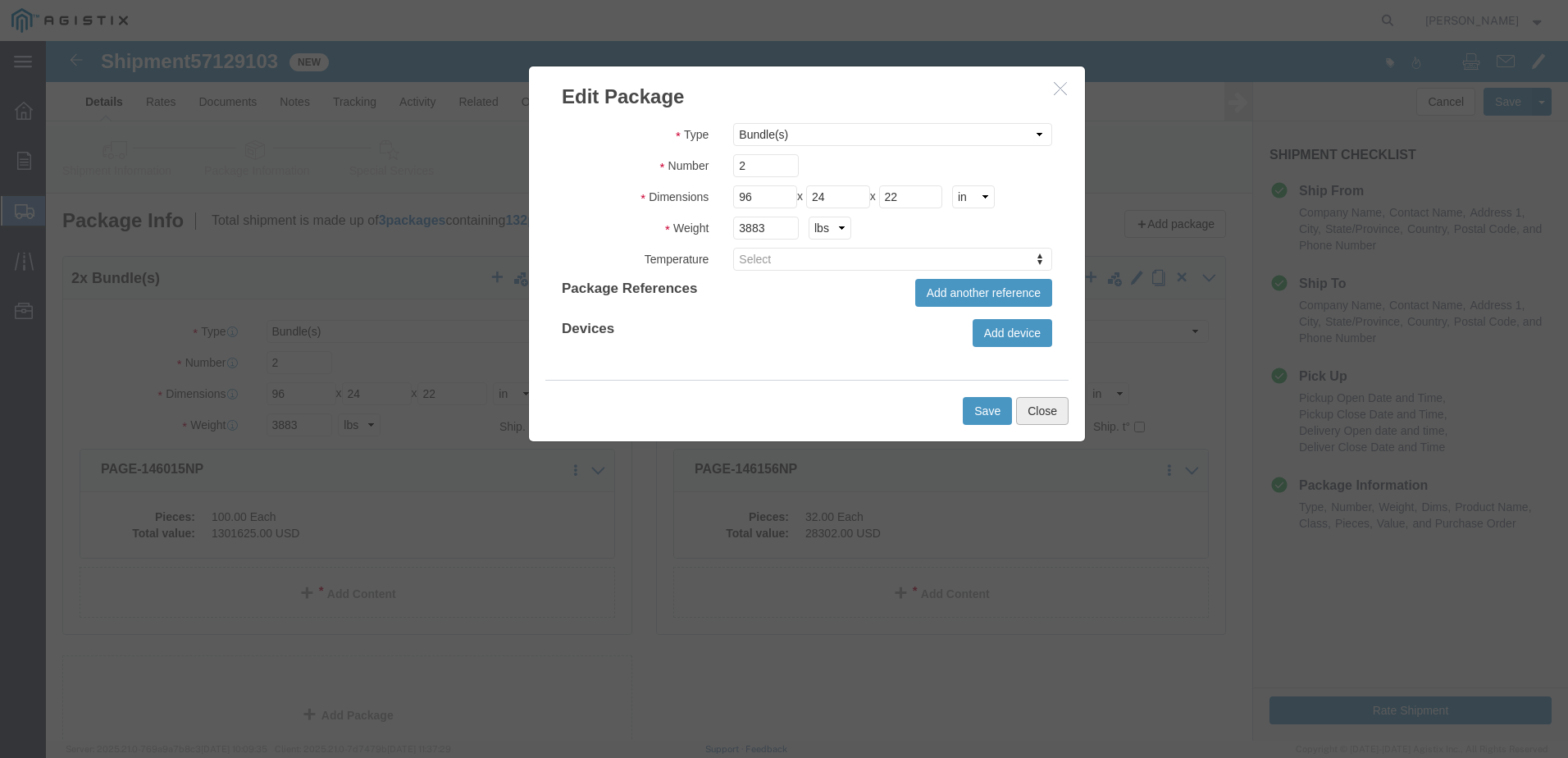
click button "Close"
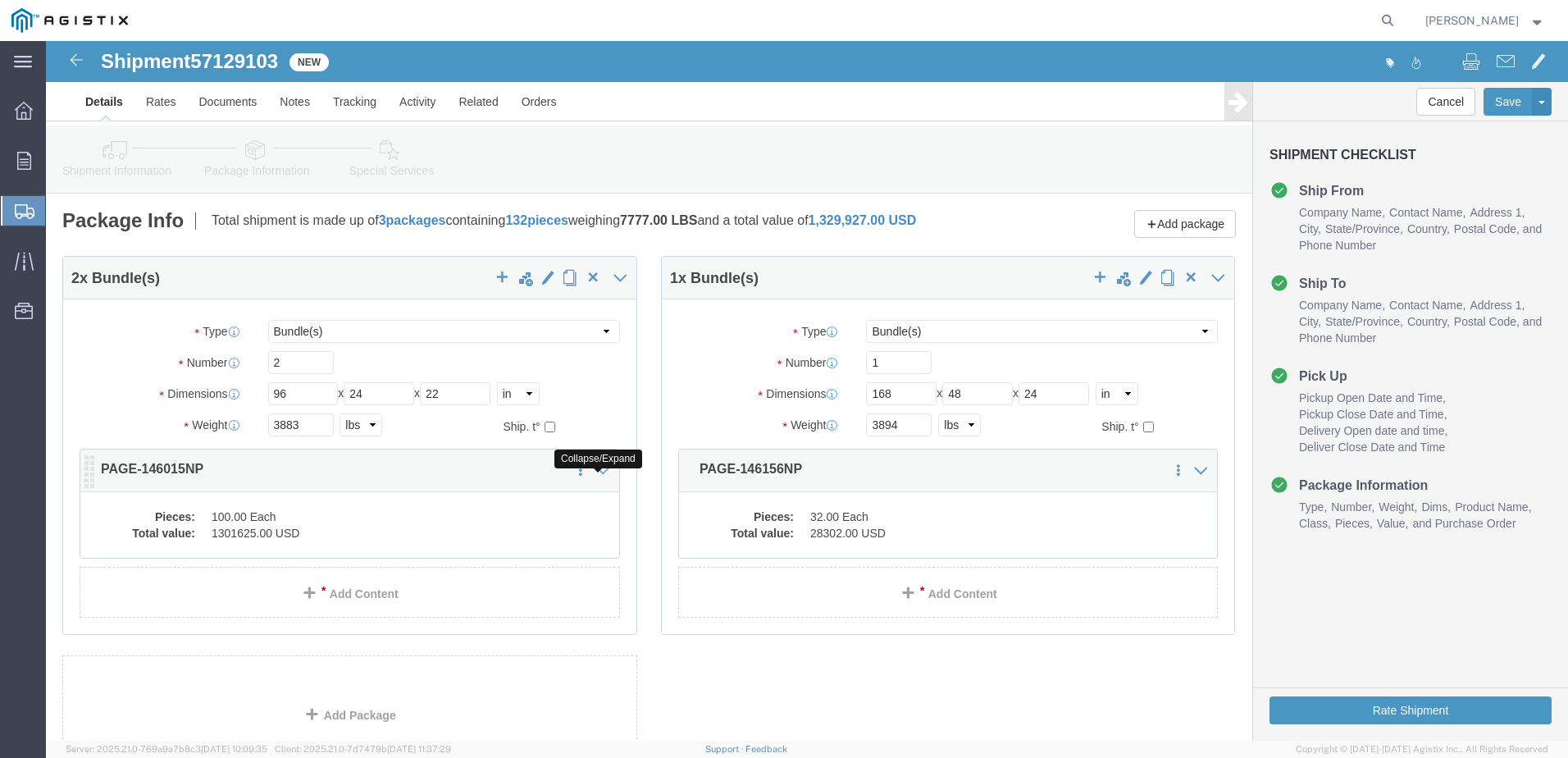
click icon
click dd "1301625.00 USD"
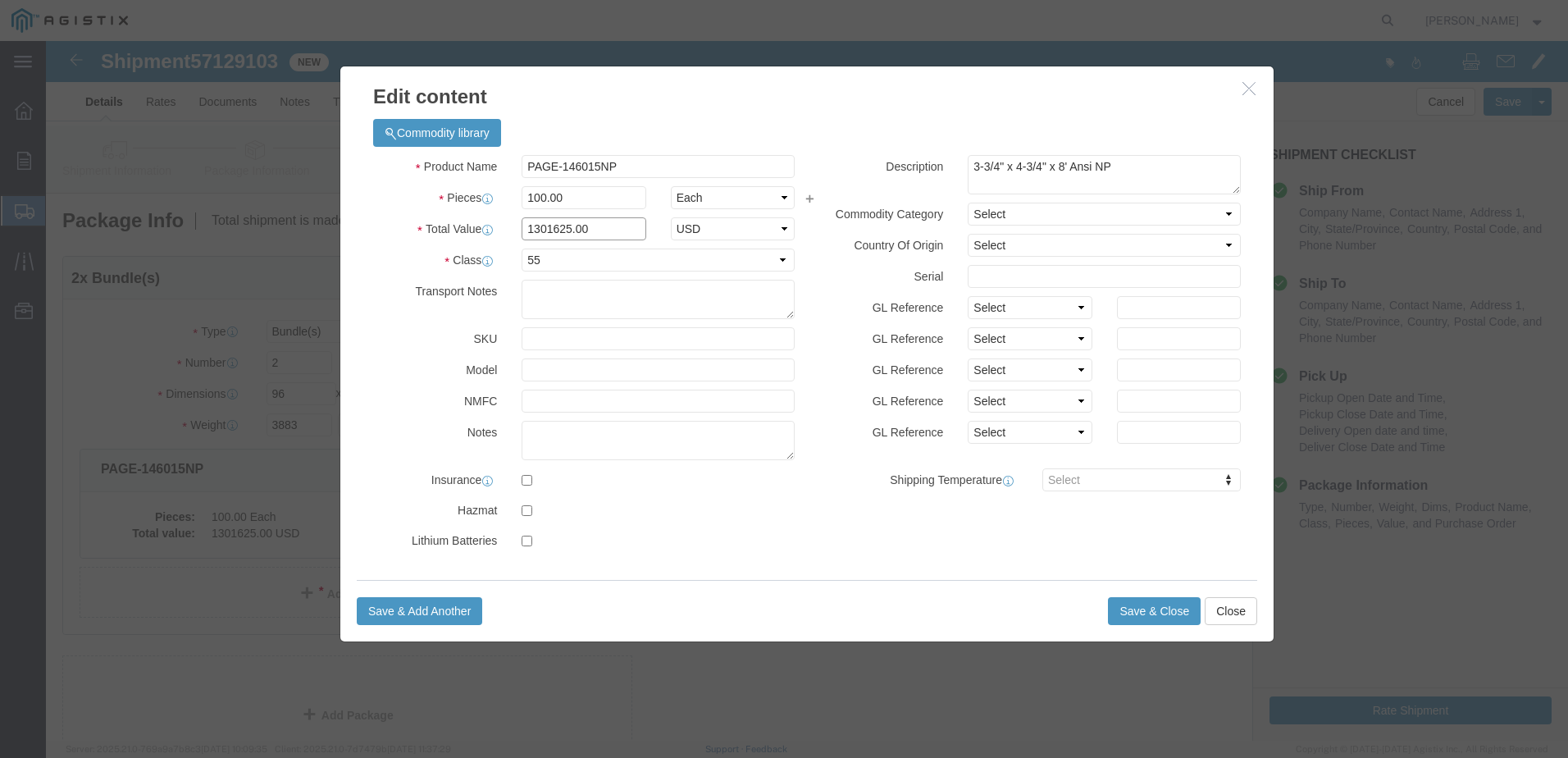
click input "1301625.00"
drag, startPoint x: 553, startPoint y: 186, endPoint x: 463, endPoint y: 194, distance: 90.4
click div "1301625.00"
type input "13016.25"
click button "Save & Close"
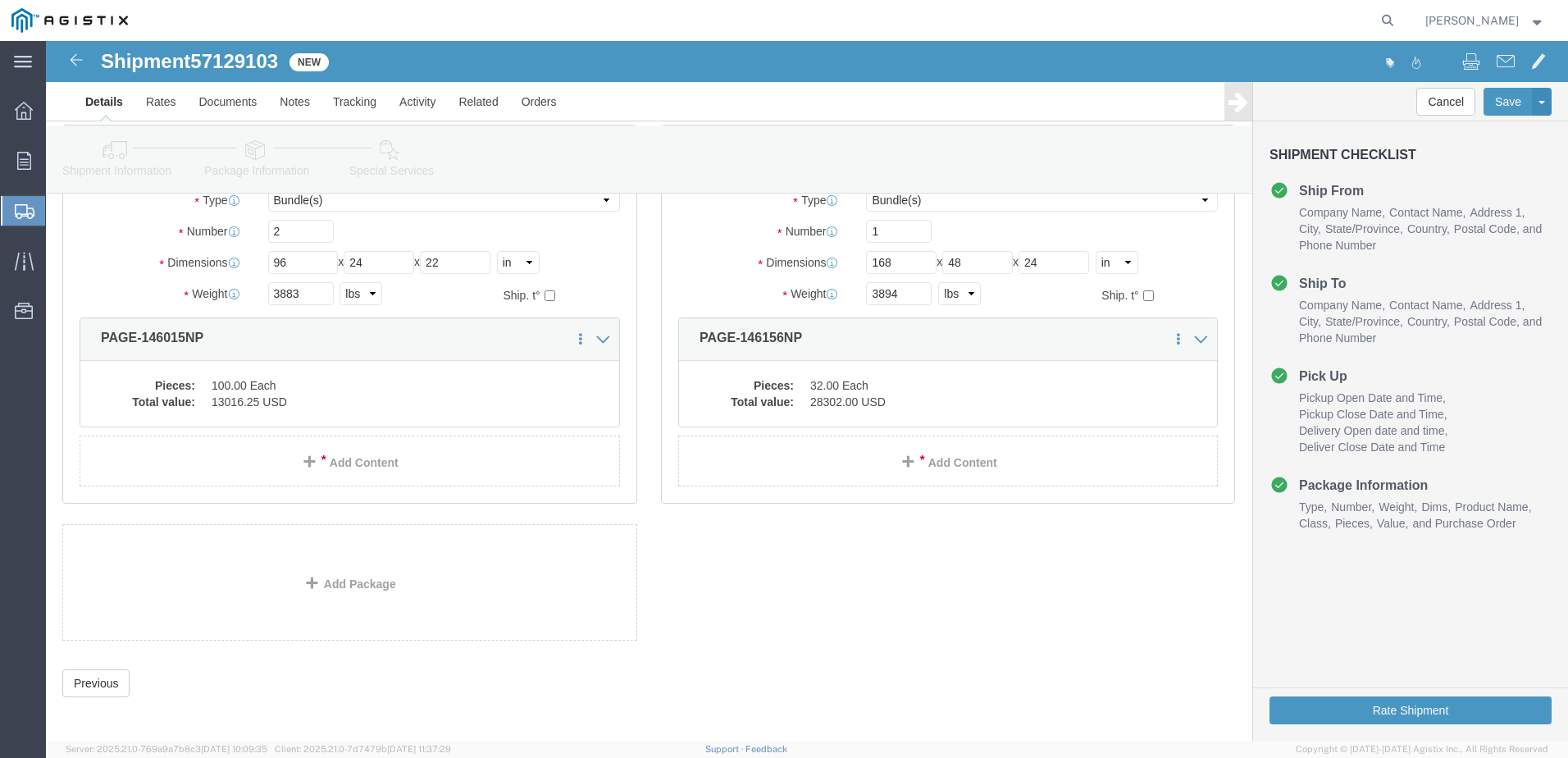
scroll to position [150, 0]
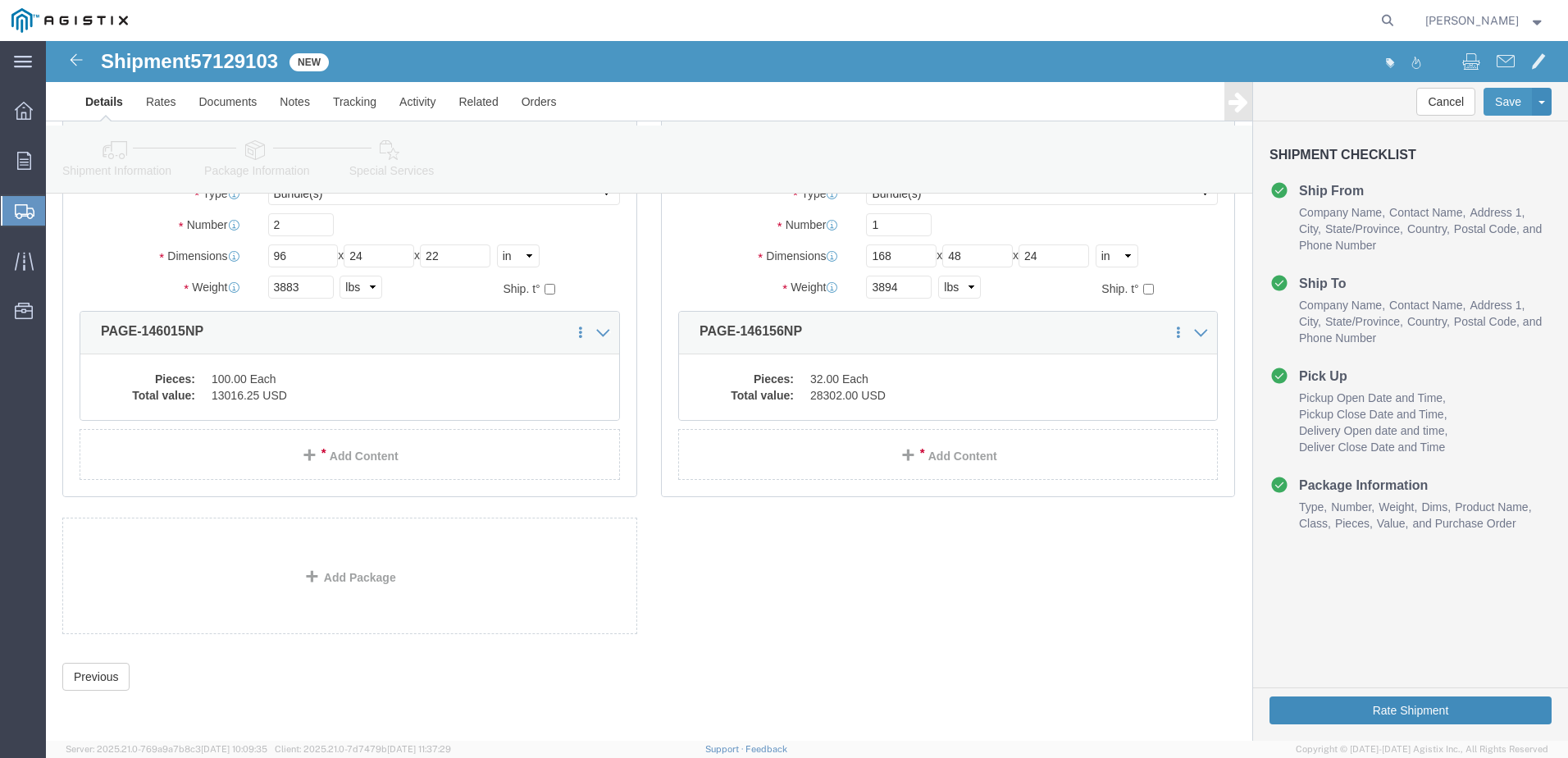
click button "Rate Shipment"
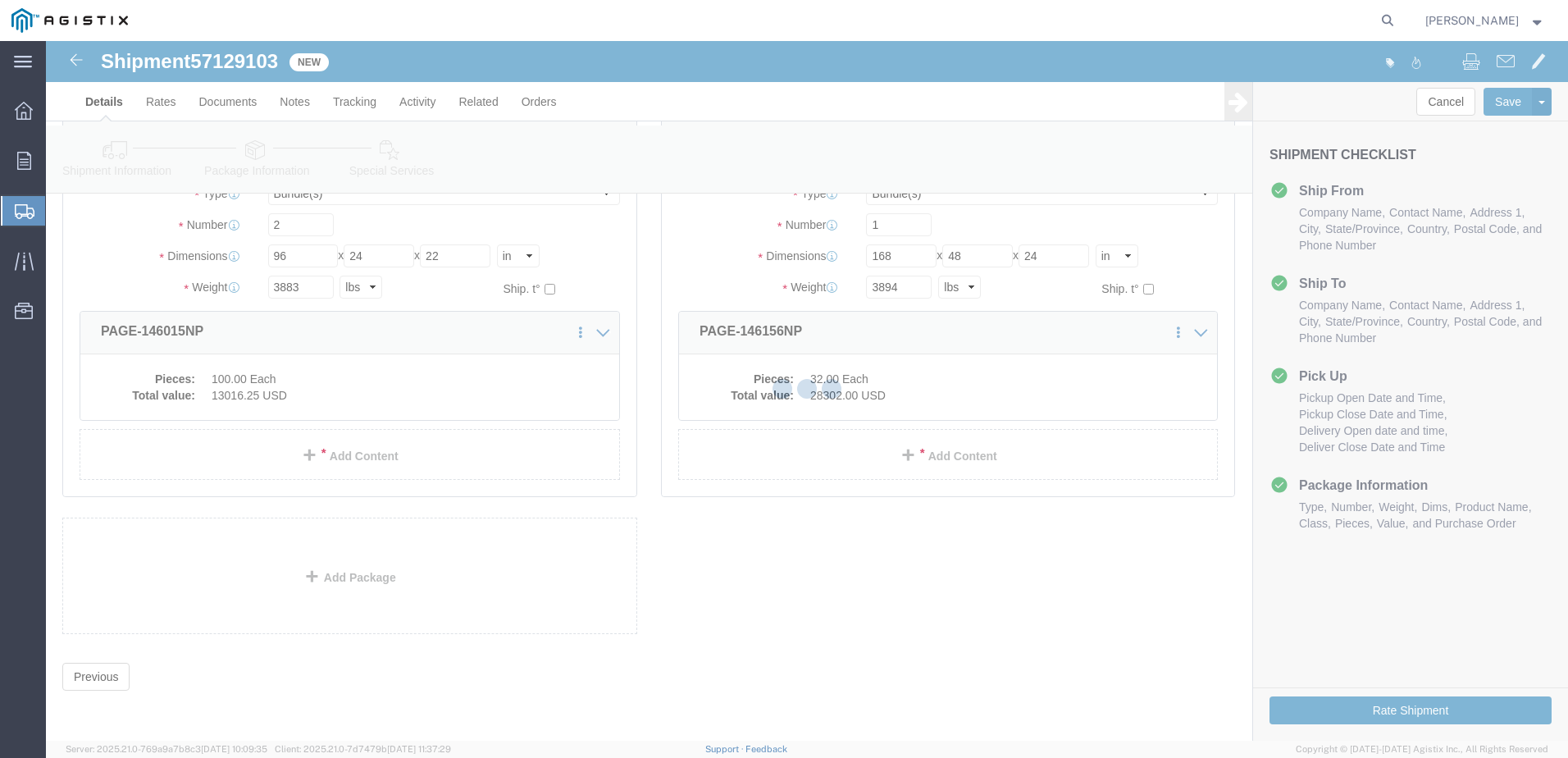
scroll to position [0, 0]
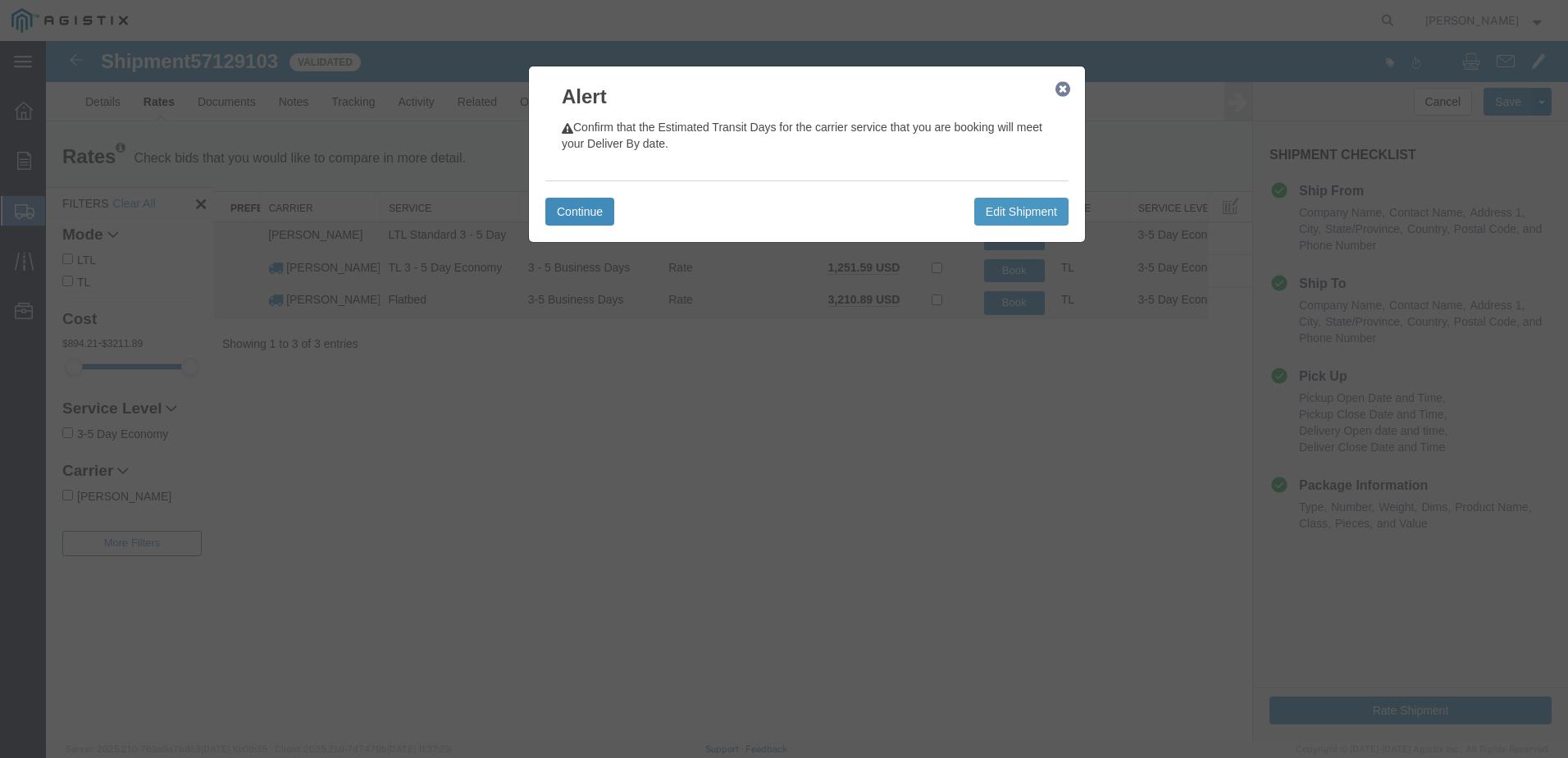
click at [594, 213] on button "Continue" at bounding box center [580, 212] width 69 height 28
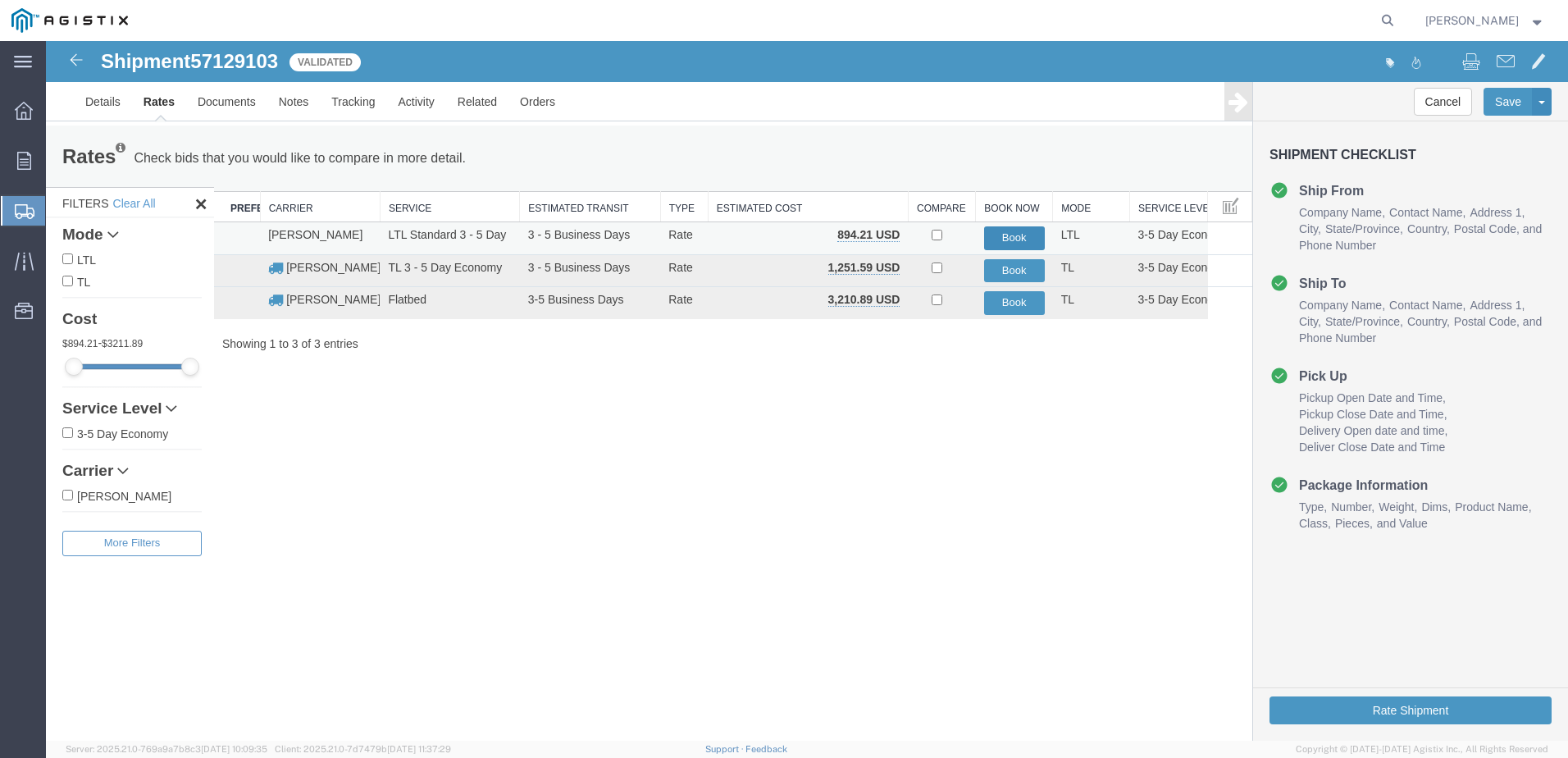
click at [1020, 238] on button "Book" at bounding box center [1014, 237] width 61 height 23
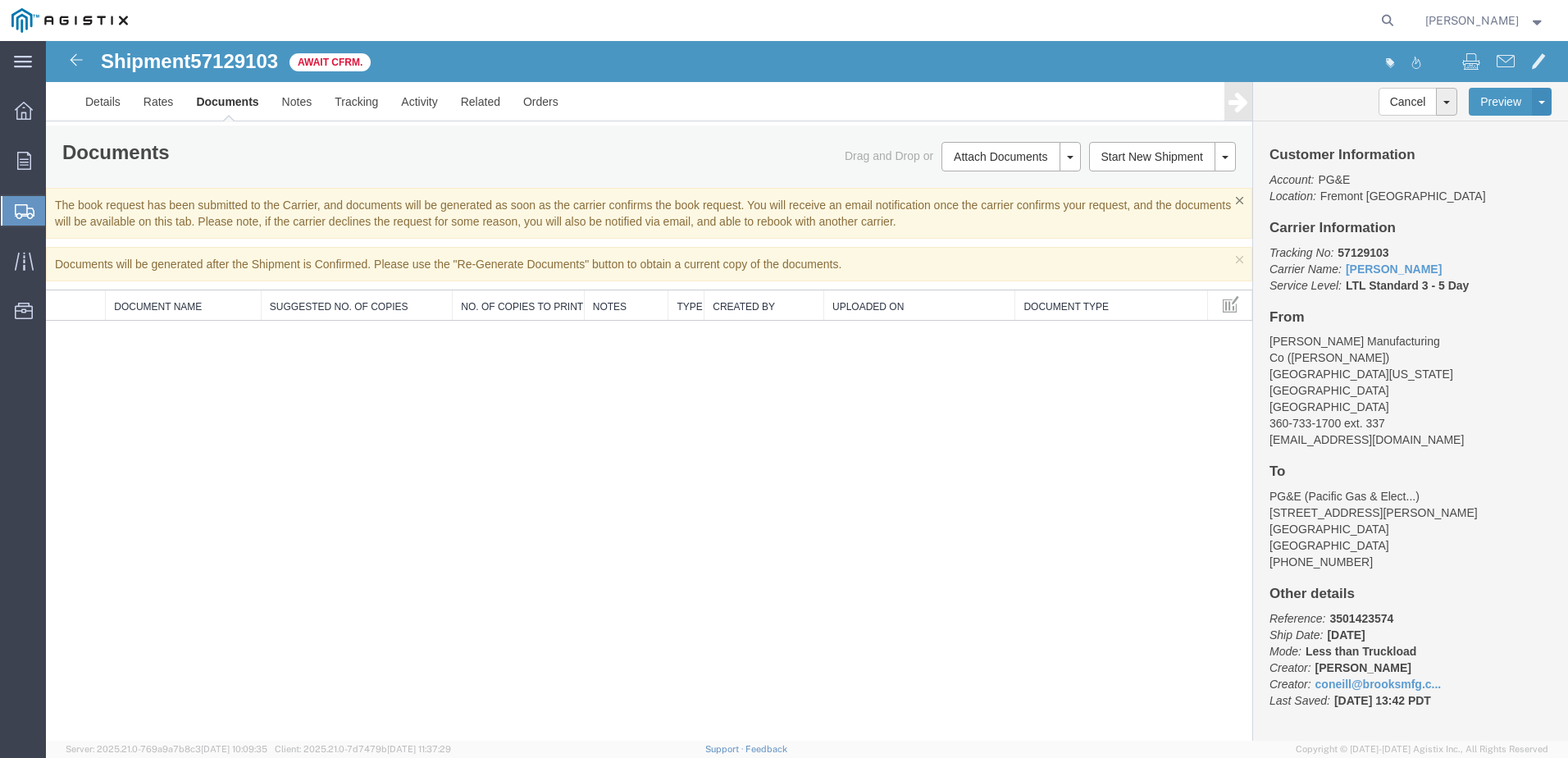
click at [1238, 201] on button "×" at bounding box center [1240, 201] width 7 height 7
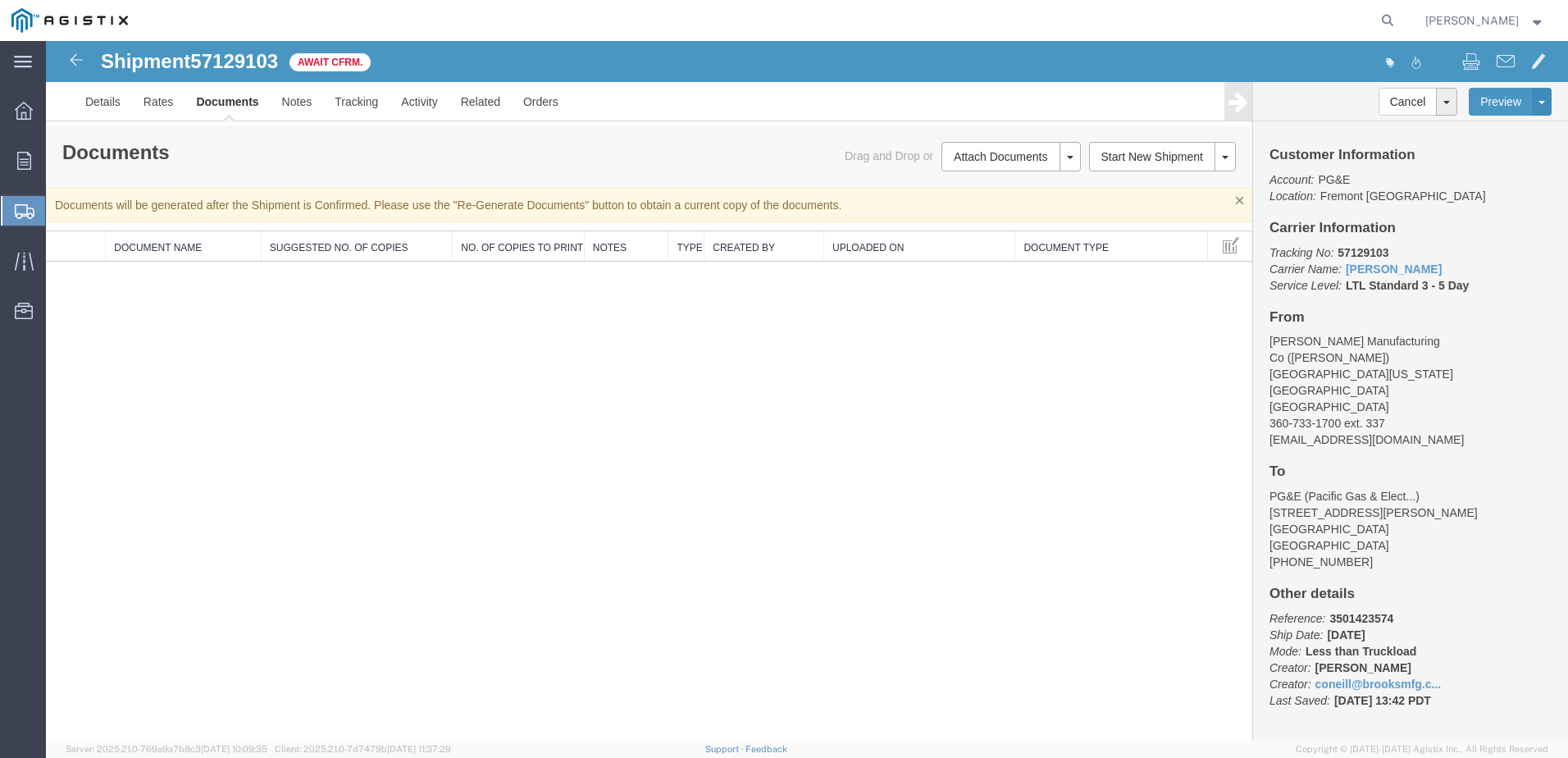
click at [1238, 201] on button "×" at bounding box center [1240, 201] width 7 height 7
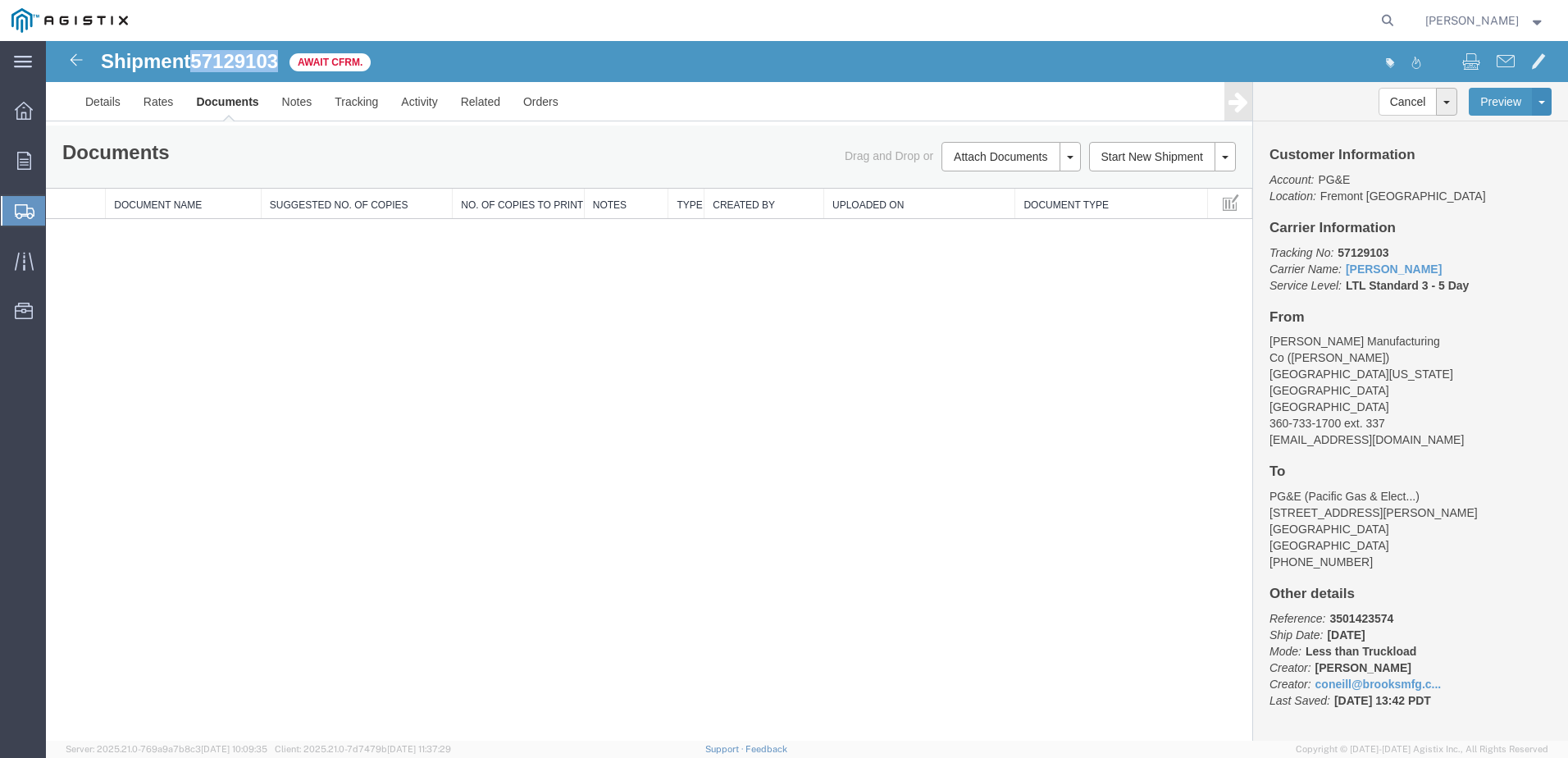
drag, startPoint x: 196, startPoint y: 62, endPoint x: 280, endPoint y: 67, distance: 84.1
click at [278, 67] on span "57129103" at bounding box center [235, 62] width 88 height 22
copy span "57129103"
